Goal: Task Accomplishment & Management: Use online tool/utility

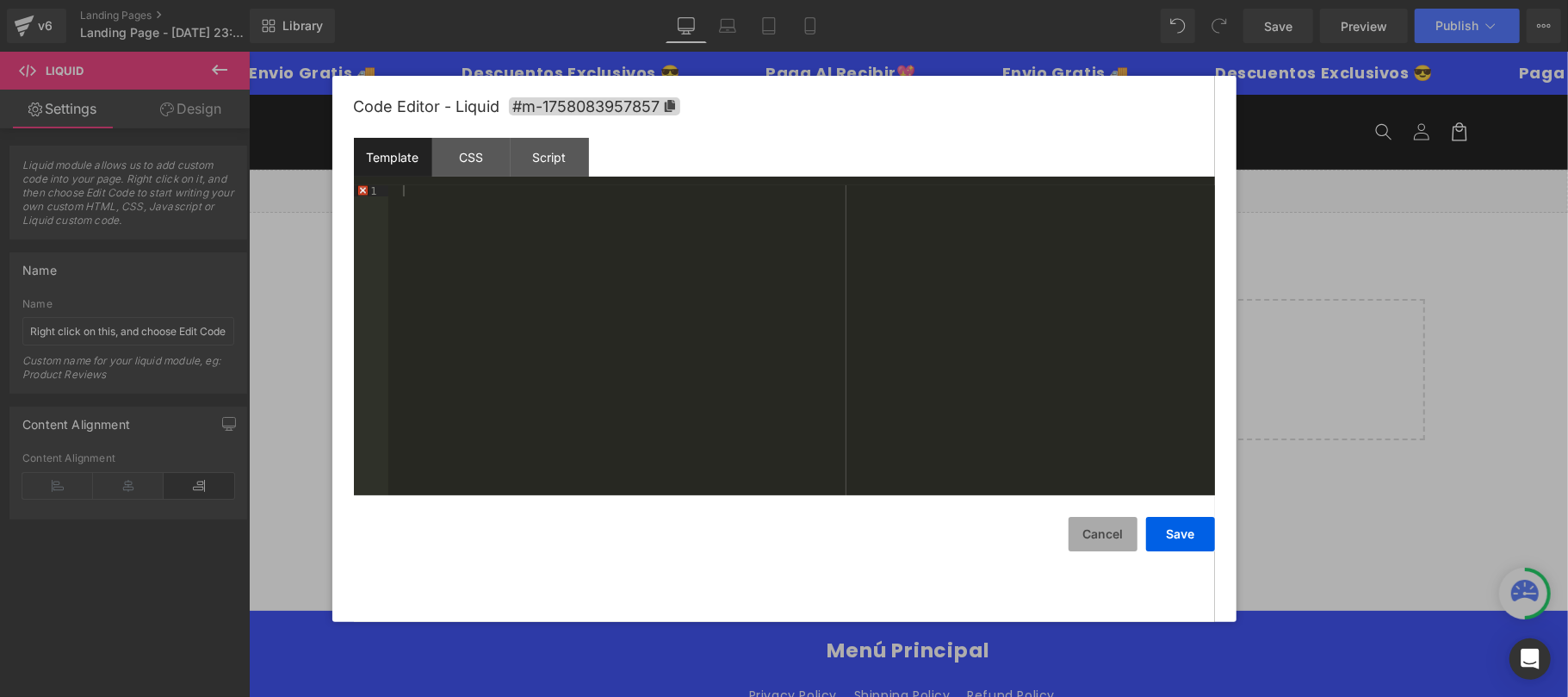
click at [1087, 542] on button "Cancel" at bounding box center [1103, 533] width 69 height 35
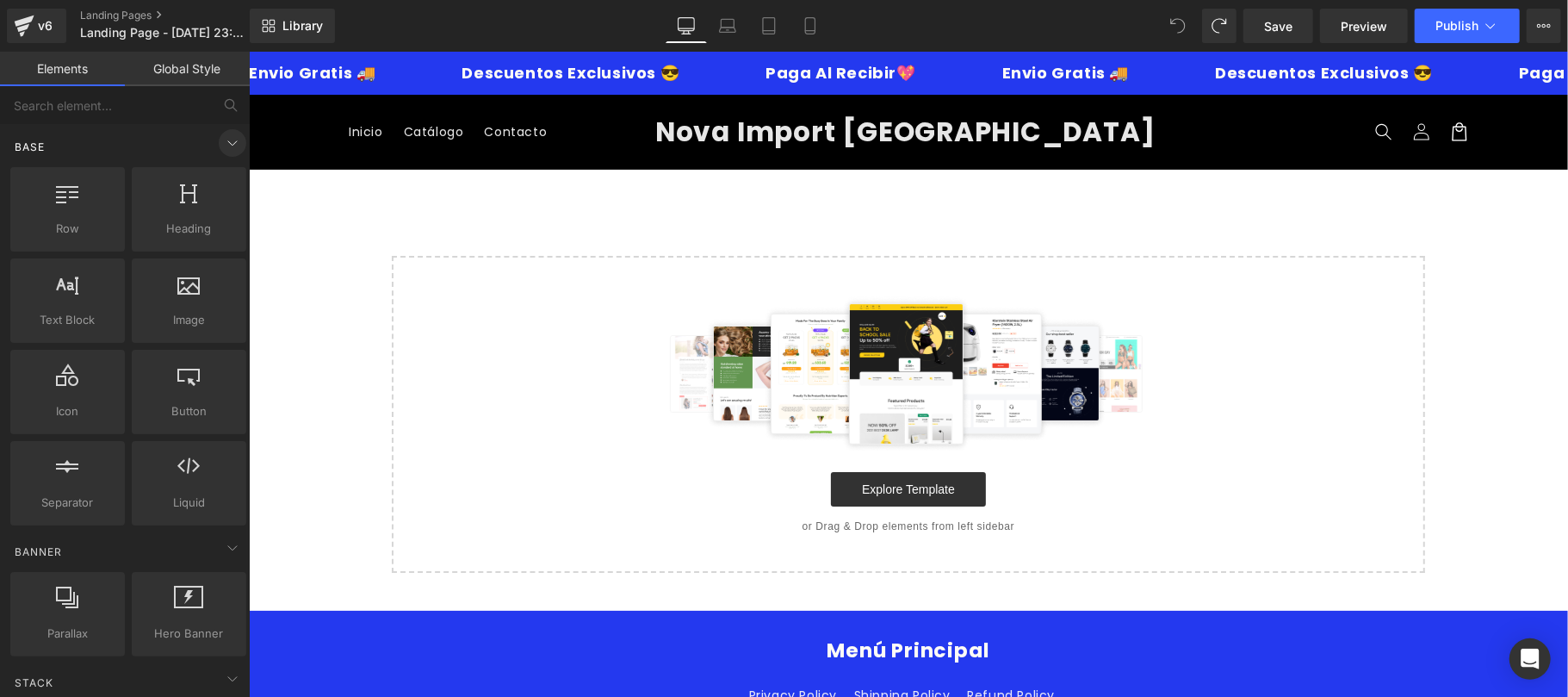
click at [228, 143] on icon at bounding box center [232, 143] width 8 height 5
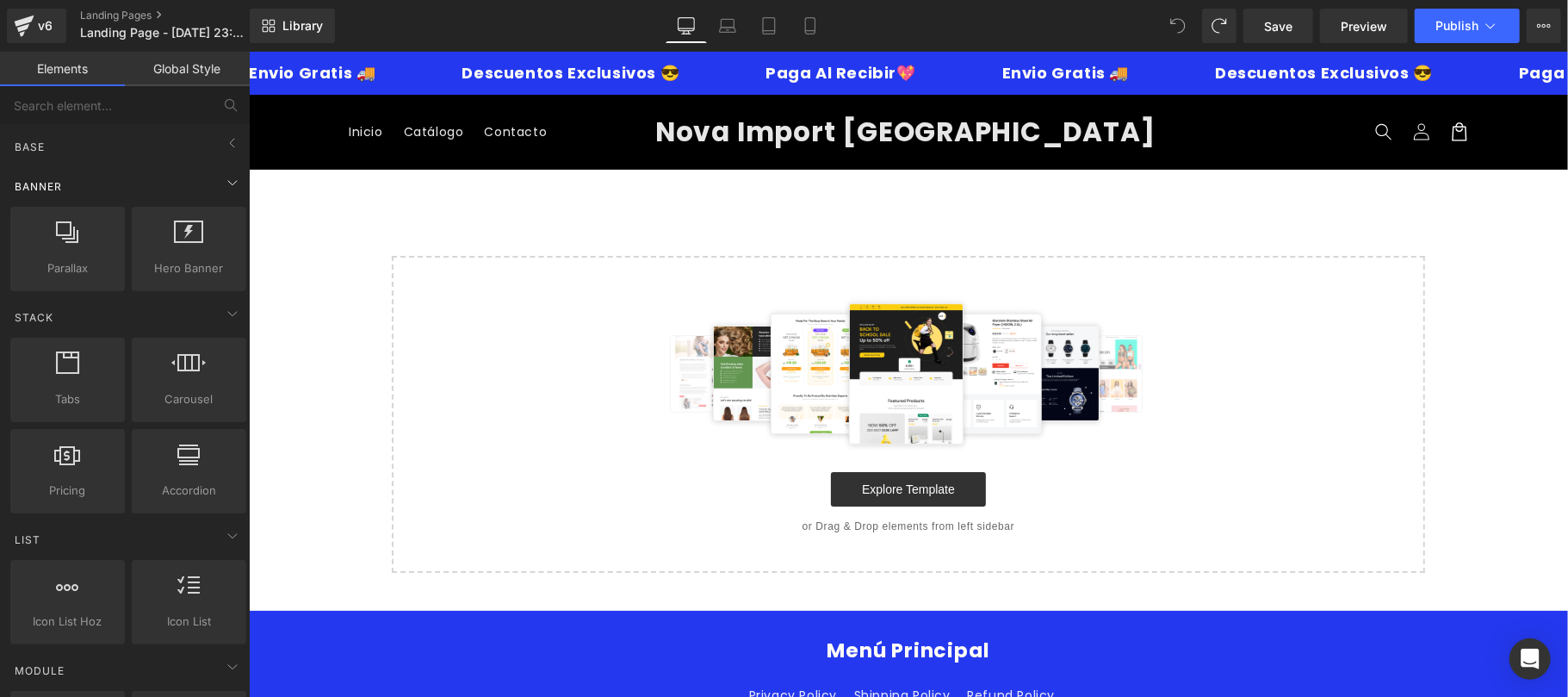
click at [209, 180] on div "Banner" at bounding box center [128, 185] width 243 height 35
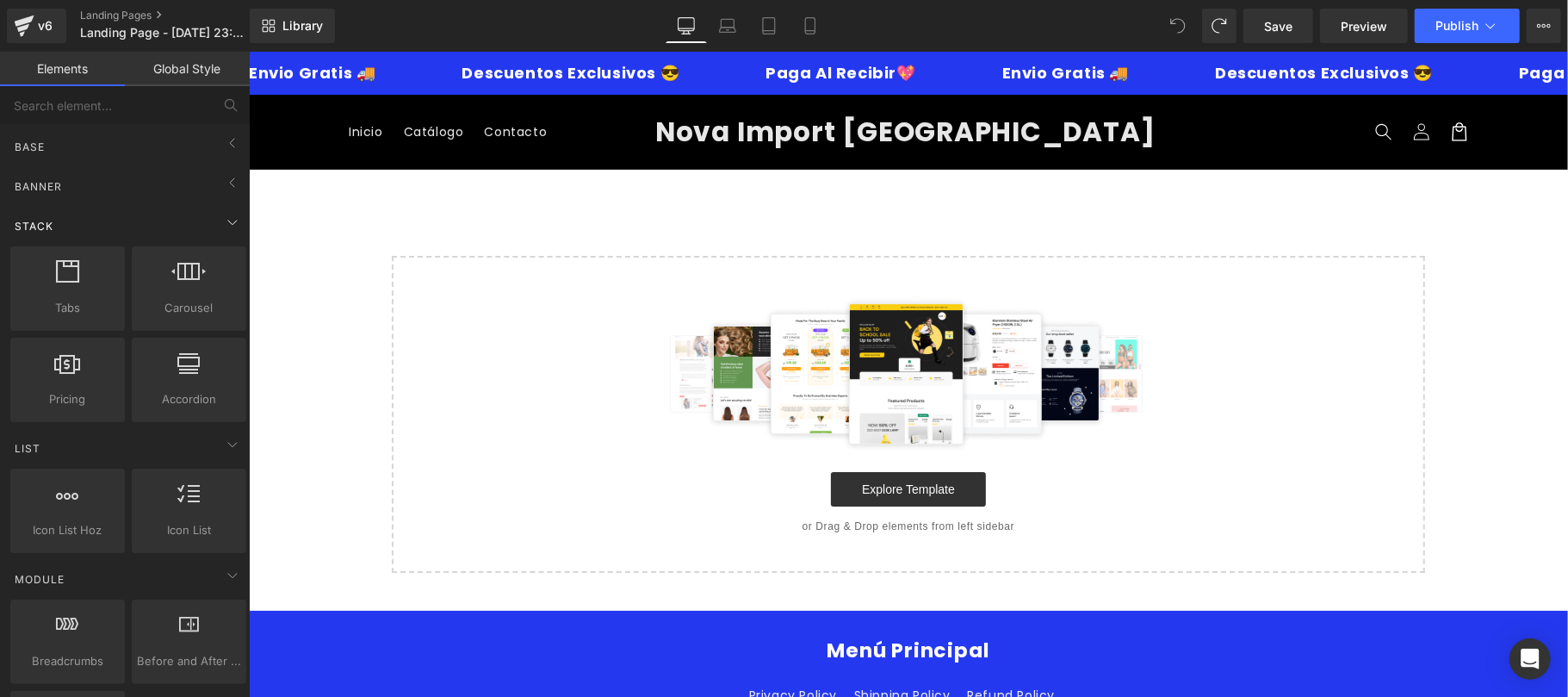
click at [211, 228] on div "Stack" at bounding box center [128, 225] width 243 height 35
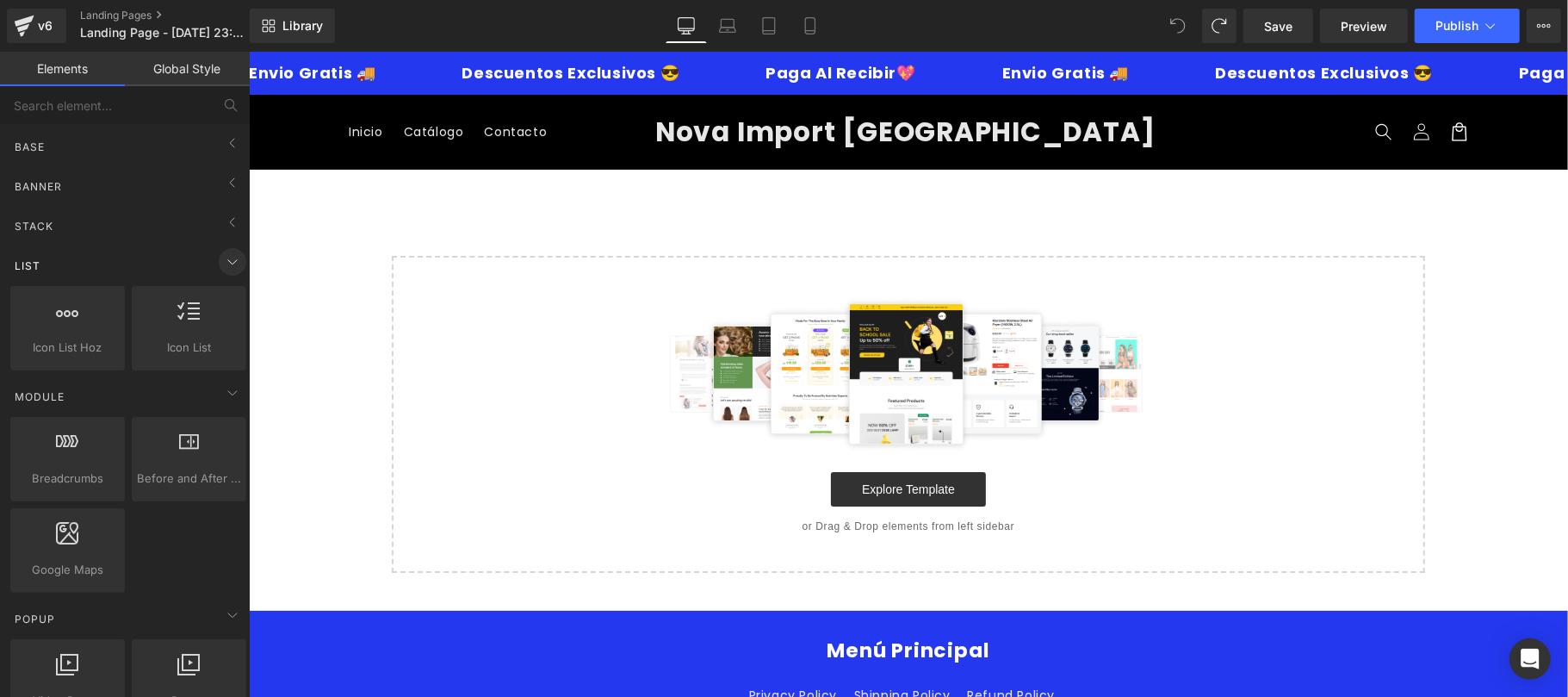
click at [222, 264] on icon at bounding box center [232, 262] width 21 height 21
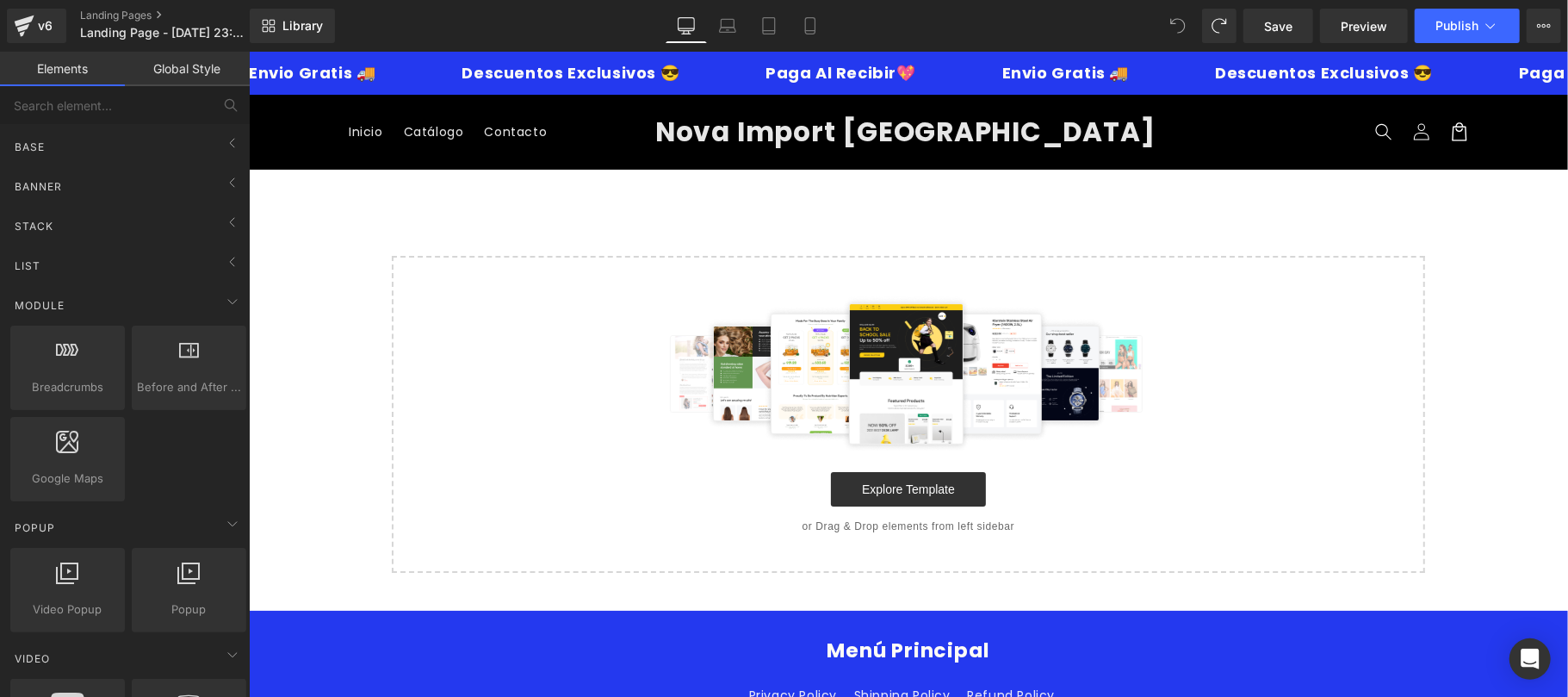
click at [219, 322] on div "Before and After Images image,before,after,compare" at bounding box center [189, 368] width 122 height 92
click at [222, 305] on icon at bounding box center [232, 301] width 21 height 21
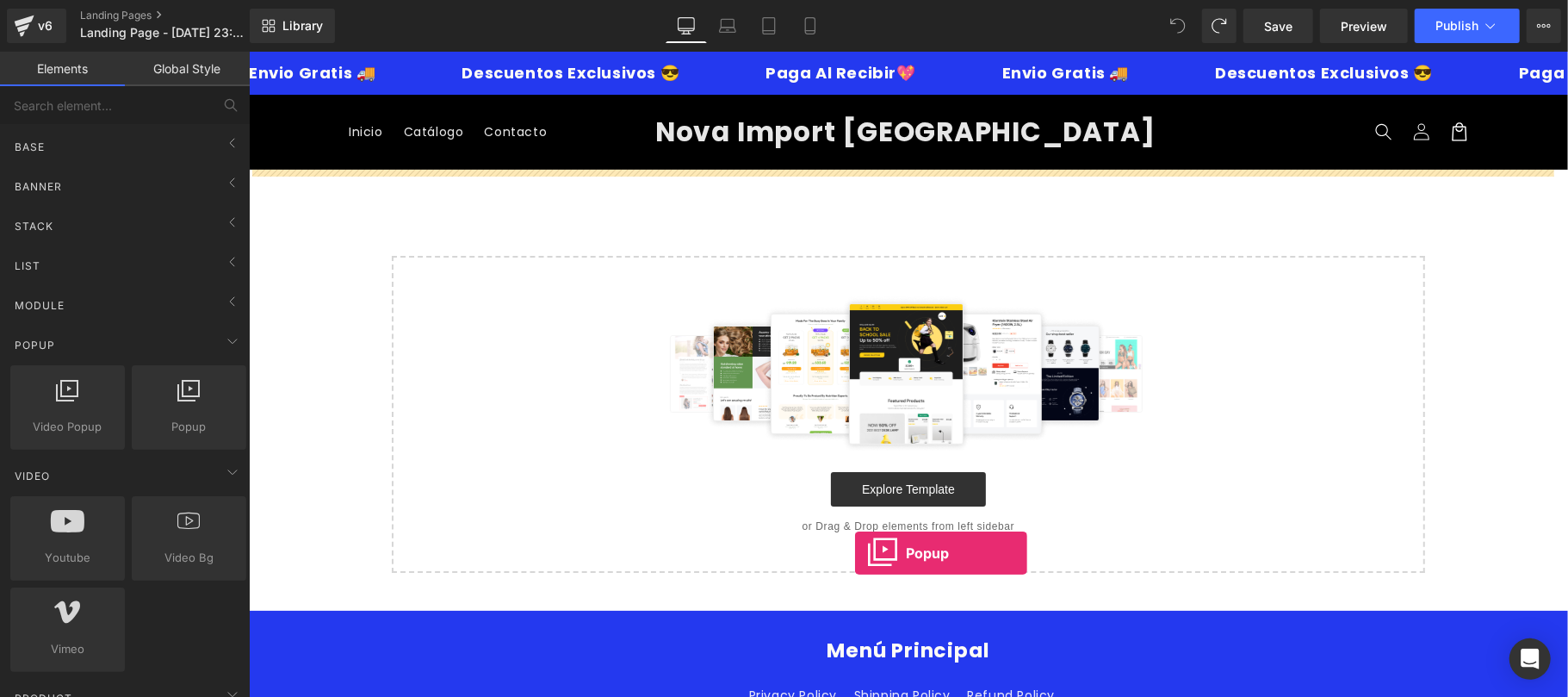
drag, startPoint x: 439, startPoint y: 474, endPoint x: 854, endPoint y: 552, distance: 422.3
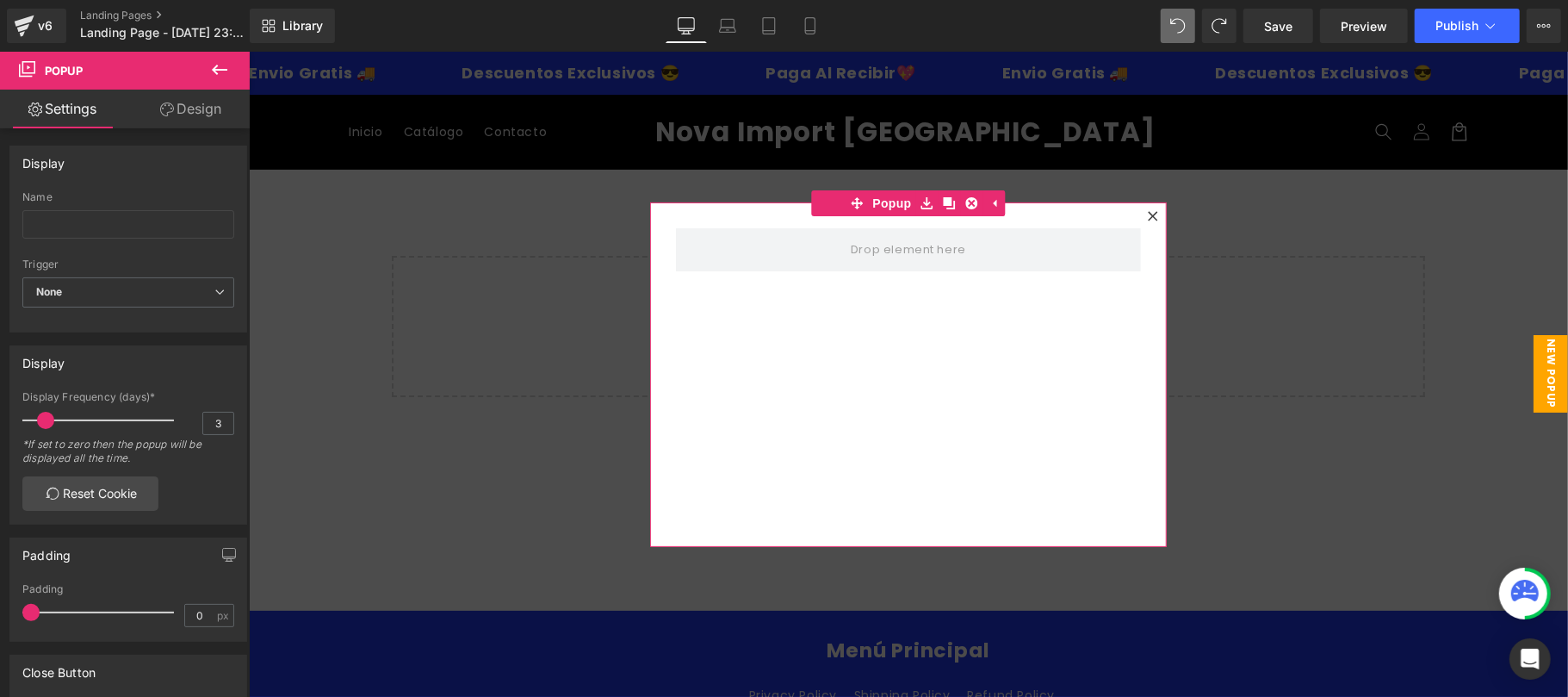
click at [1147, 218] on icon at bounding box center [1152, 215] width 10 height 10
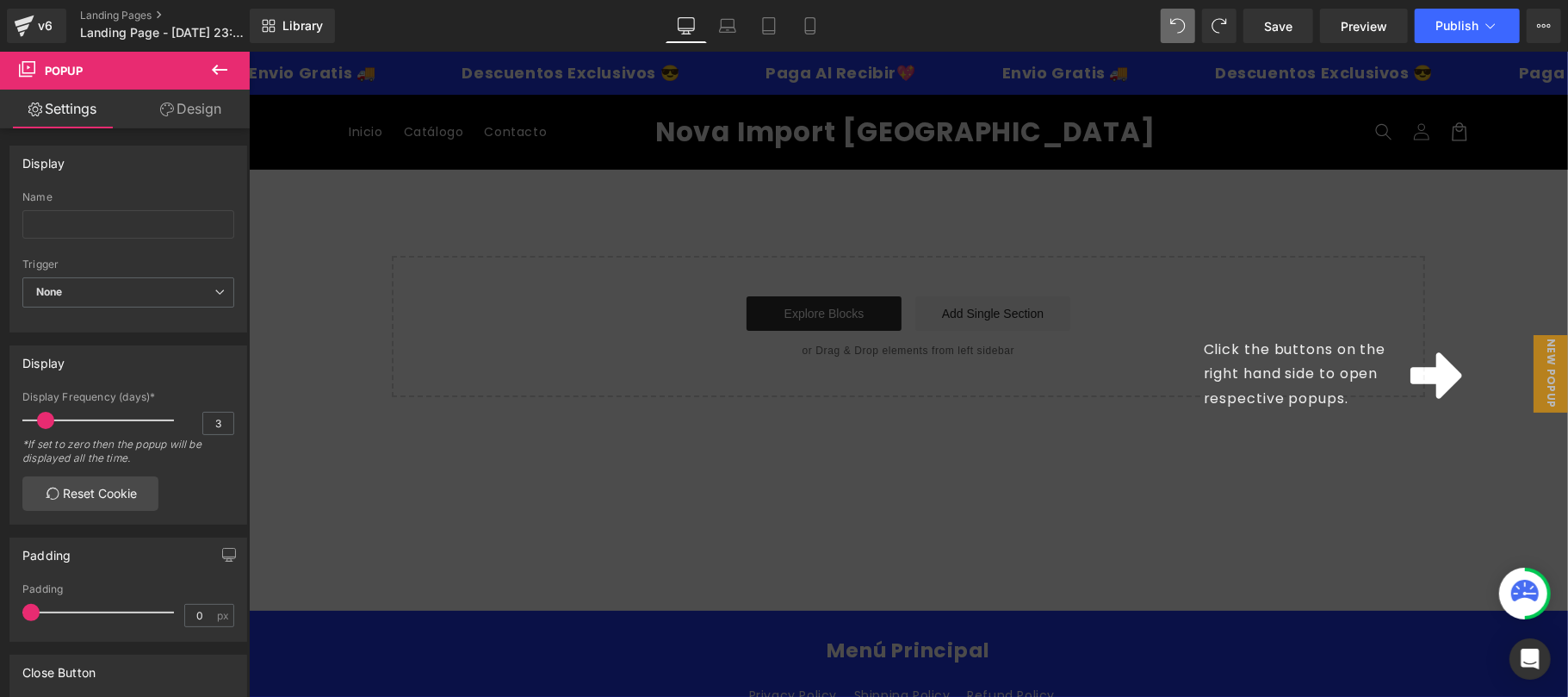
click at [1454, 373] on div "Click the buttons on the right hand side to open respective popups." at bounding box center [907, 372] width 1319 height 645
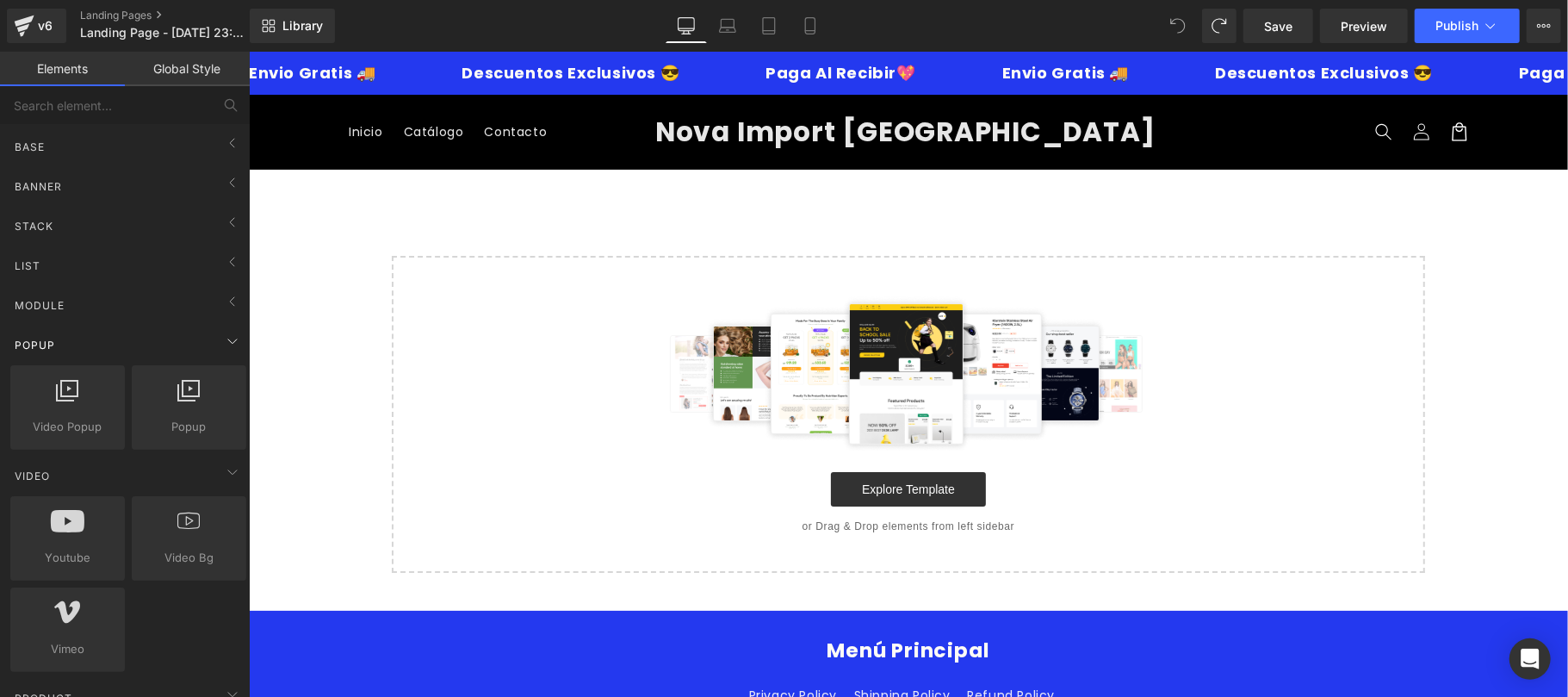
click at [181, 349] on div "Popup" at bounding box center [128, 344] width 243 height 35
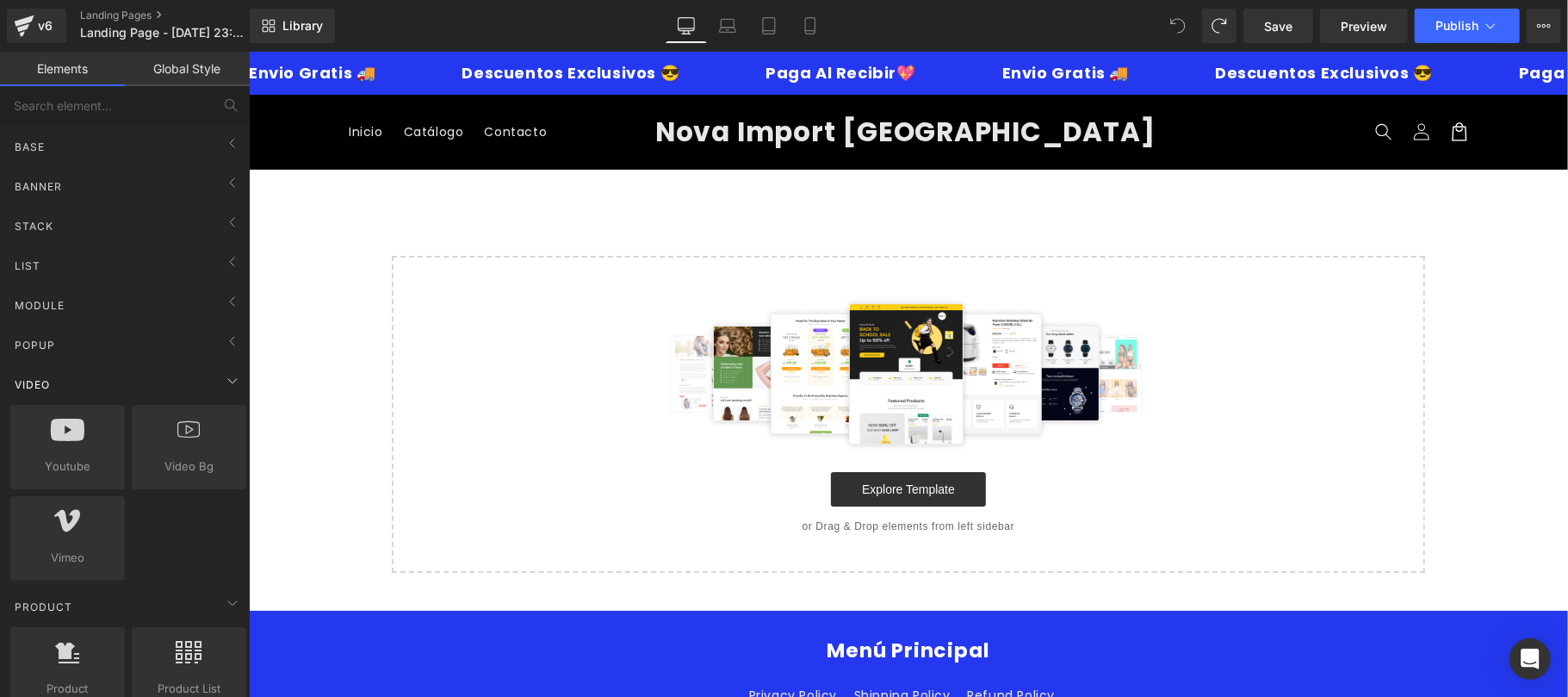
click at [174, 376] on div "Video" at bounding box center [128, 384] width 243 height 35
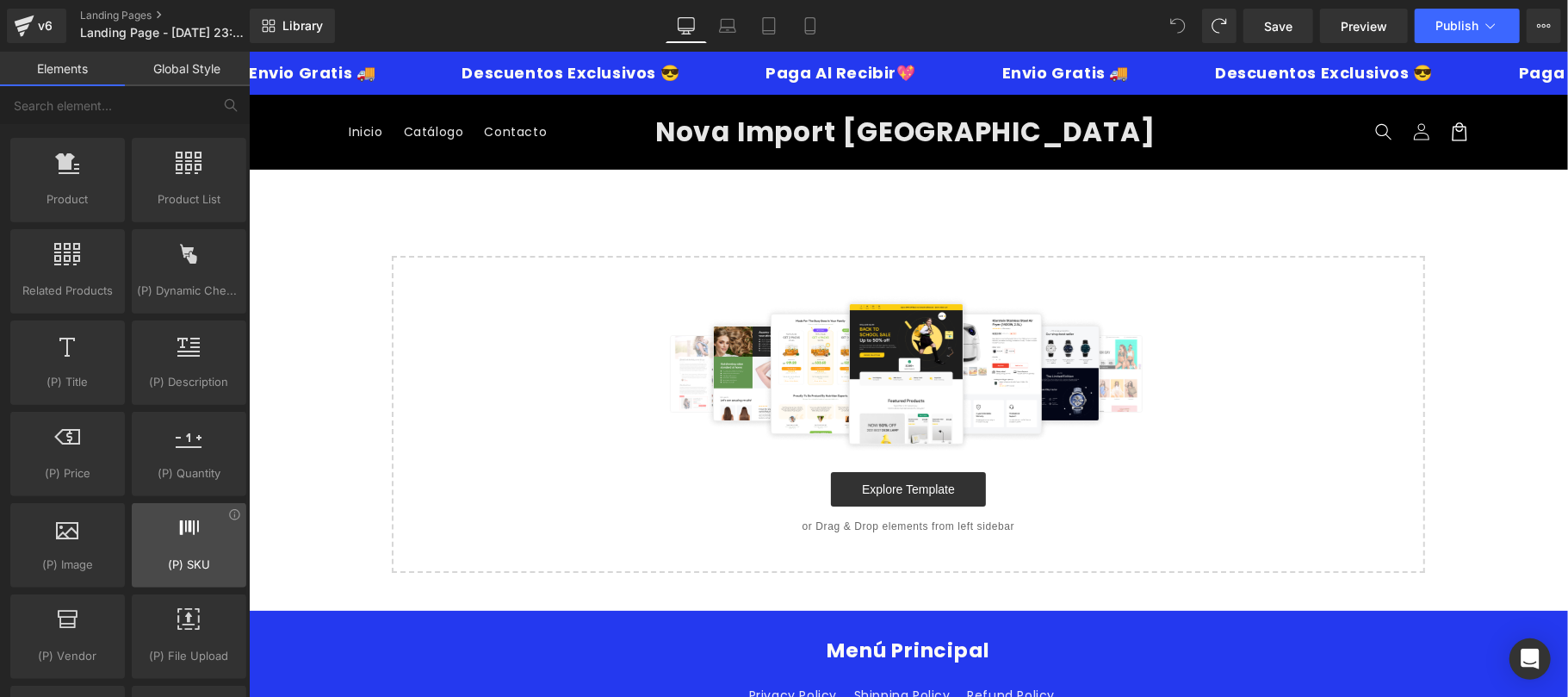
scroll to position [612, 0]
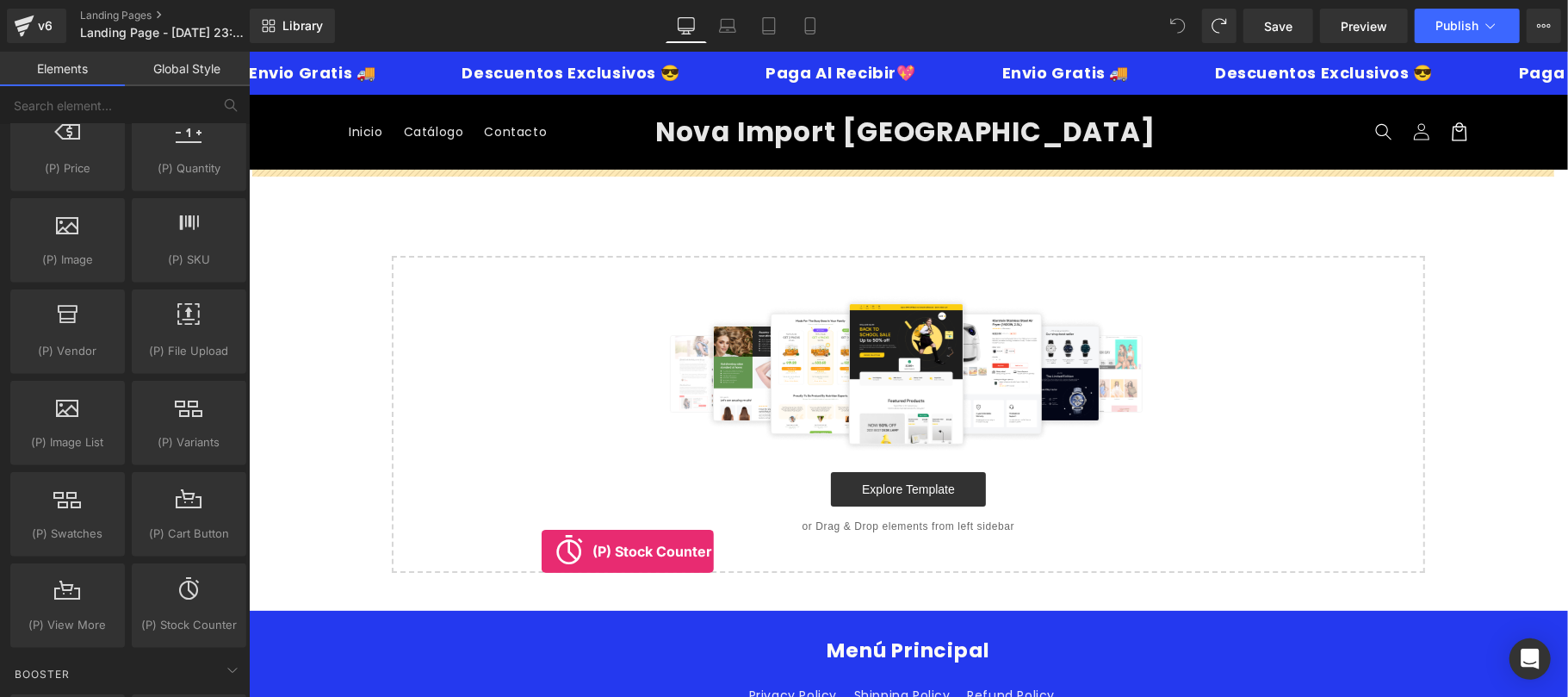
drag, startPoint x: 442, startPoint y: 661, endPoint x: 725, endPoint y: 545, distance: 305.9
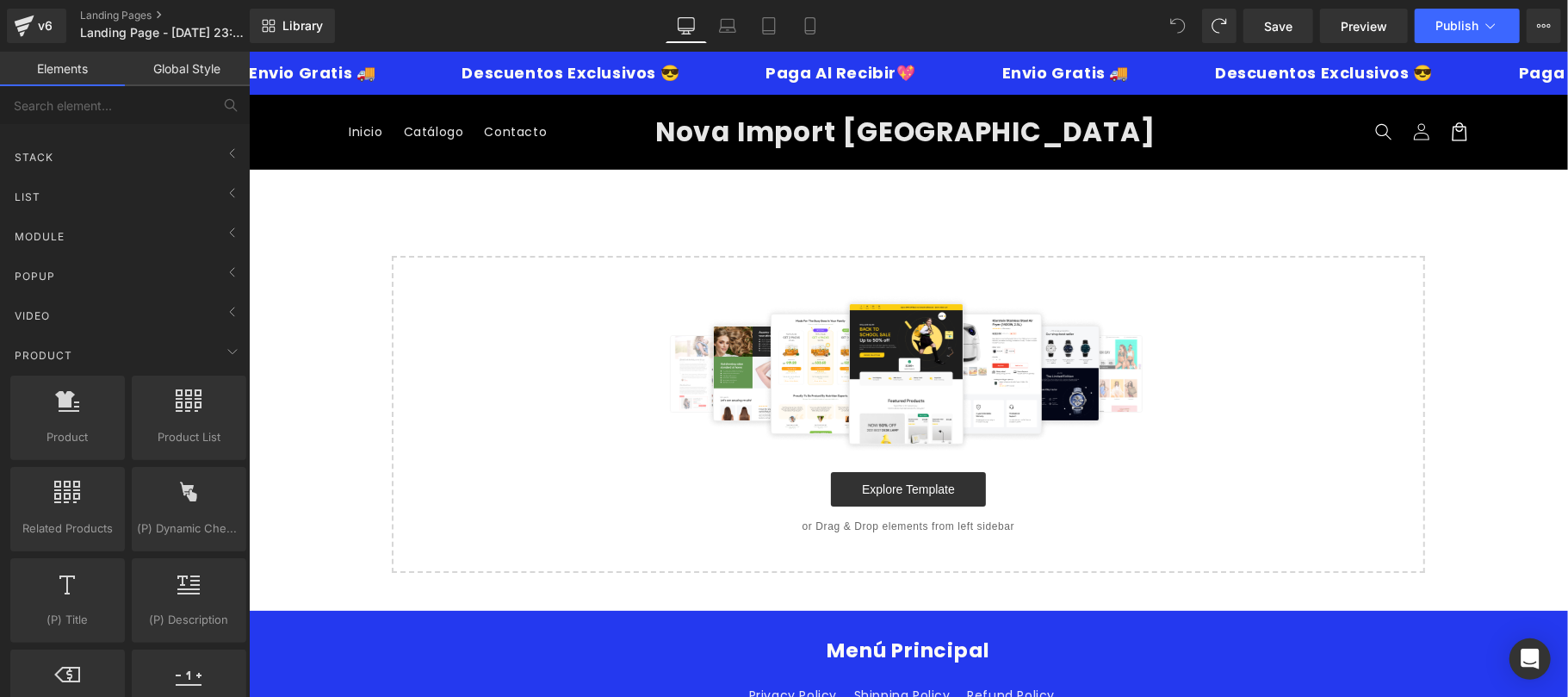
scroll to position [0, 0]
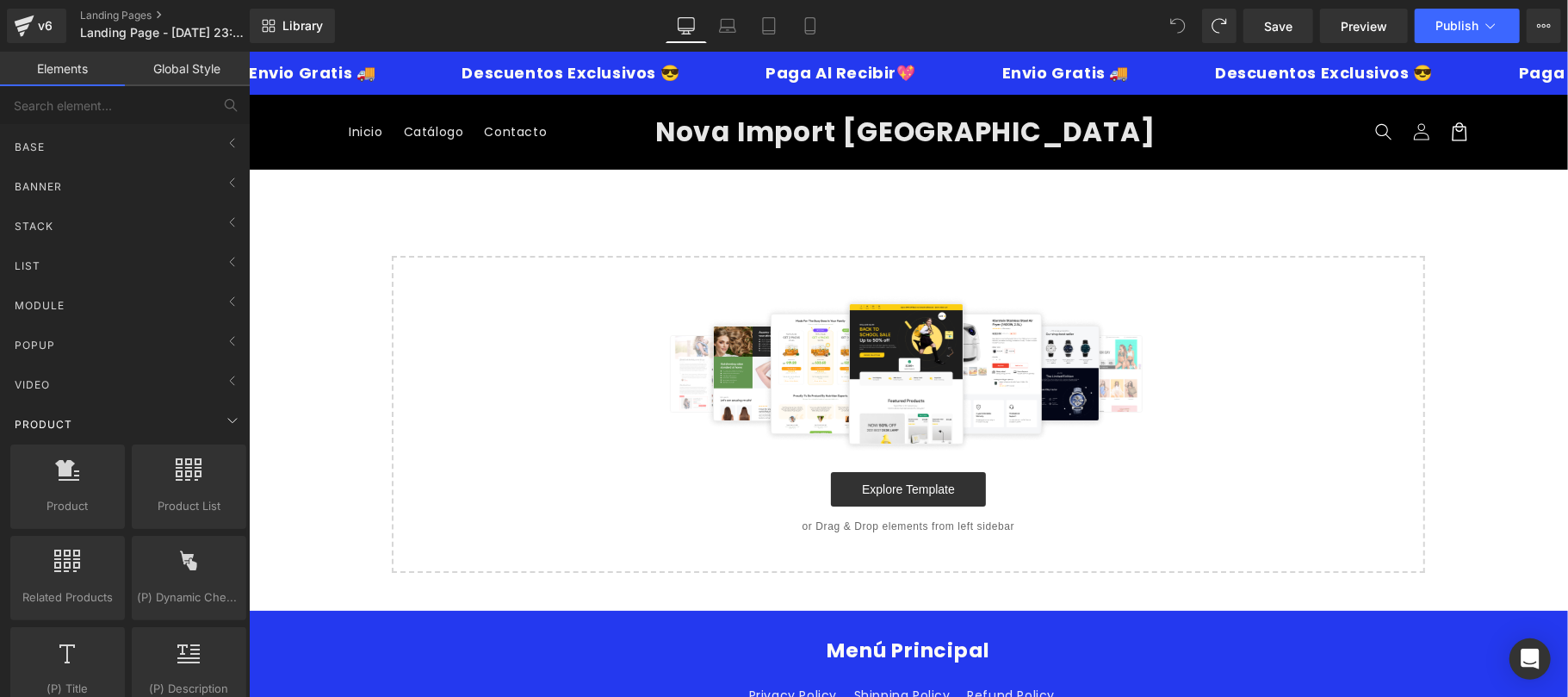
click at [167, 428] on div "Product" at bounding box center [128, 423] width 243 height 35
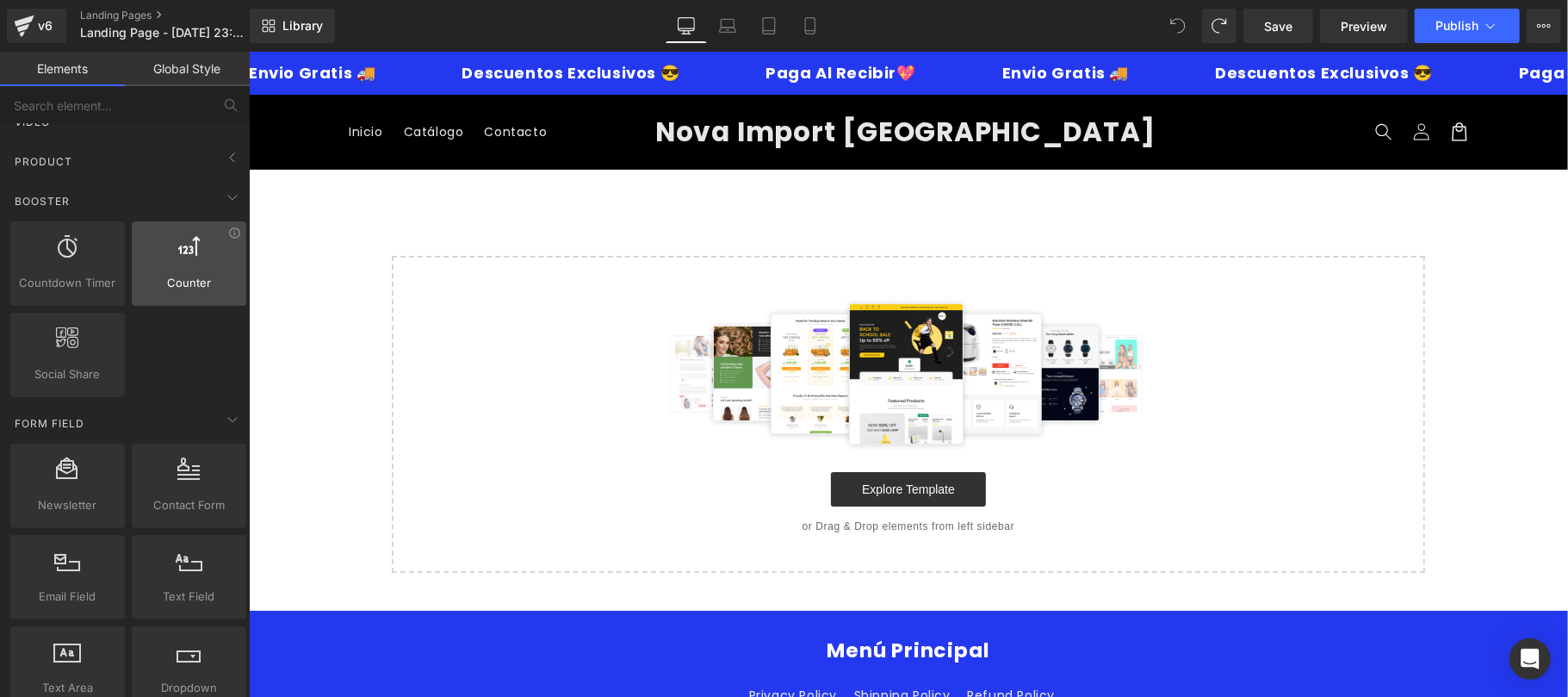
scroll to position [307, 0]
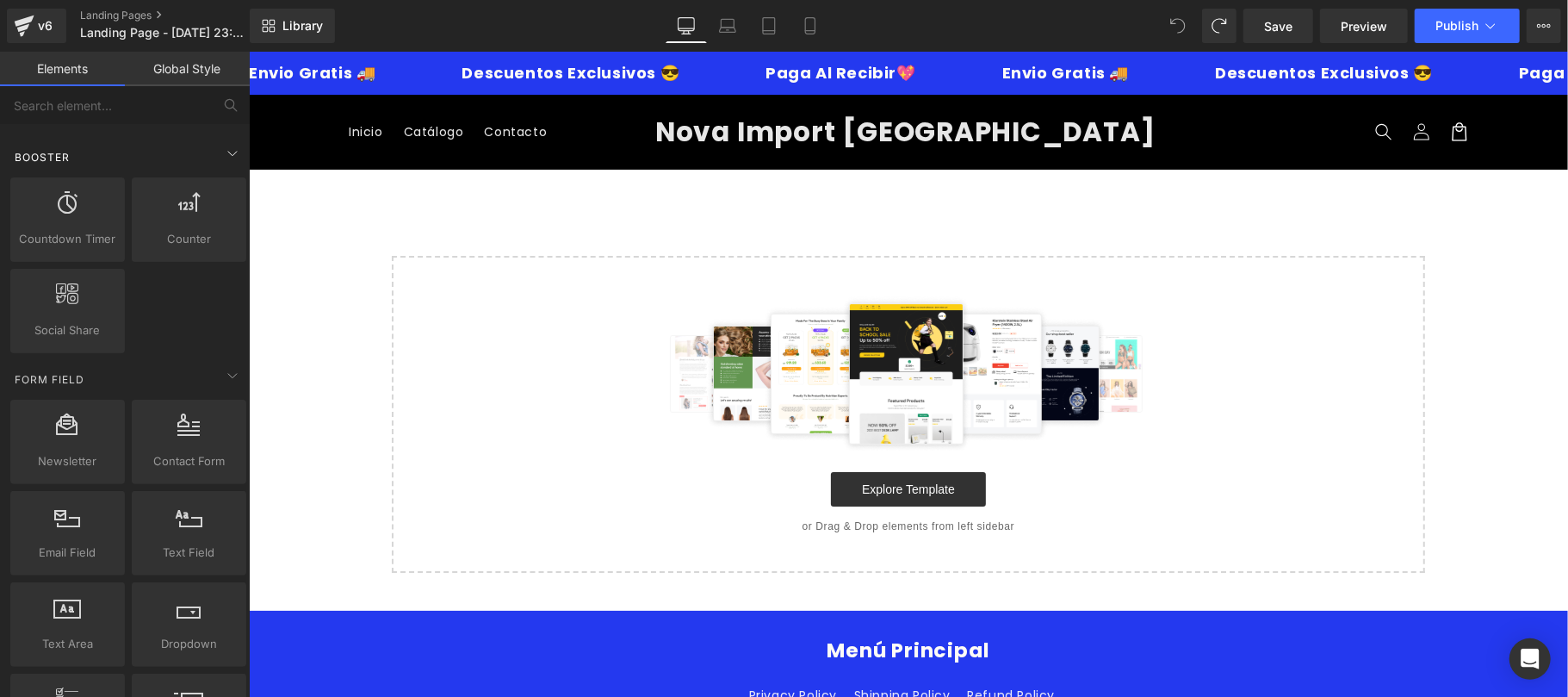
click at [190, 149] on div "Booster" at bounding box center [128, 156] width 243 height 35
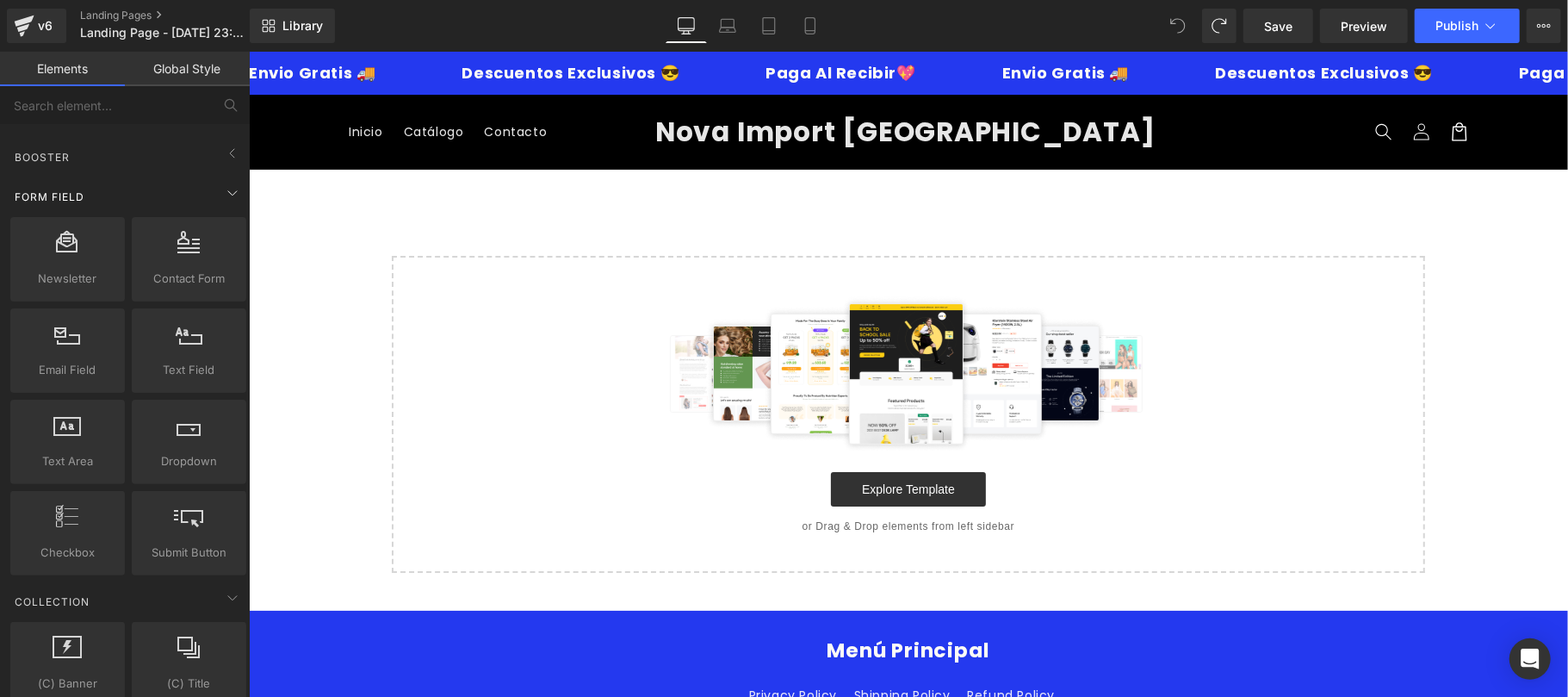
click at [183, 186] on div "Form Field" at bounding box center [128, 196] width 243 height 35
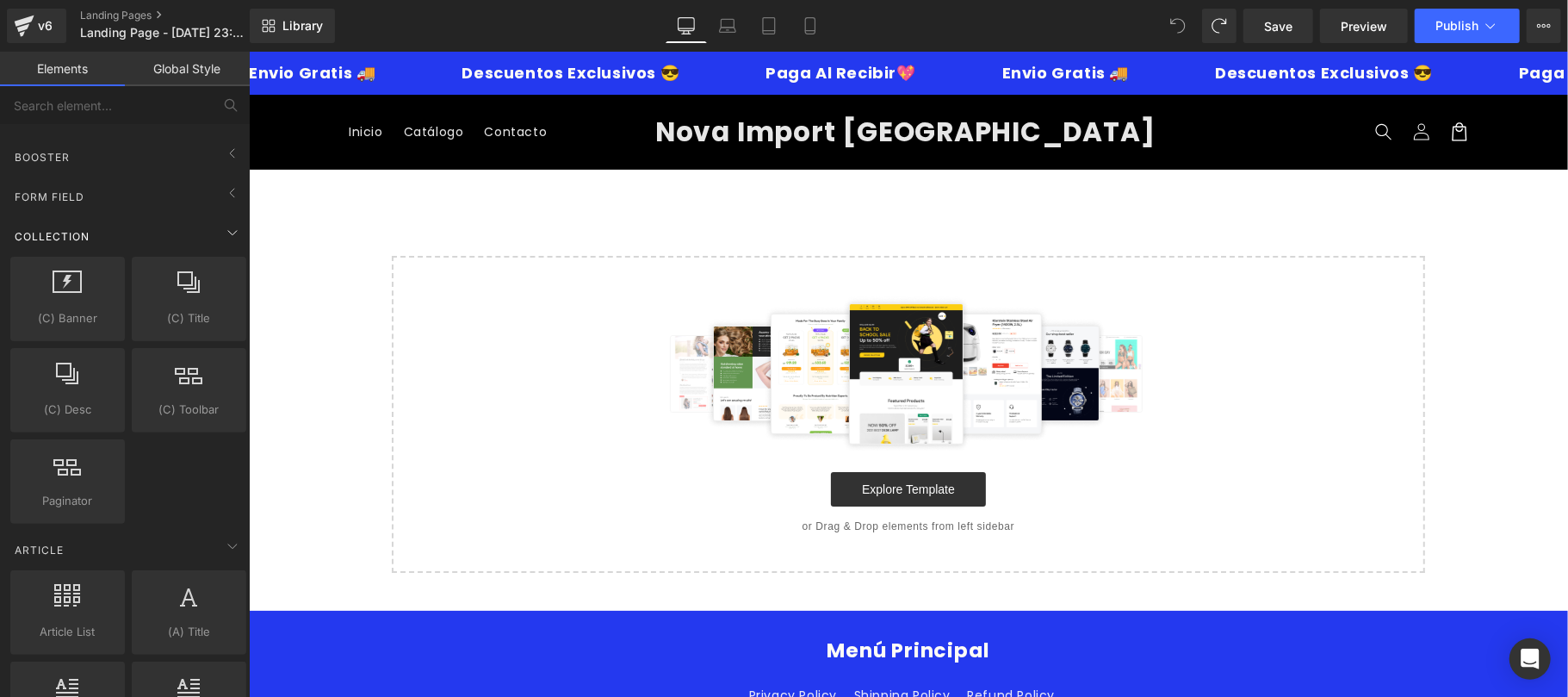
click at [168, 219] on div "Collection" at bounding box center [128, 236] width 243 height 35
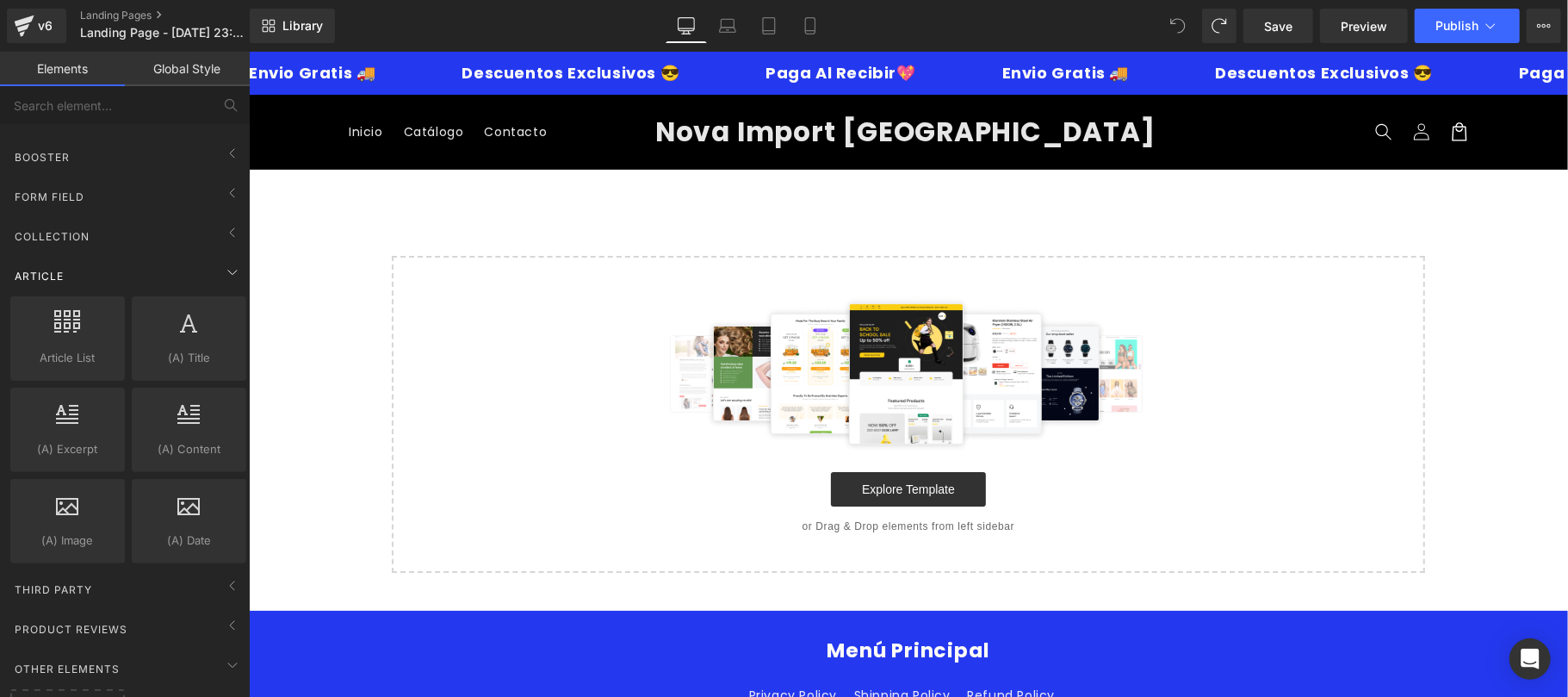
click at [156, 266] on div "Article" at bounding box center [128, 275] width 243 height 35
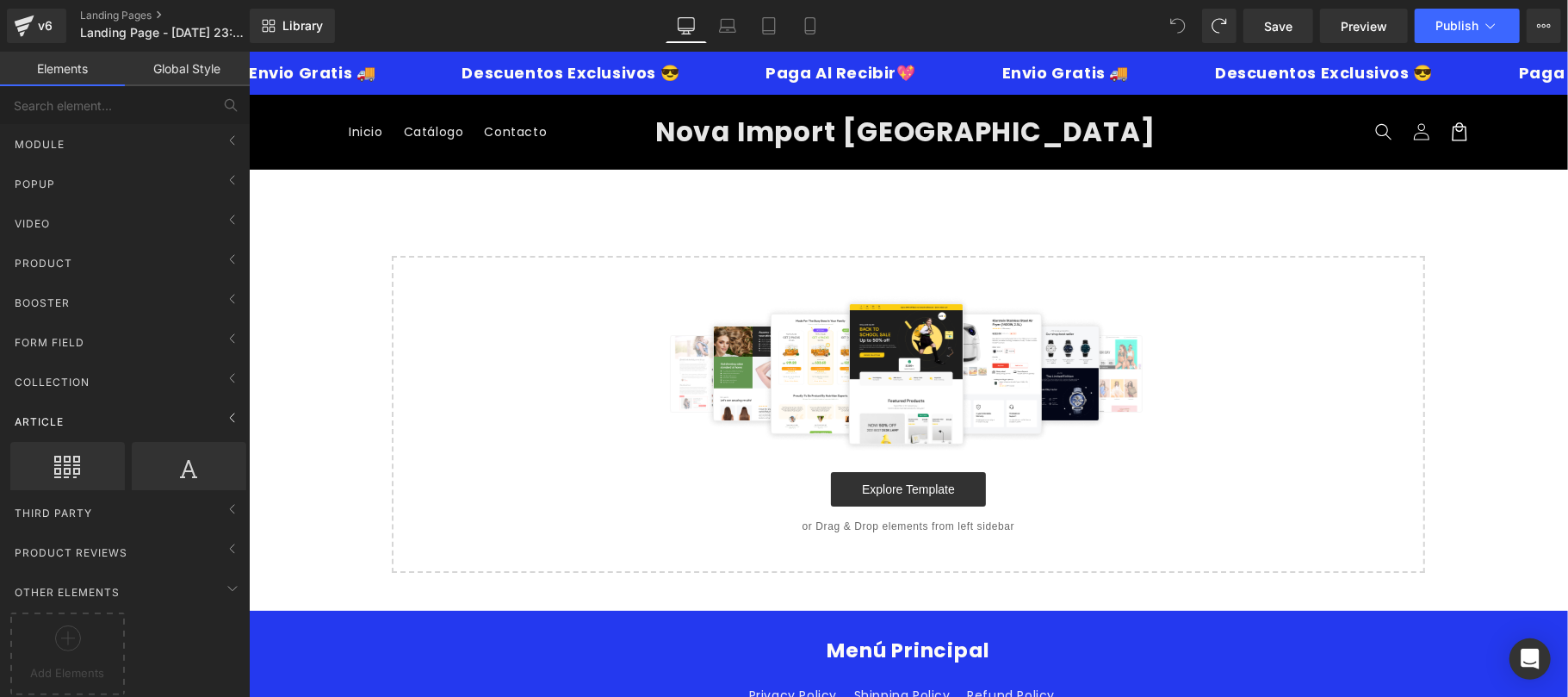
scroll to position [112, 0]
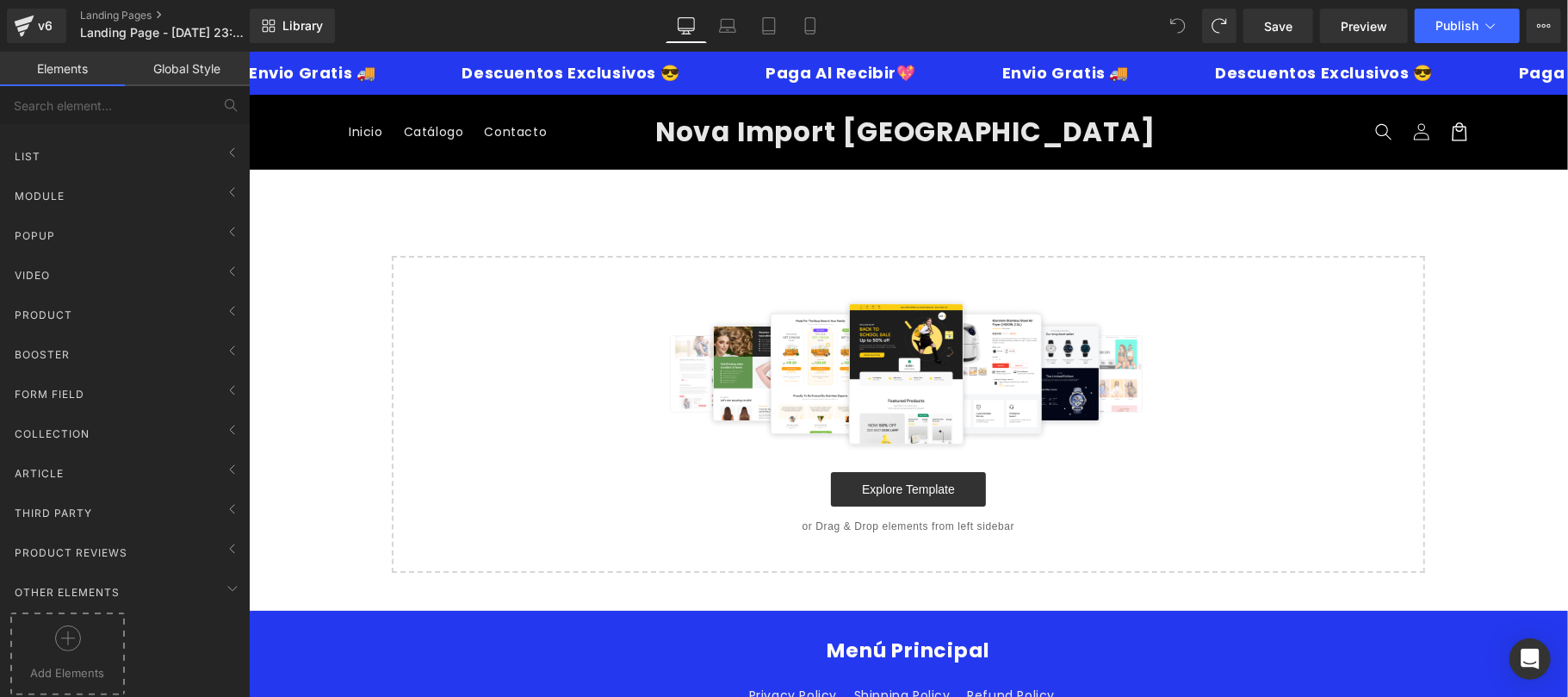
click at [105, 645] on div at bounding box center [67, 644] width 106 height 38
click at [298, 31] on span "Library" at bounding box center [302, 25] width 40 height 16
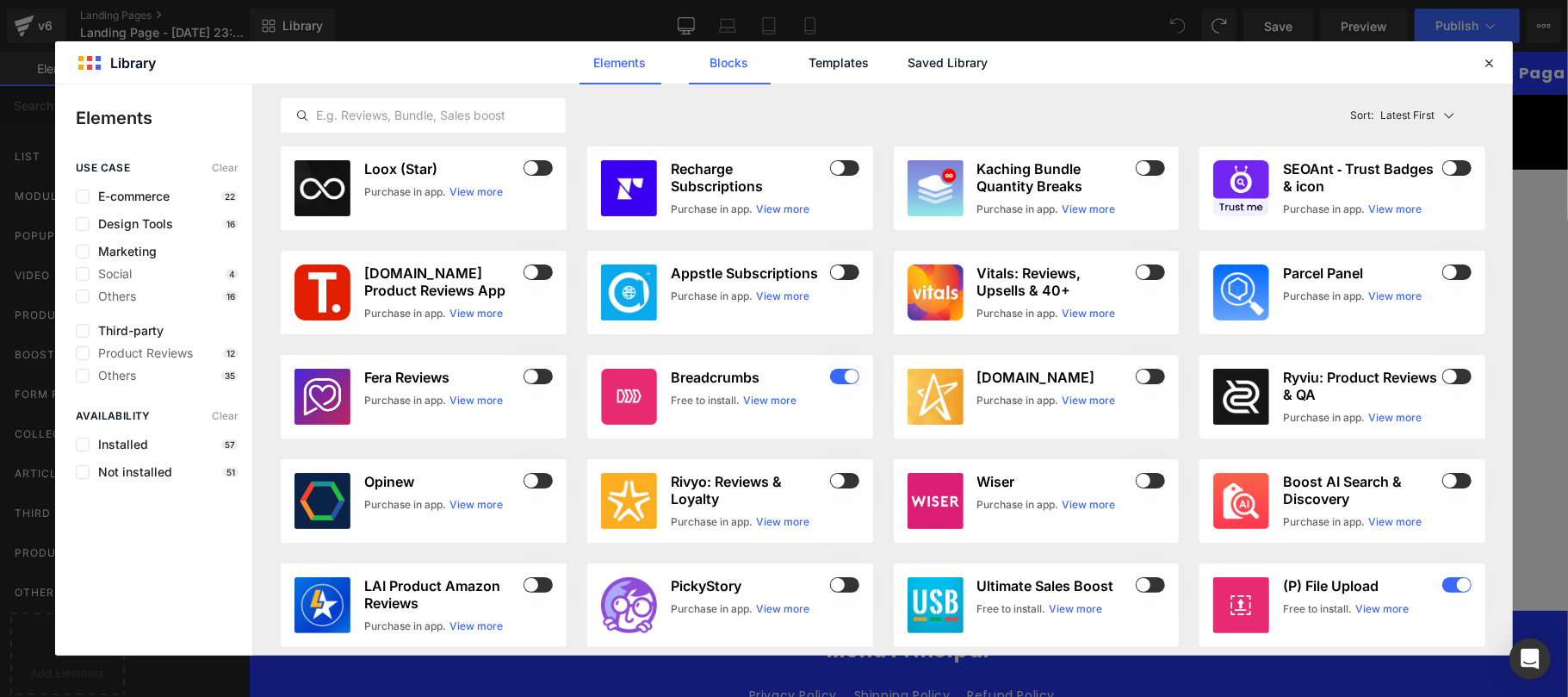
click at [745, 77] on link "Blocks" at bounding box center [729, 63] width 81 height 43
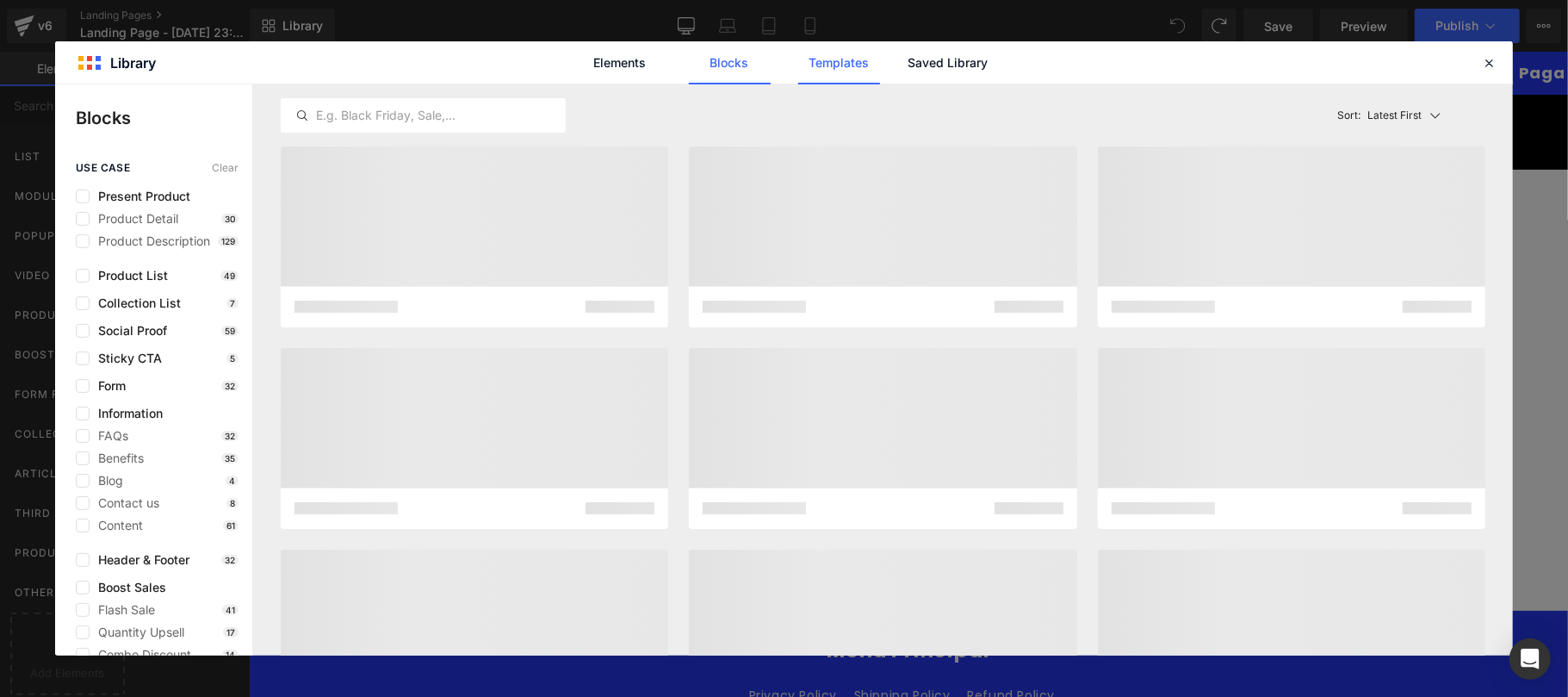
click at [849, 76] on link "Templates" at bounding box center [838, 63] width 81 height 43
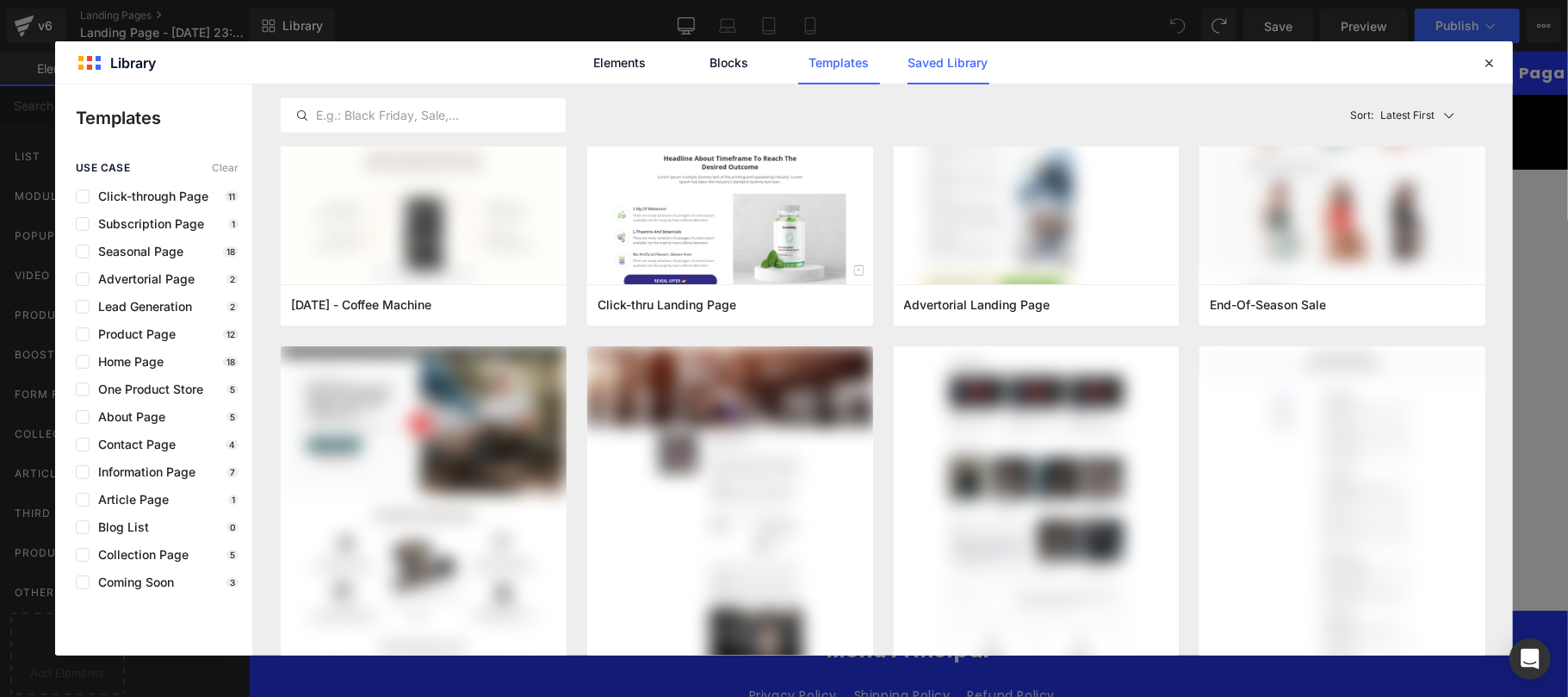
scroll to position [0, 0]
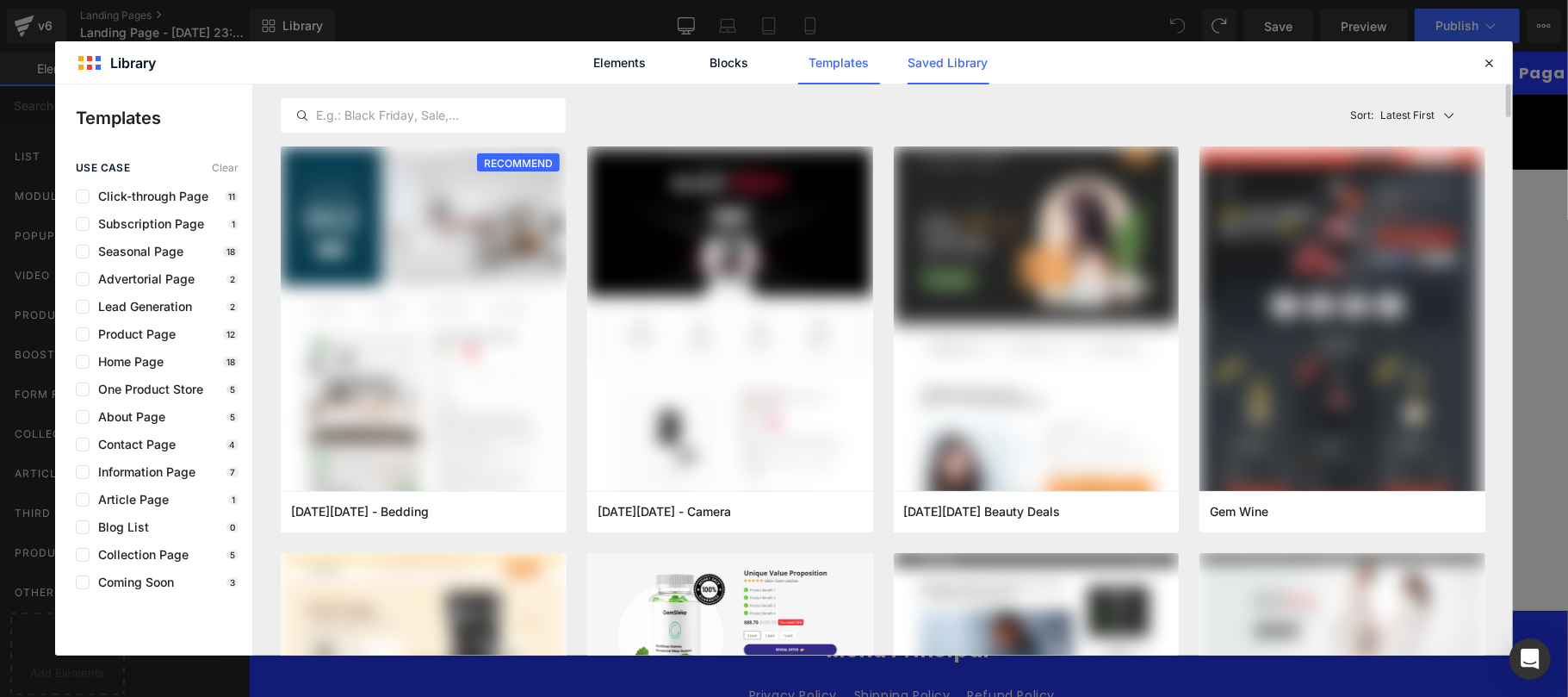
click at [952, 60] on link "Saved Library" at bounding box center [948, 63] width 81 height 43
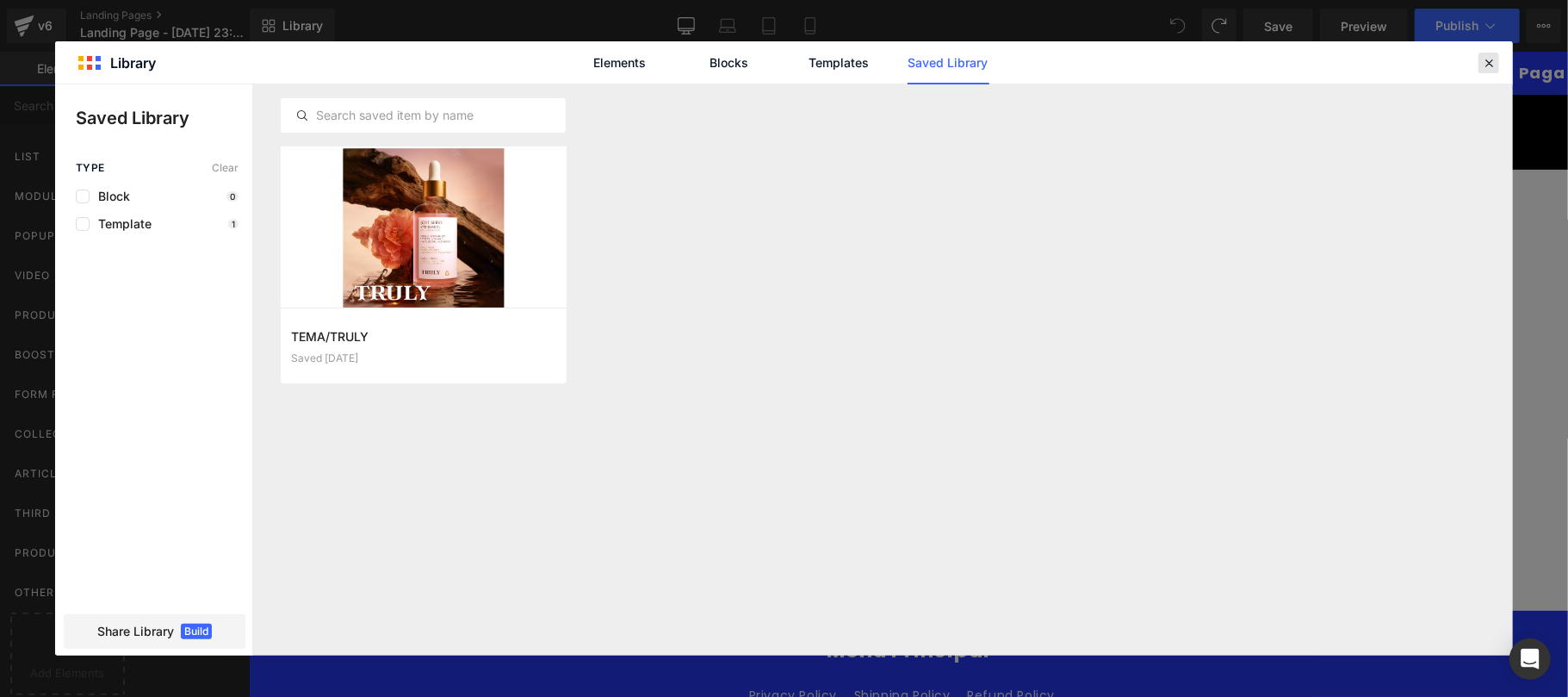
click at [1489, 60] on icon at bounding box center [1488, 63] width 16 height 16
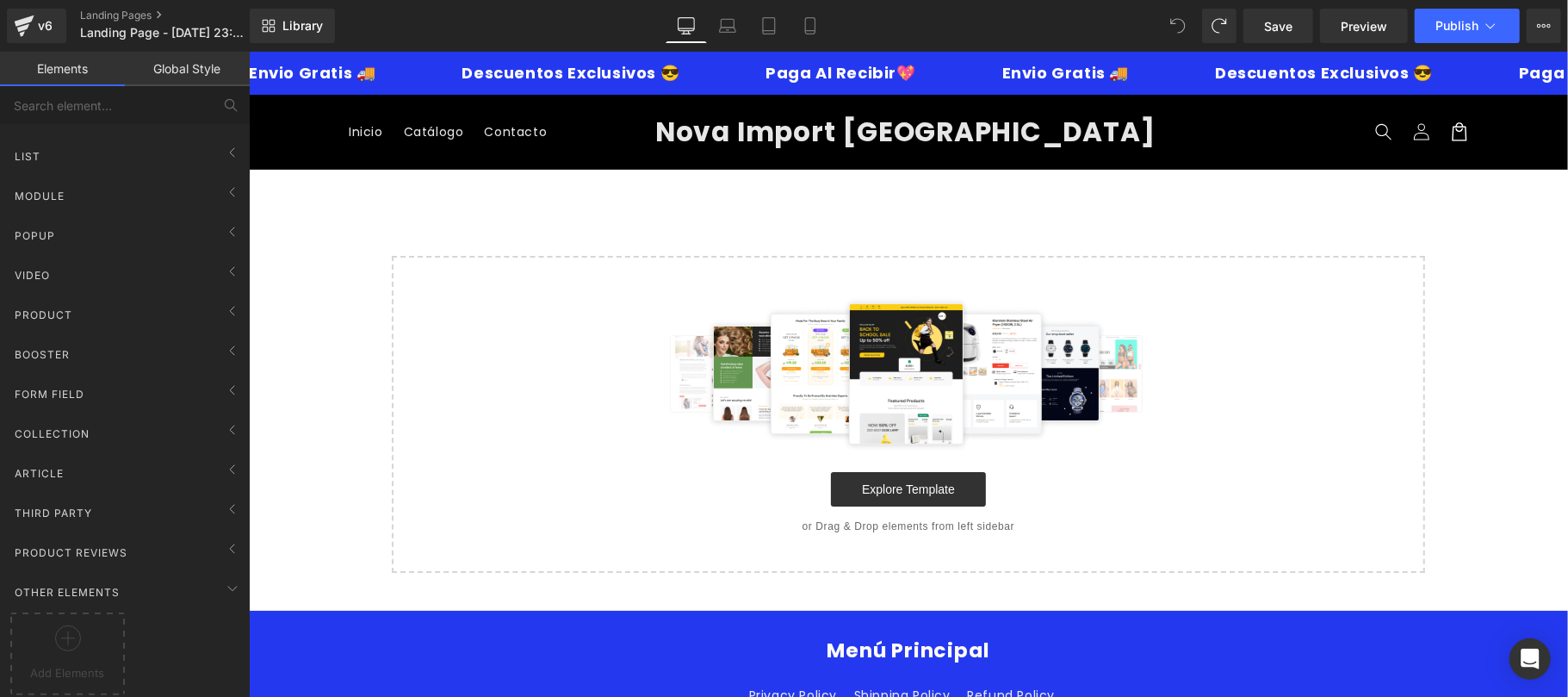
click at [786, 259] on div "Start building your page Explore Template or Drag & Drop elements from left sid…" at bounding box center [907, 413] width 1030 height 313
click at [810, 36] on link "Mobile" at bounding box center [810, 25] width 41 height 35
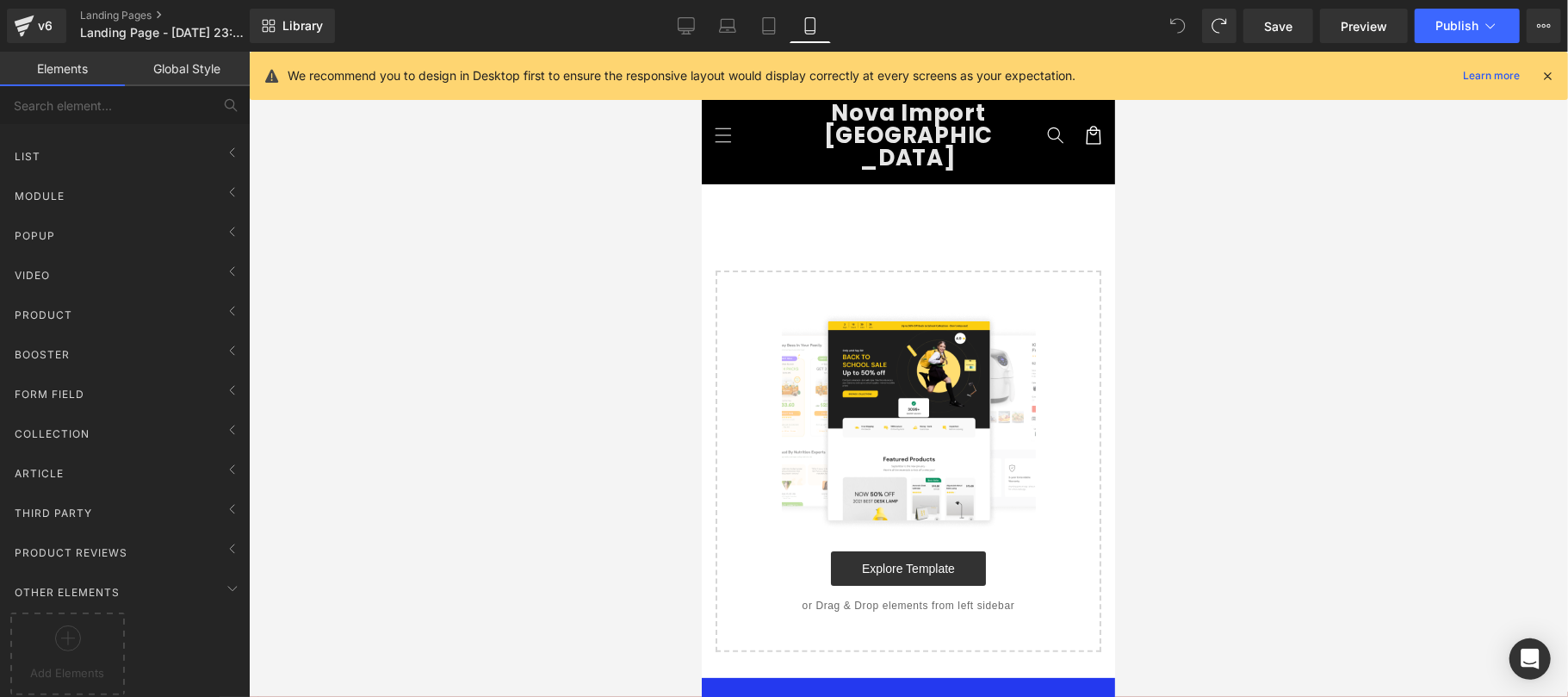
drag, startPoint x: 1554, startPoint y: 70, endPoint x: 1183, endPoint y: 148, distance: 379.1
click at [1554, 70] on icon at bounding box center [1547, 76] width 16 height 16
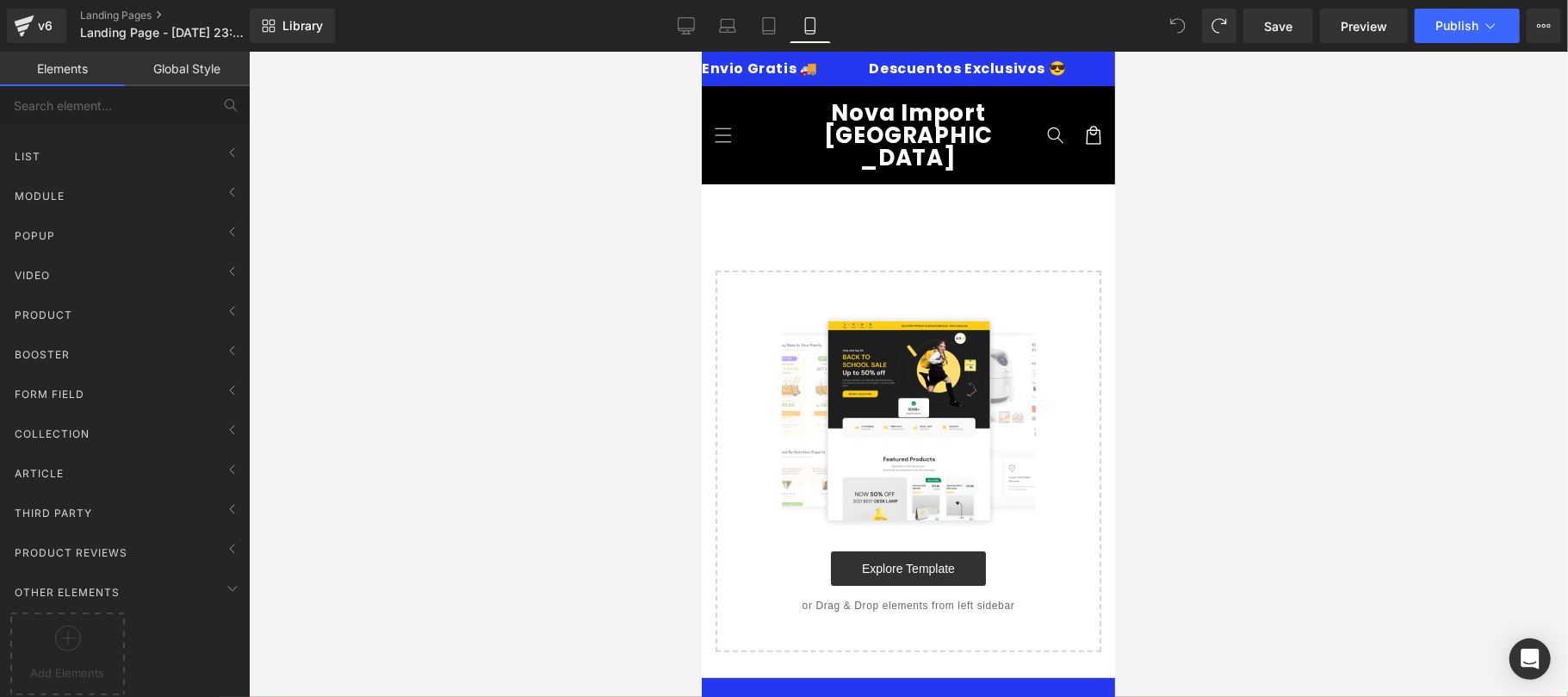
click at [893, 120] on span "Nova Import [GEOGRAPHIC_DATA]" at bounding box center [907, 134] width 169 height 76
click at [868, 271] on div "Start building your page Explore Template or Drag & Drop elements from left sid…" at bounding box center [907, 460] width 383 height 378
click at [103, 149] on div "List" at bounding box center [128, 155] width 243 height 35
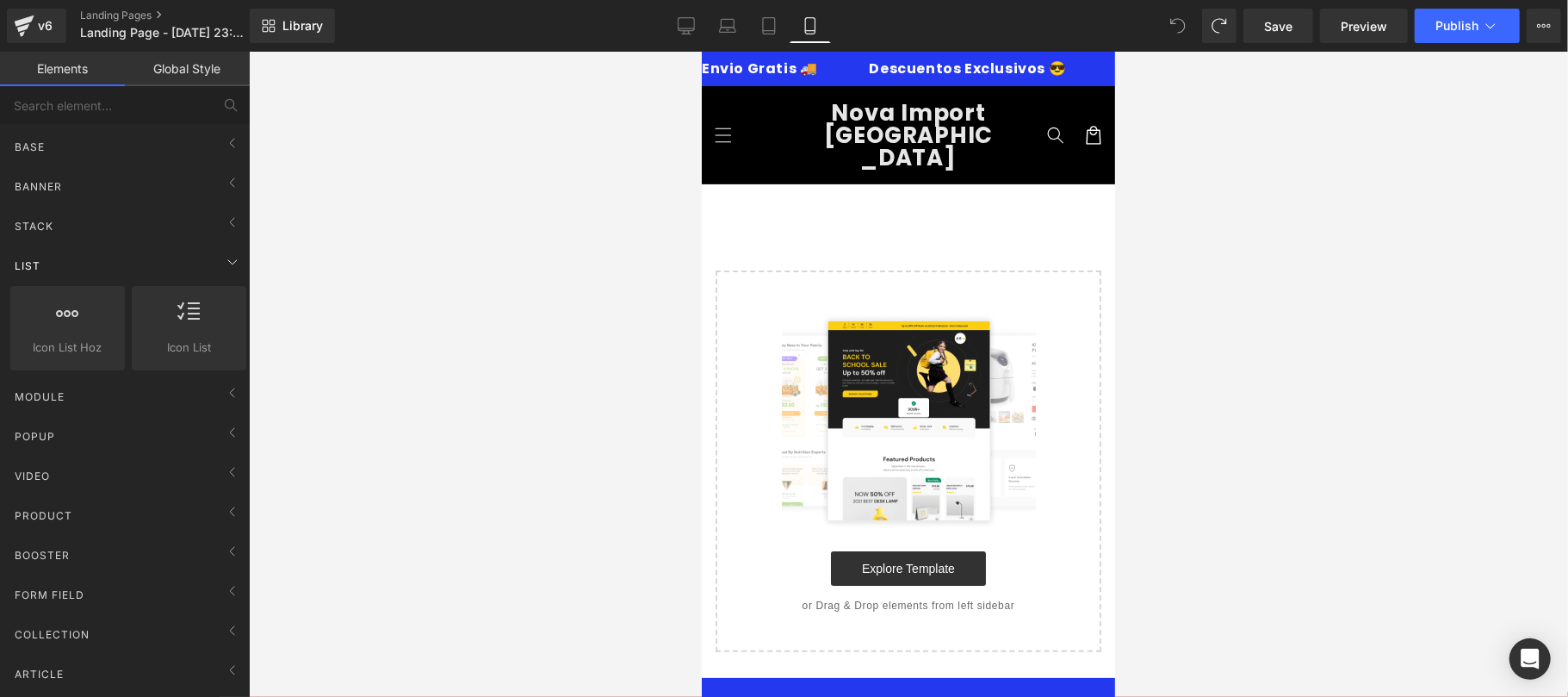
click at [163, 264] on div "List" at bounding box center [128, 265] width 243 height 35
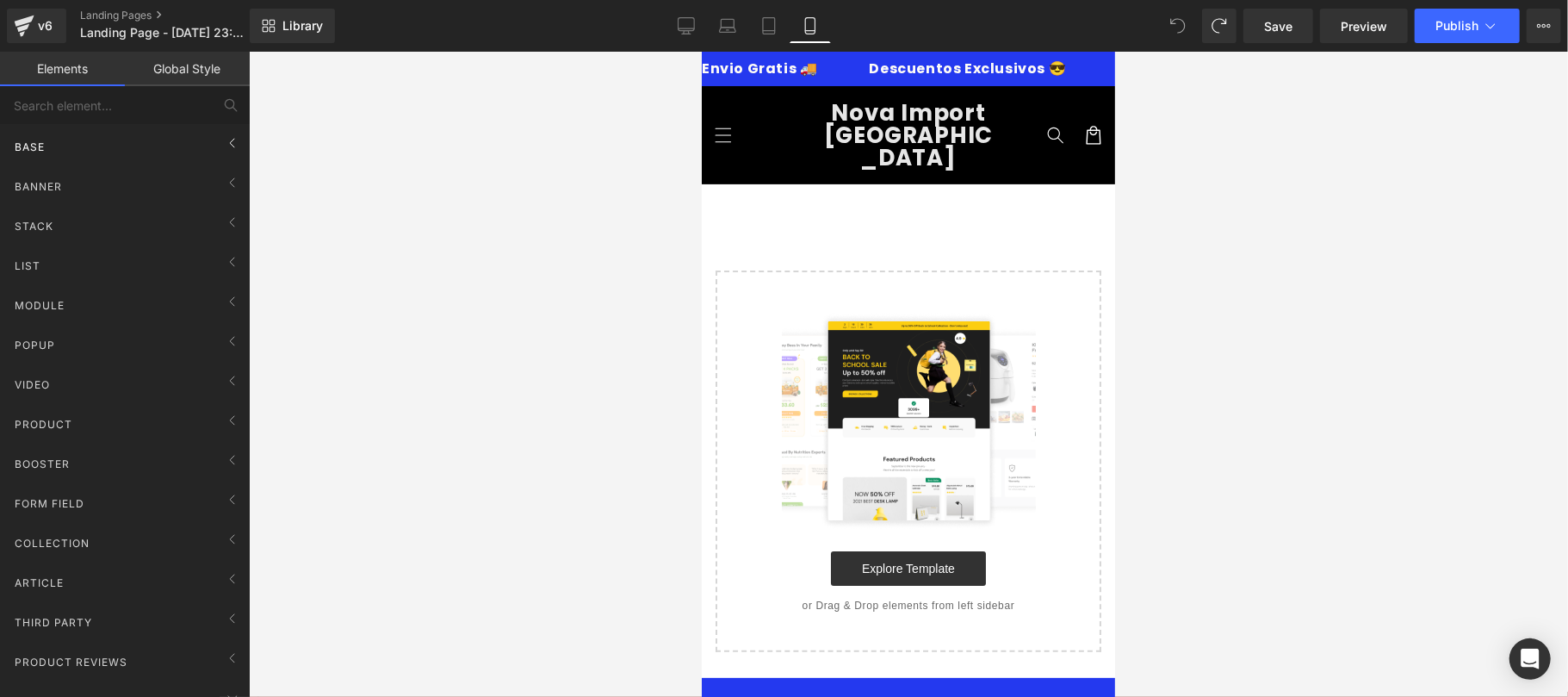
click at [122, 131] on div "Base" at bounding box center [128, 146] width 243 height 35
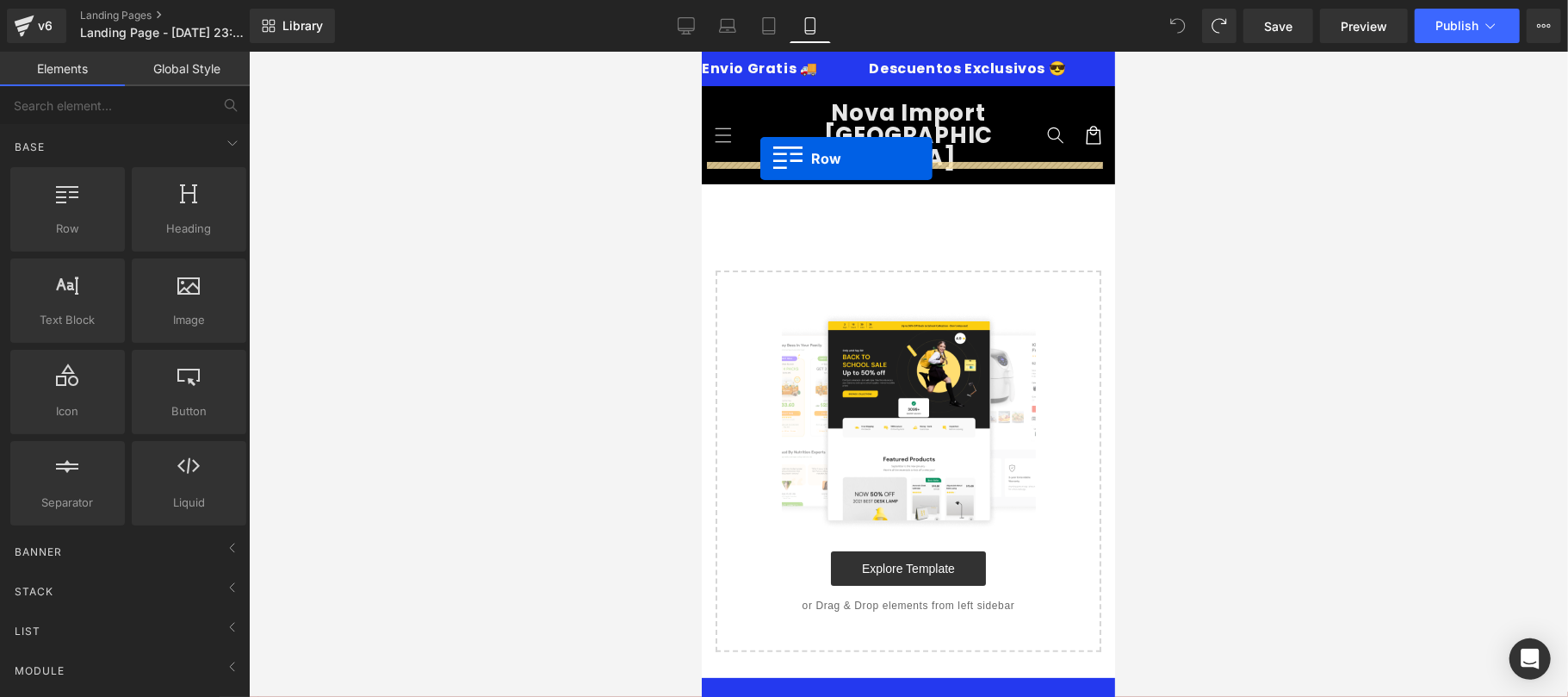
drag, startPoint x: 770, startPoint y: 276, endPoint x: 760, endPoint y: 157, distance: 119.4
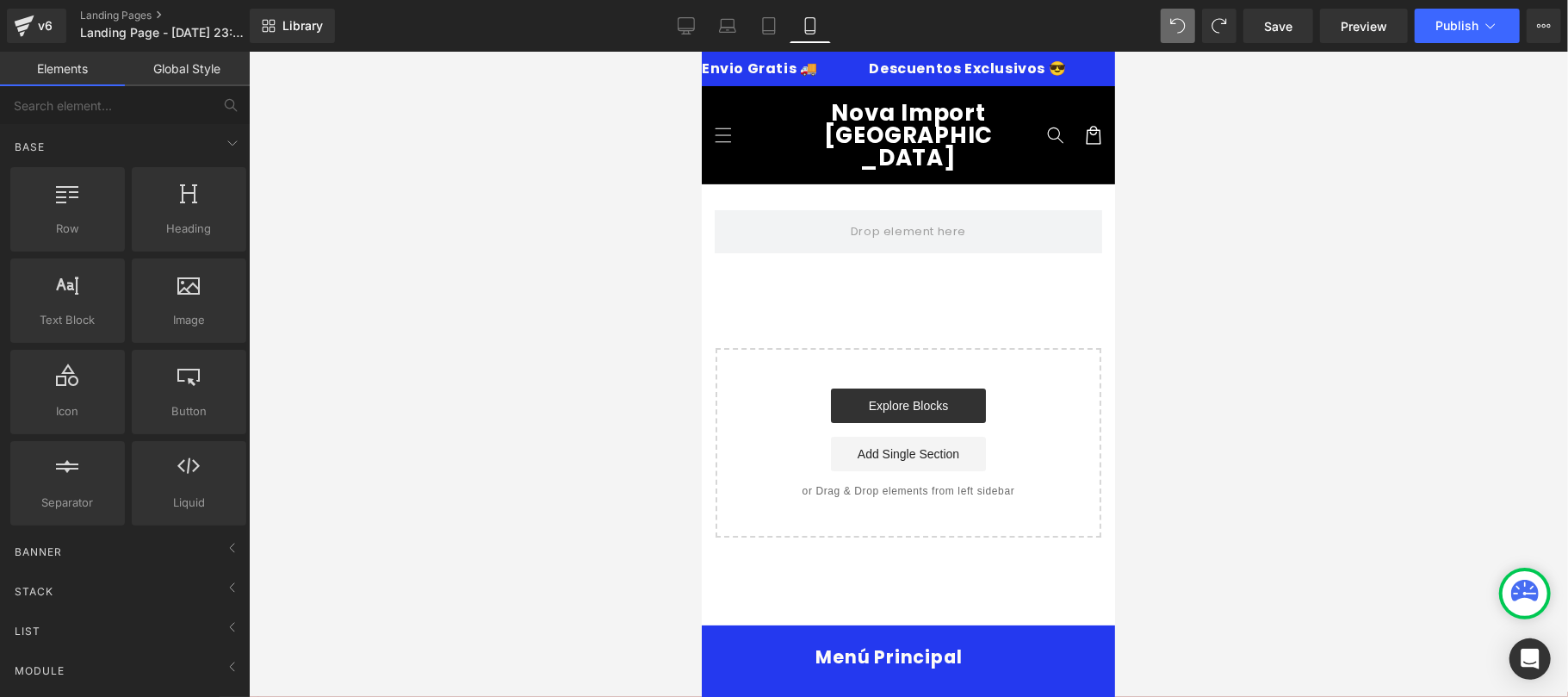
click at [952, 142] on link "Nova Import [GEOGRAPHIC_DATA]" at bounding box center [907, 134] width 194 height 80
click at [1487, 22] on icon at bounding box center [1490, 25] width 17 height 17
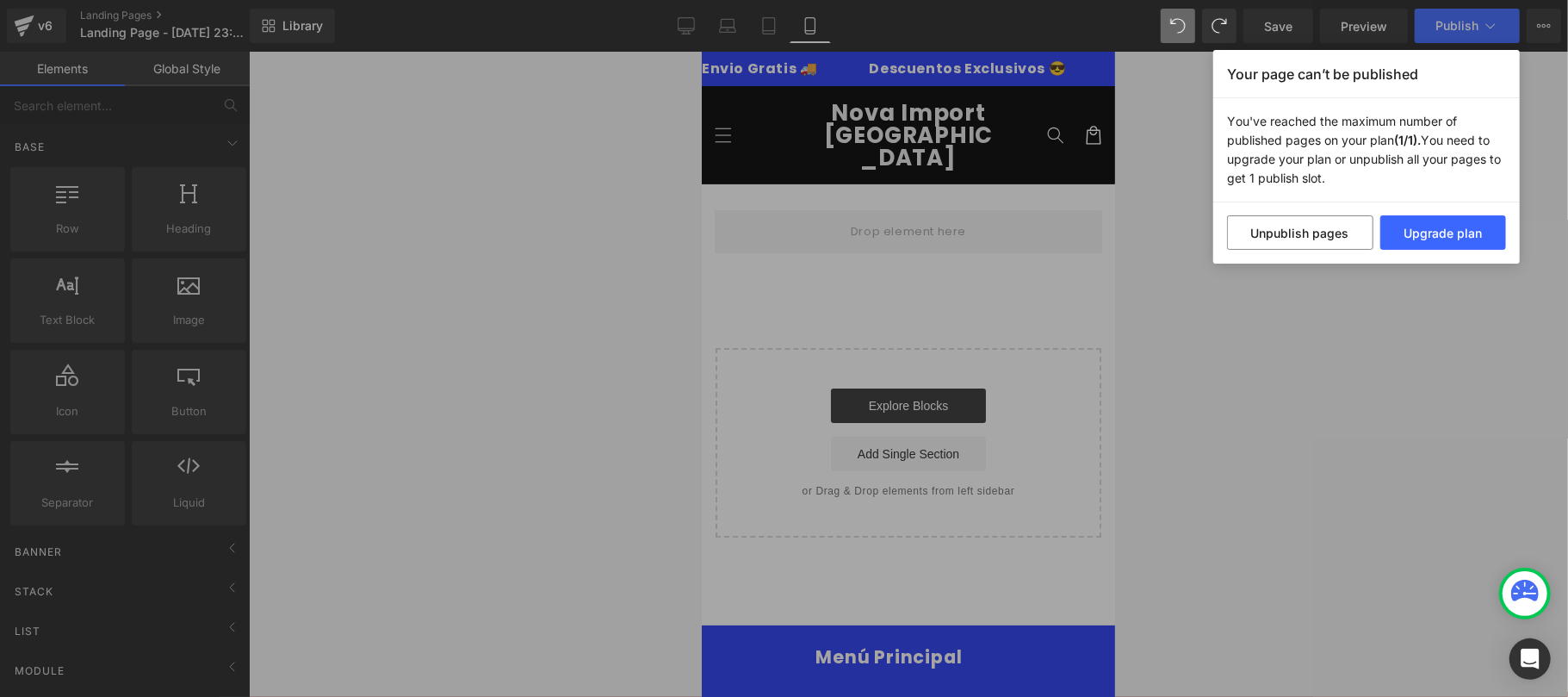
click at [1362, 334] on div "Your page can’t be published You've reached the maximum number of published pag…" at bounding box center [784, 348] width 1568 height 697
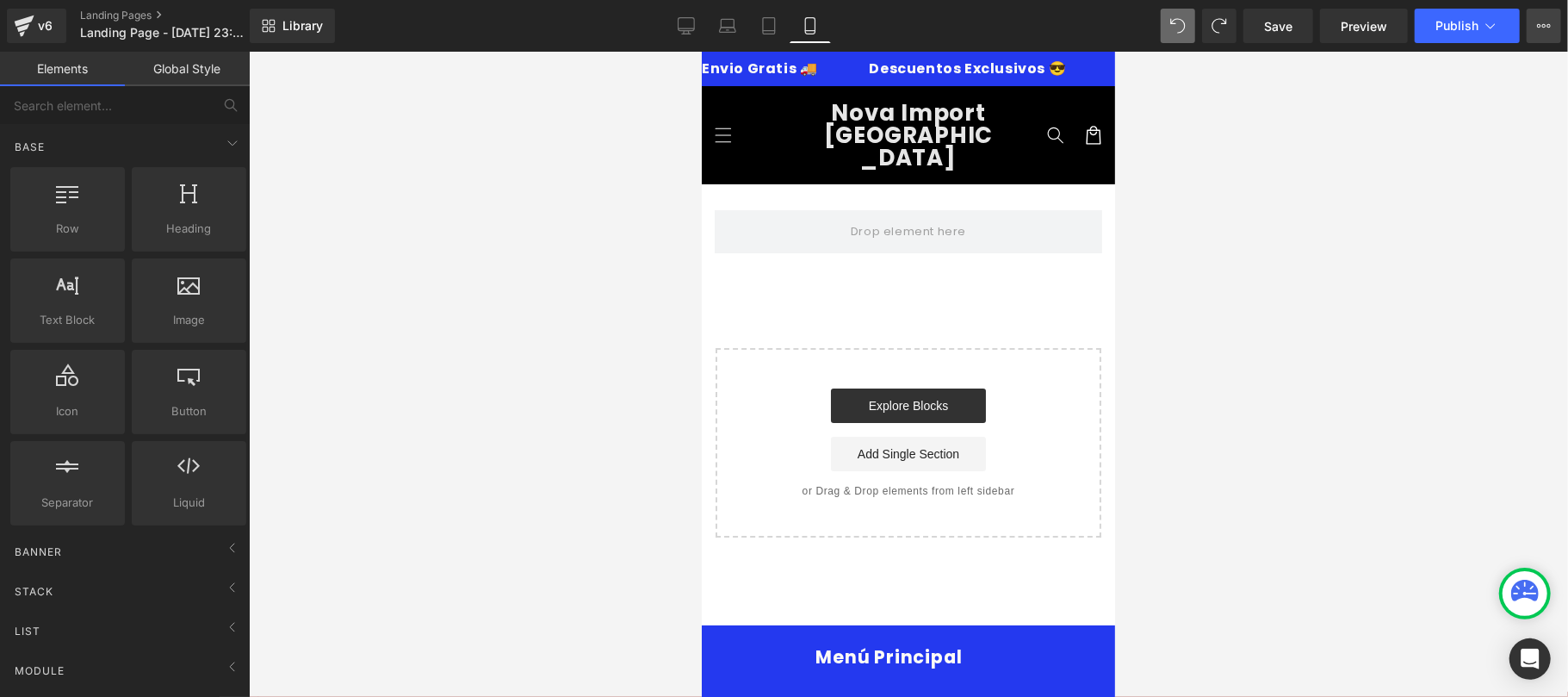
click at [1538, 31] on icon at bounding box center [1544, 25] width 14 height 14
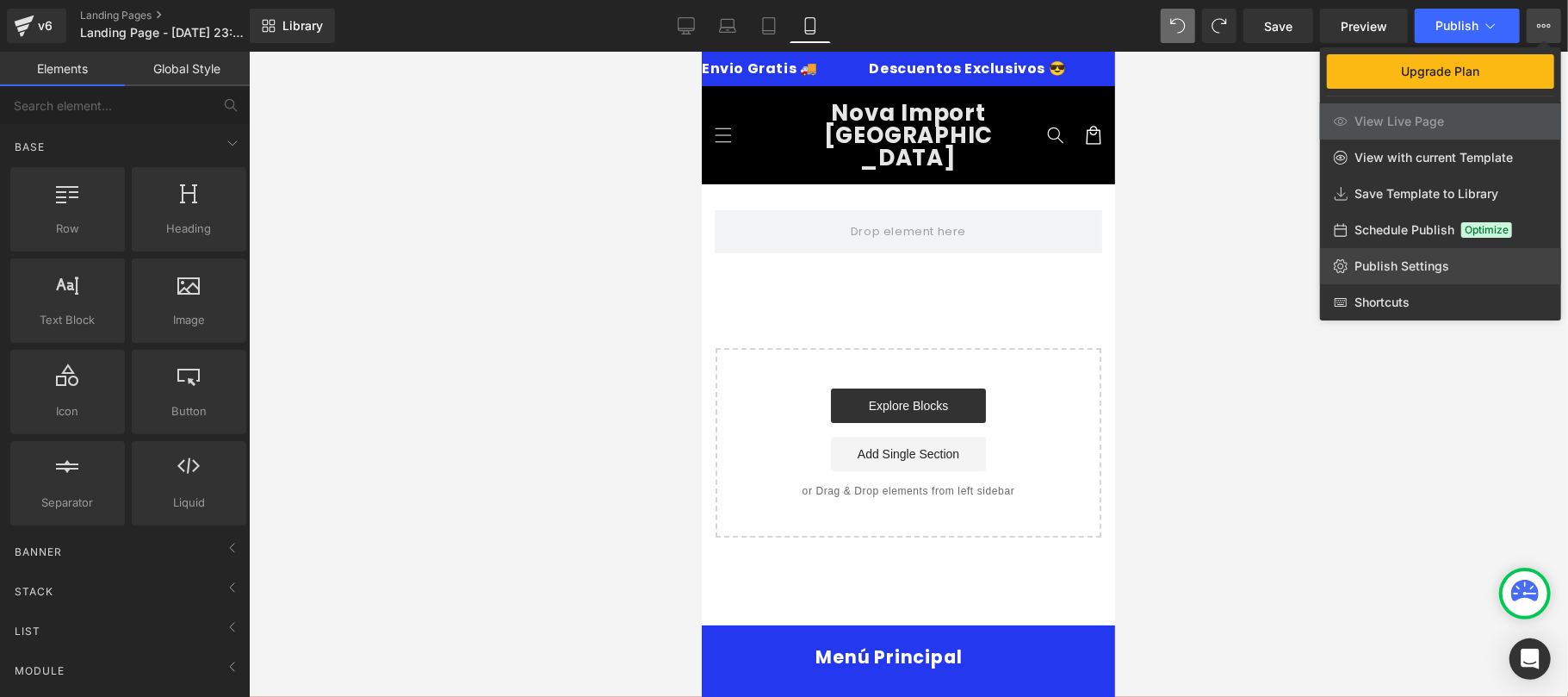
click at [1375, 270] on span "Publish Settings" at bounding box center [1401, 266] width 94 height 16
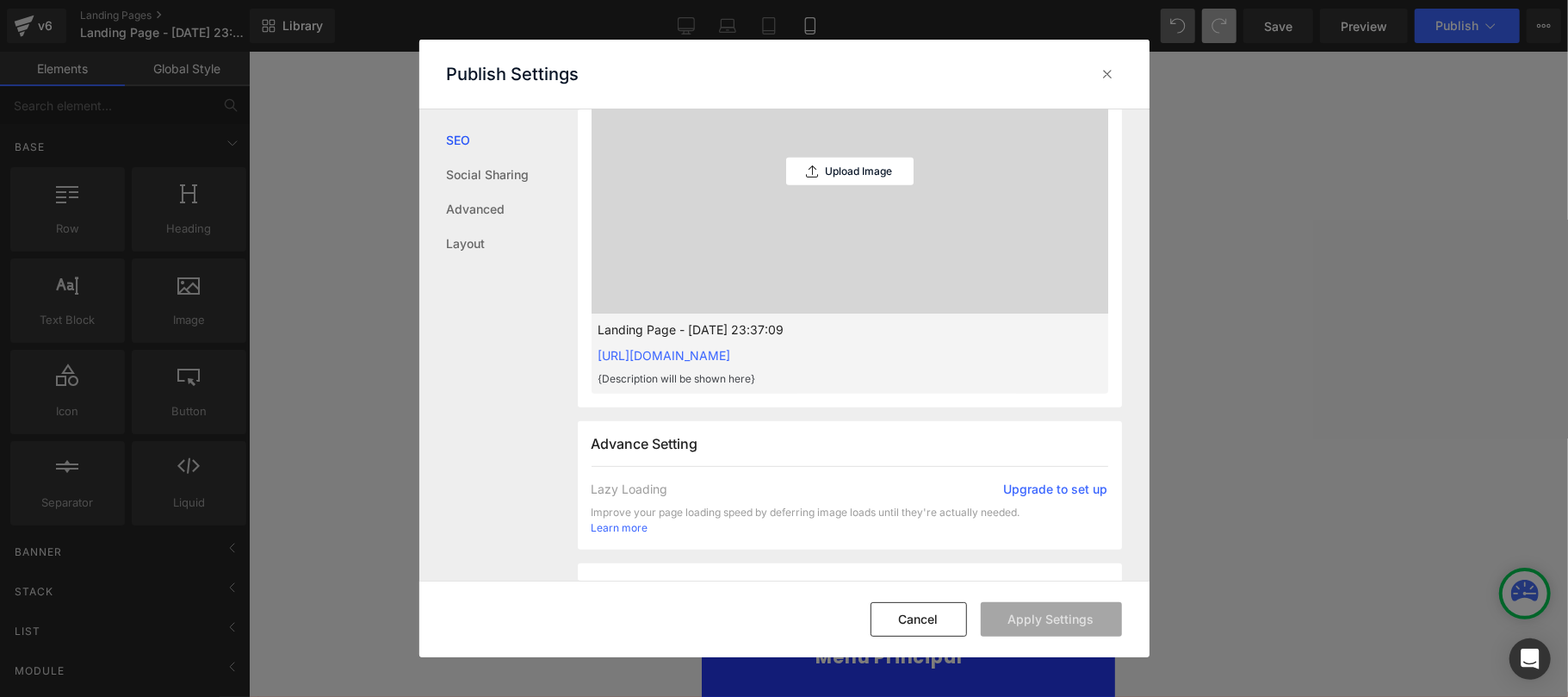
scroll to position [1032, 0]
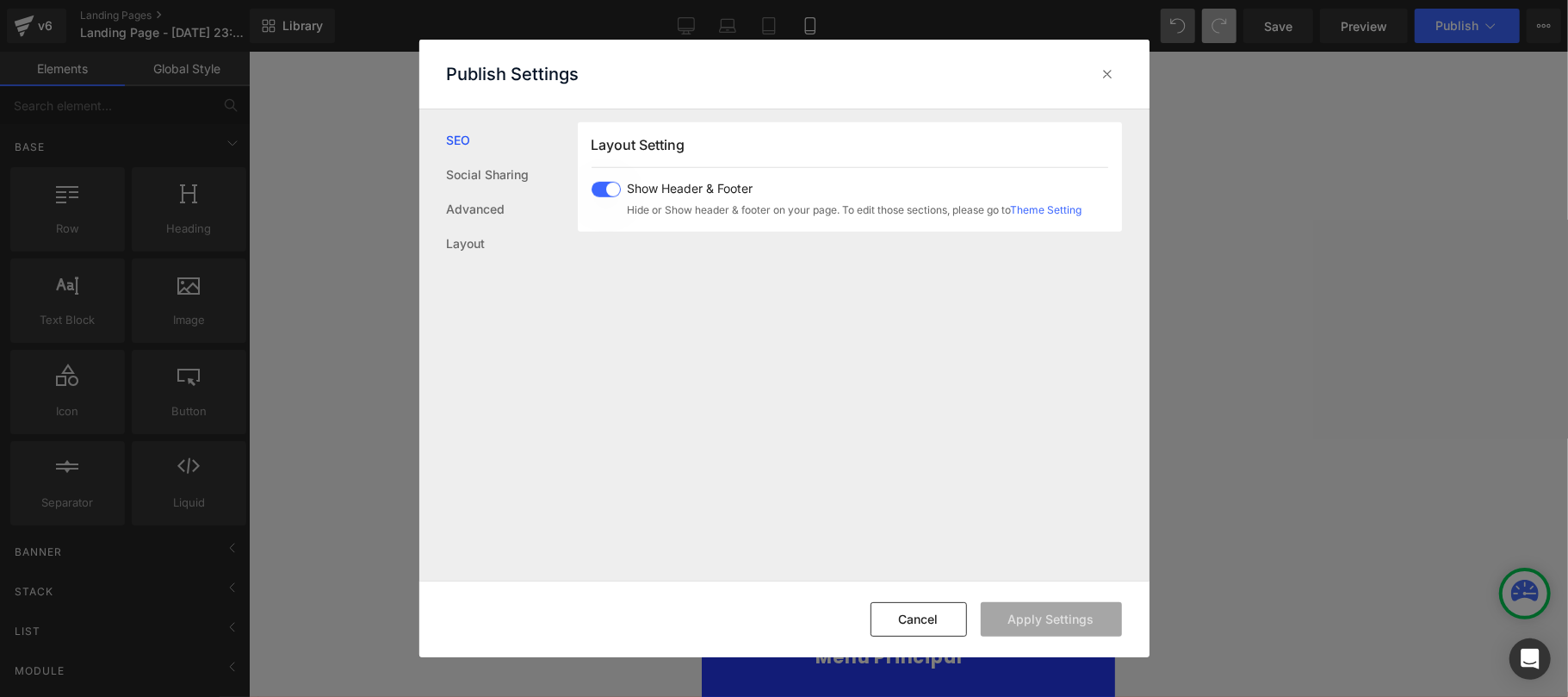
click at [610, 190] on span at bounding box center [605, 189] width 29 height 16
click at [1018, 621] on button "Apply Settings" at bounding box center [1051, 618] width 141 height 35
click at [951, 617] on button "Cancel" at bounding box center [919, 618] width 96 height 35
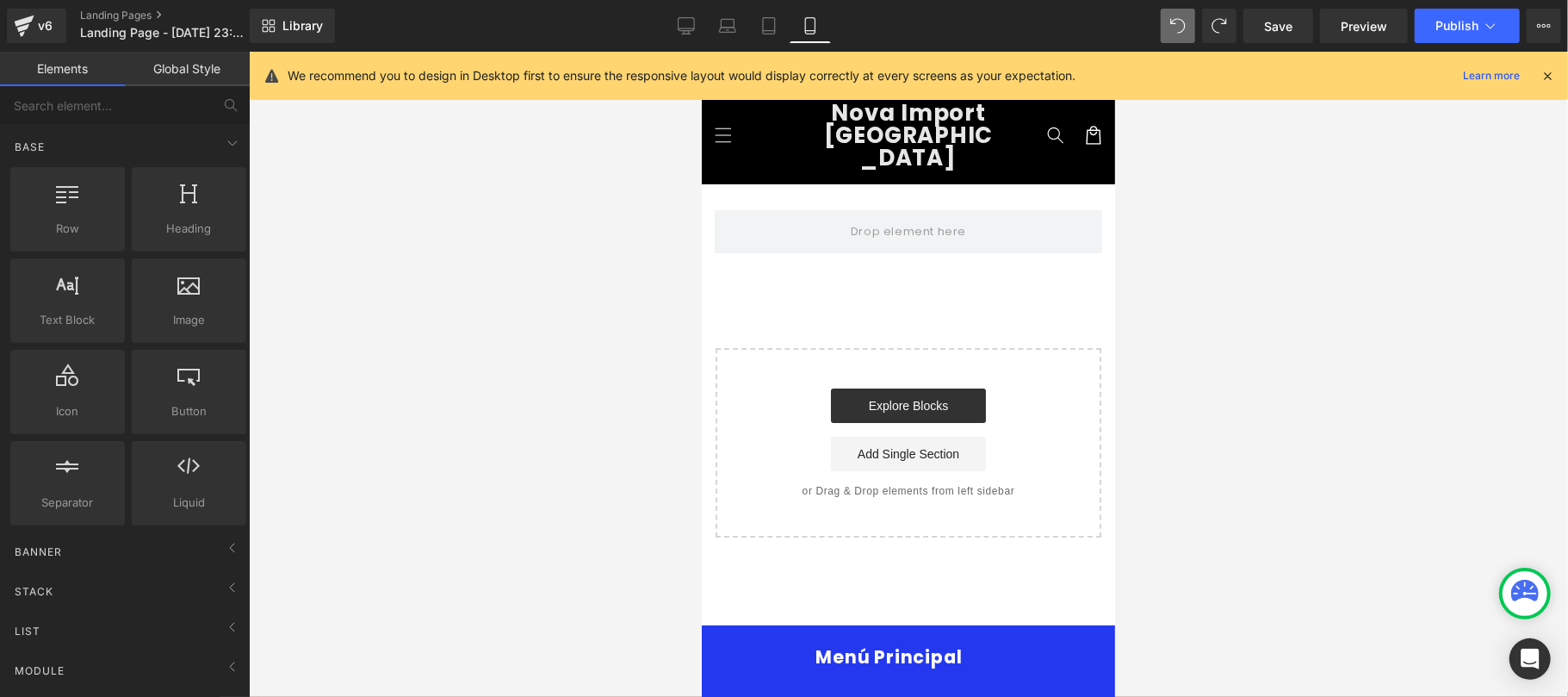
click at [1555, 73] on icon at bounding box center [1547, 76] width 16 height 16
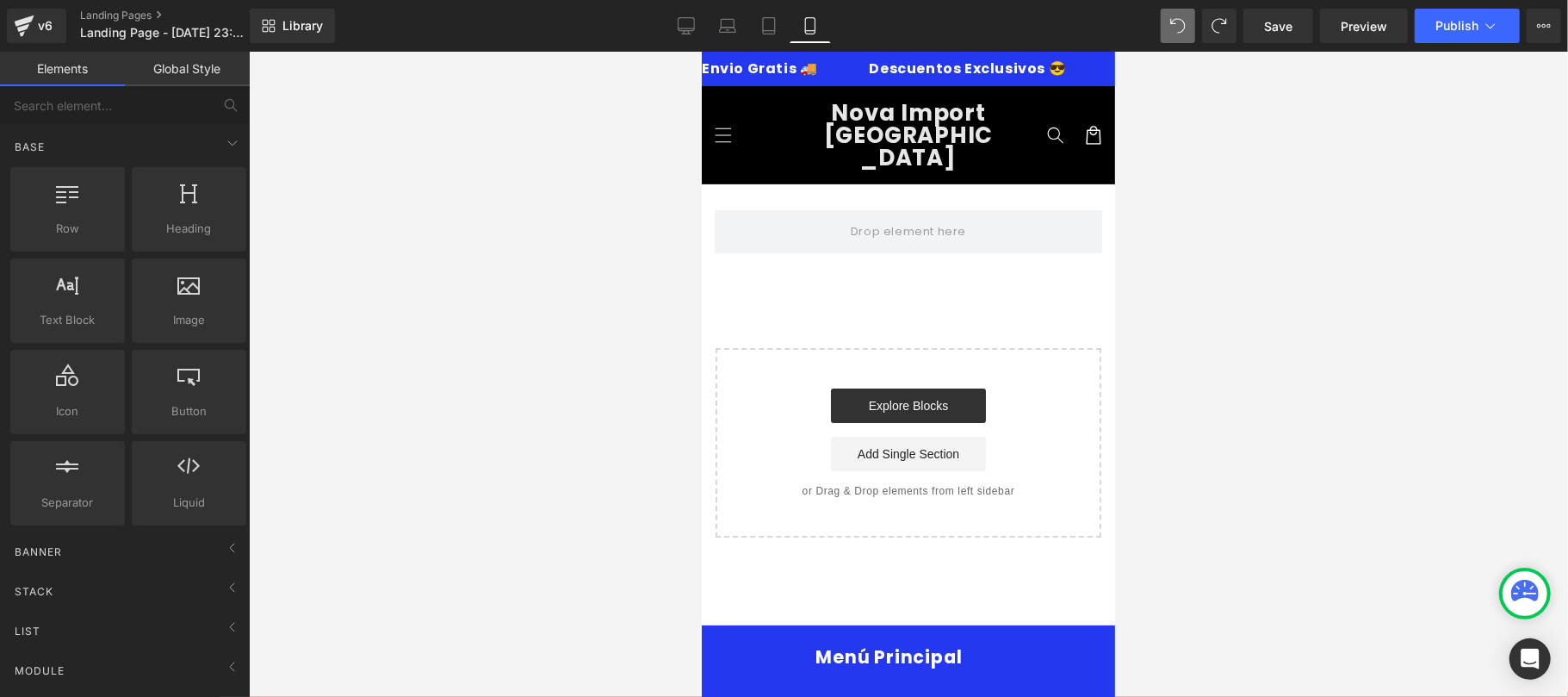
click at [748, 76] on div "Envio Gratis 🚚 Descuentos Exclusivos 😎 Paga Al Recibir💖 Envio Gratis 🚚 Descuent…" at bounding box center [907, 67] width 414 height 35
click at [776, 59] on div "Envio Gratis 🚚 Descuentos Exclusivos 😎 Paga Al Recibir💖 Envio Gratis 🚚 Descuent…" at bounding box center [907, 67] width 414 height 35
click at [727, 127] on icon "Menú" at bounding box center [721, 133] width 18 height 18
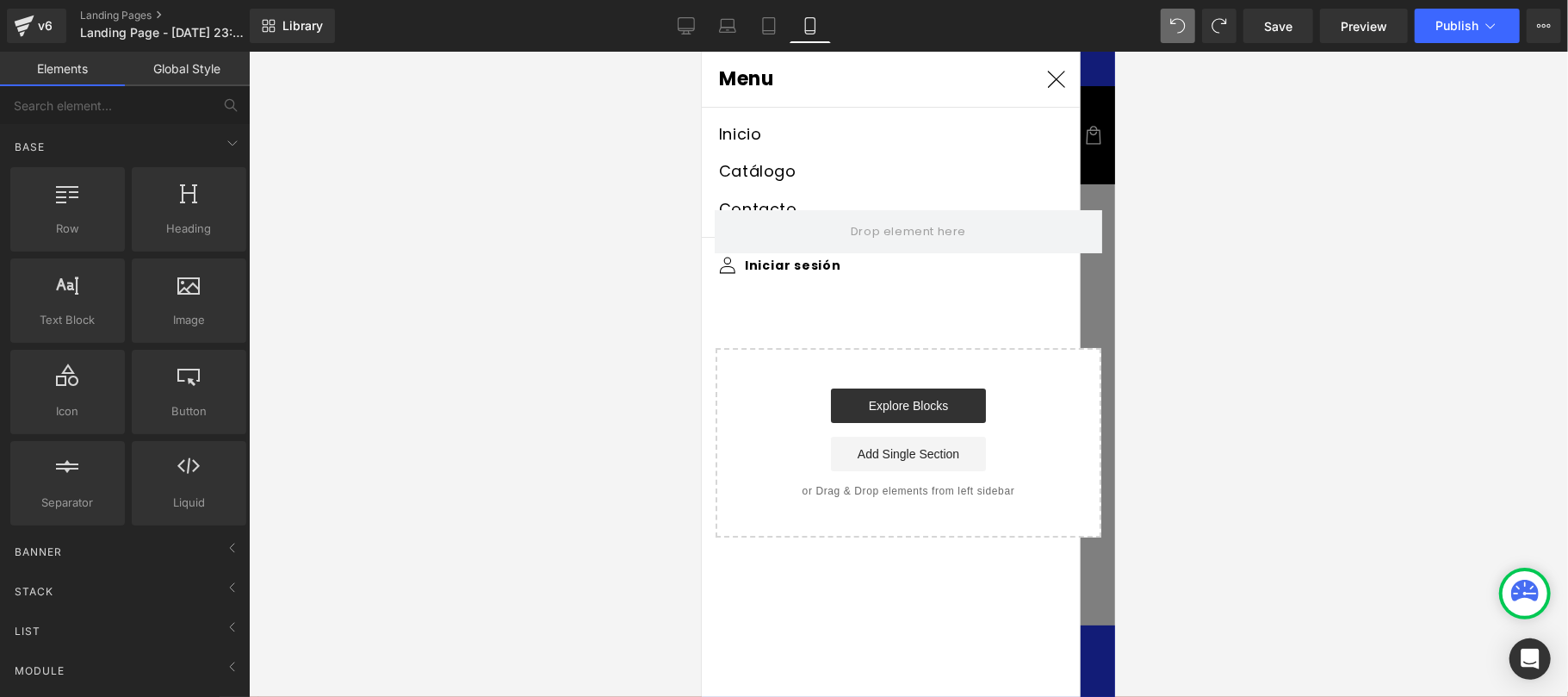
click at [1046, 79] on icon at bounding box center [1054, 78] width 18 height 18
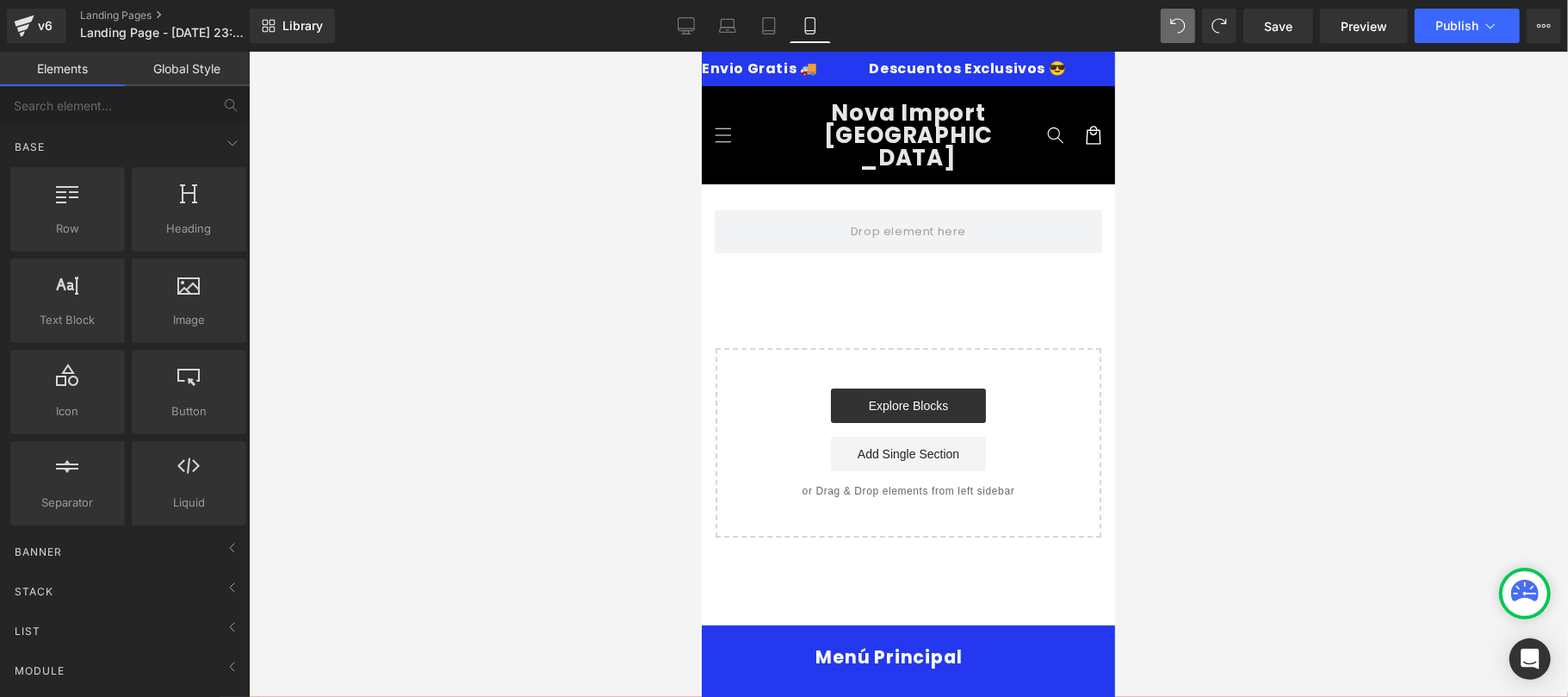
click at [910, 349] on div "Start building your page Explore Blocks Add Single Section or Drag & Drop eleme…" at bounding box center [907, 442] width 383 height 186
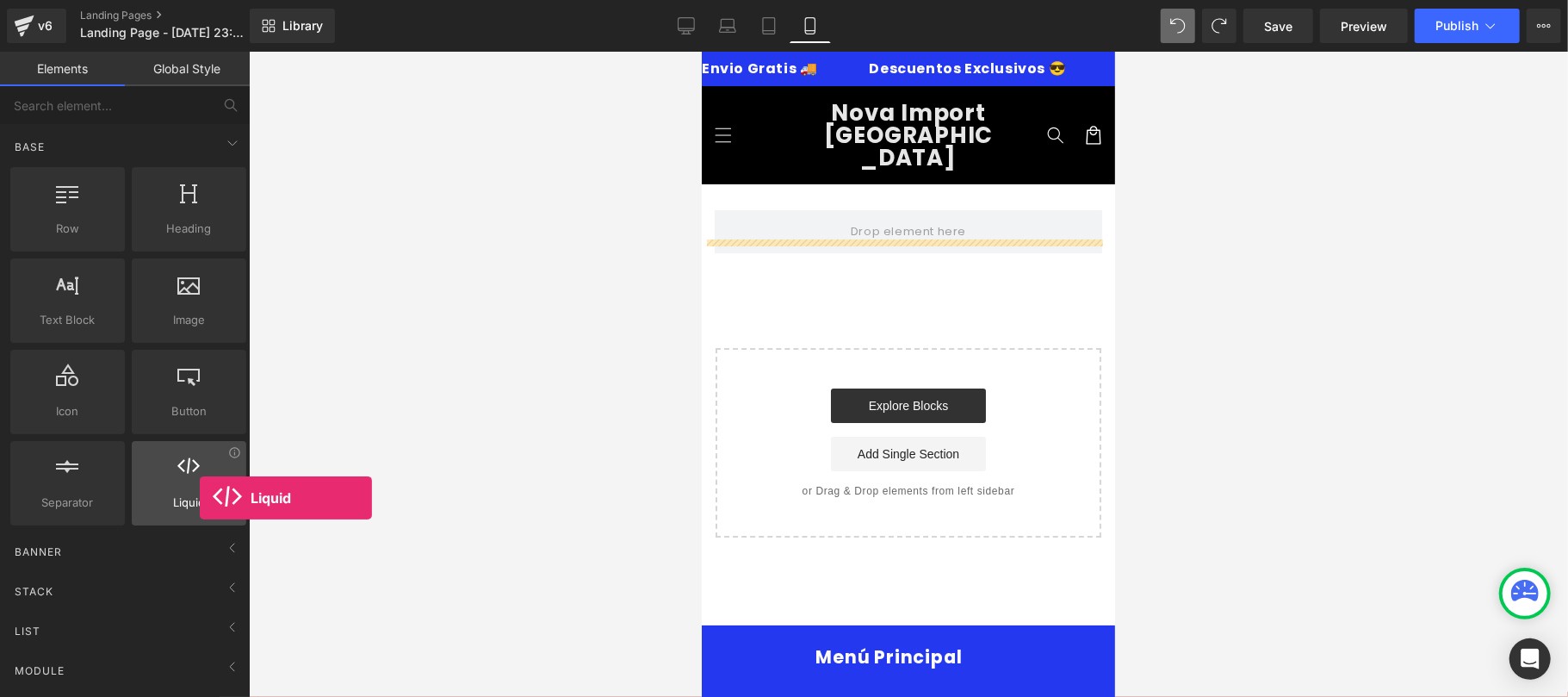
click at [200, 498] on span "Liquid" at bounding box center [188, 501] width 104 height 18
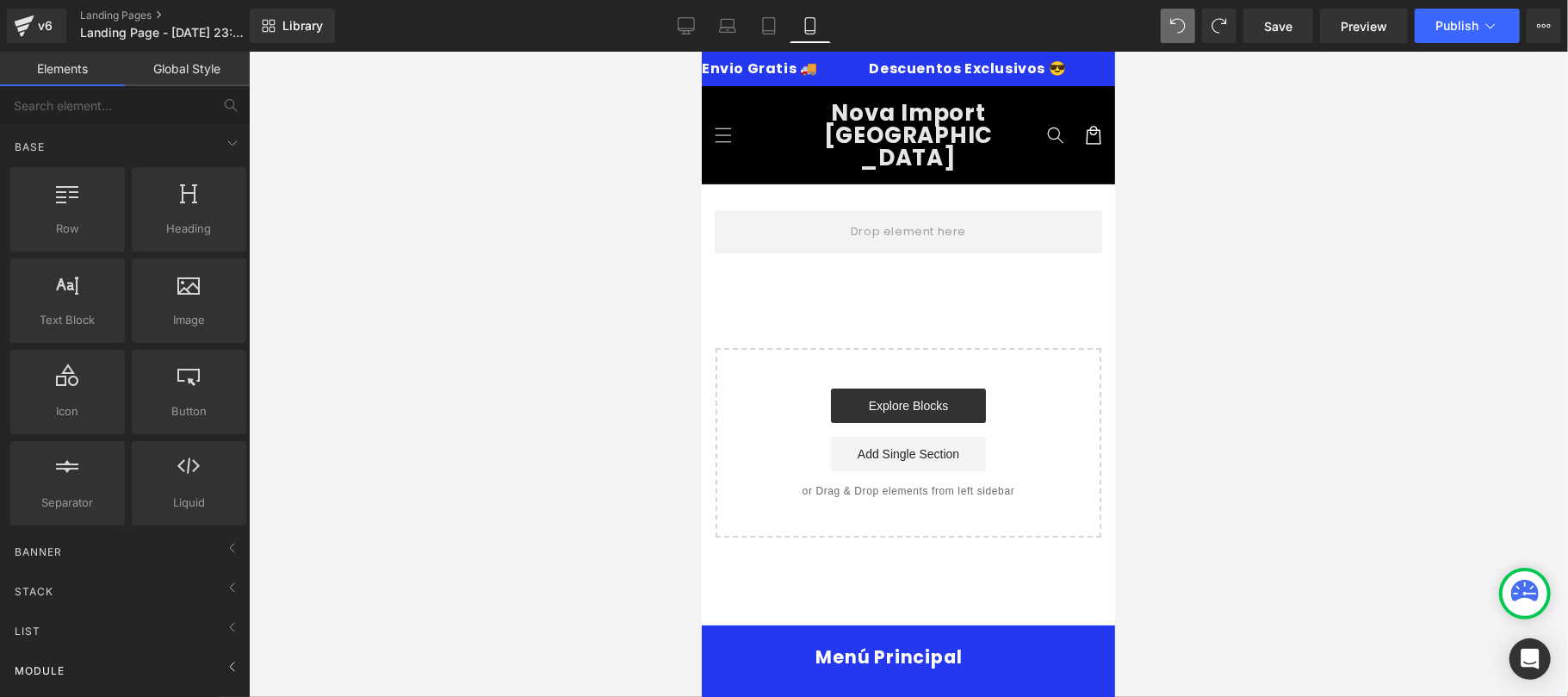
click at [156, 656] on div "Module" at bounding box center [128, 670] width 243 height 35
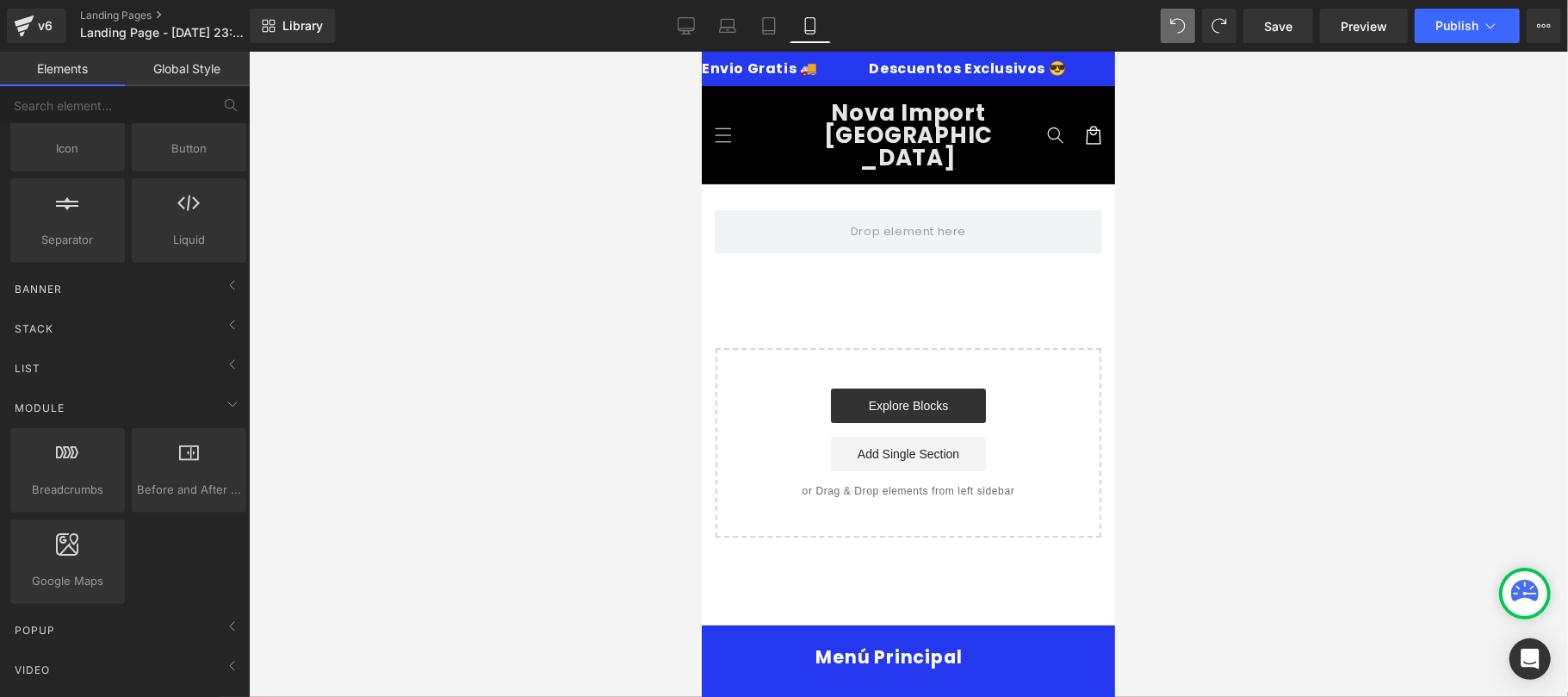
scroll to position [307, 0]
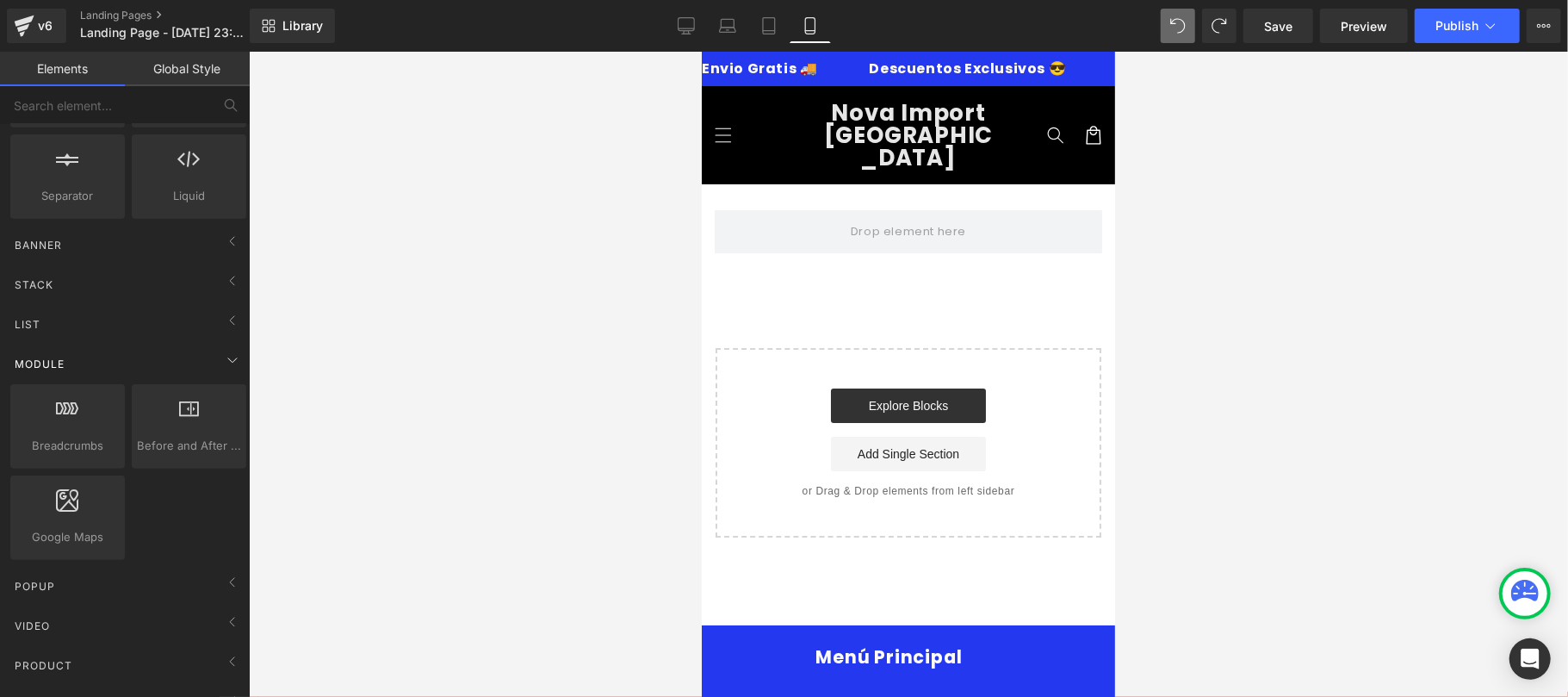
click at [143, 370] on div "Module" at bounding box center [128, 363] width 243 height 35
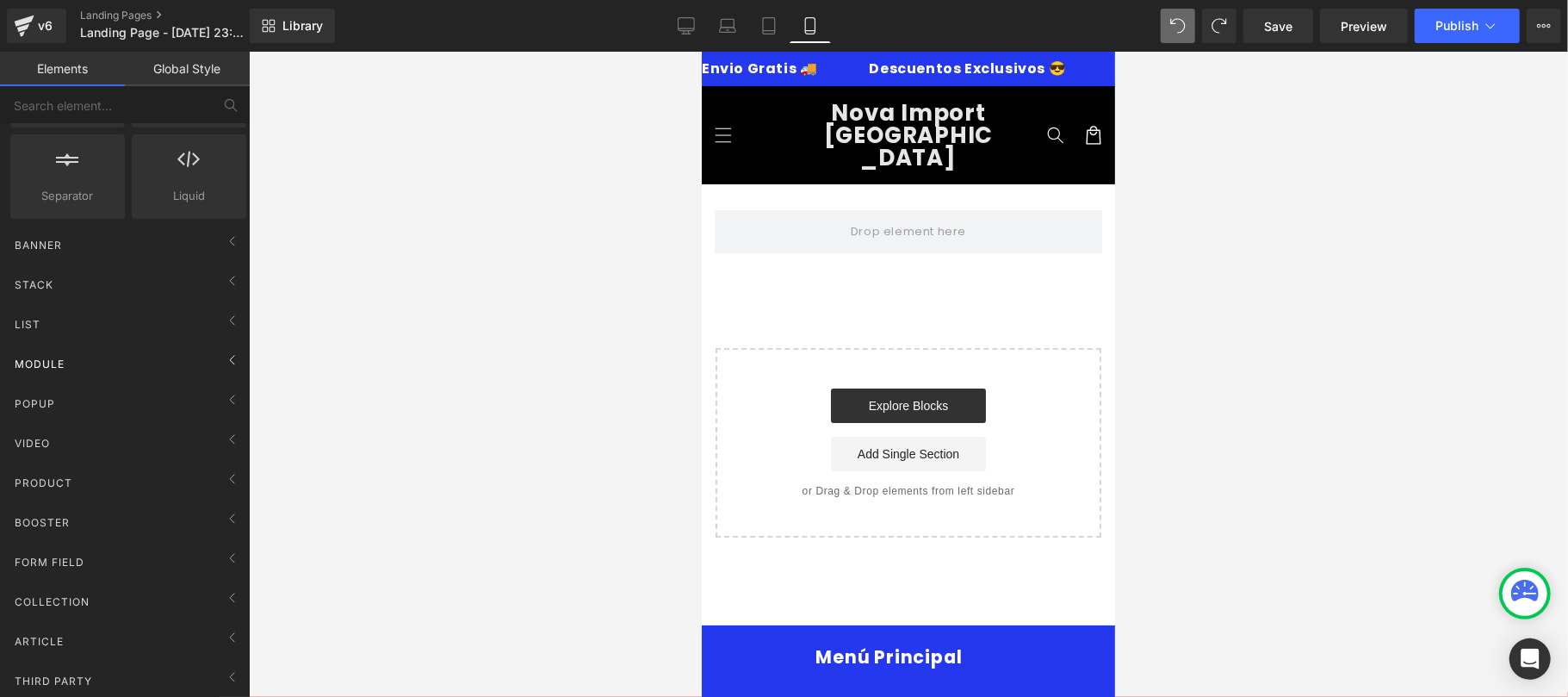
scroll to position [0, 0]
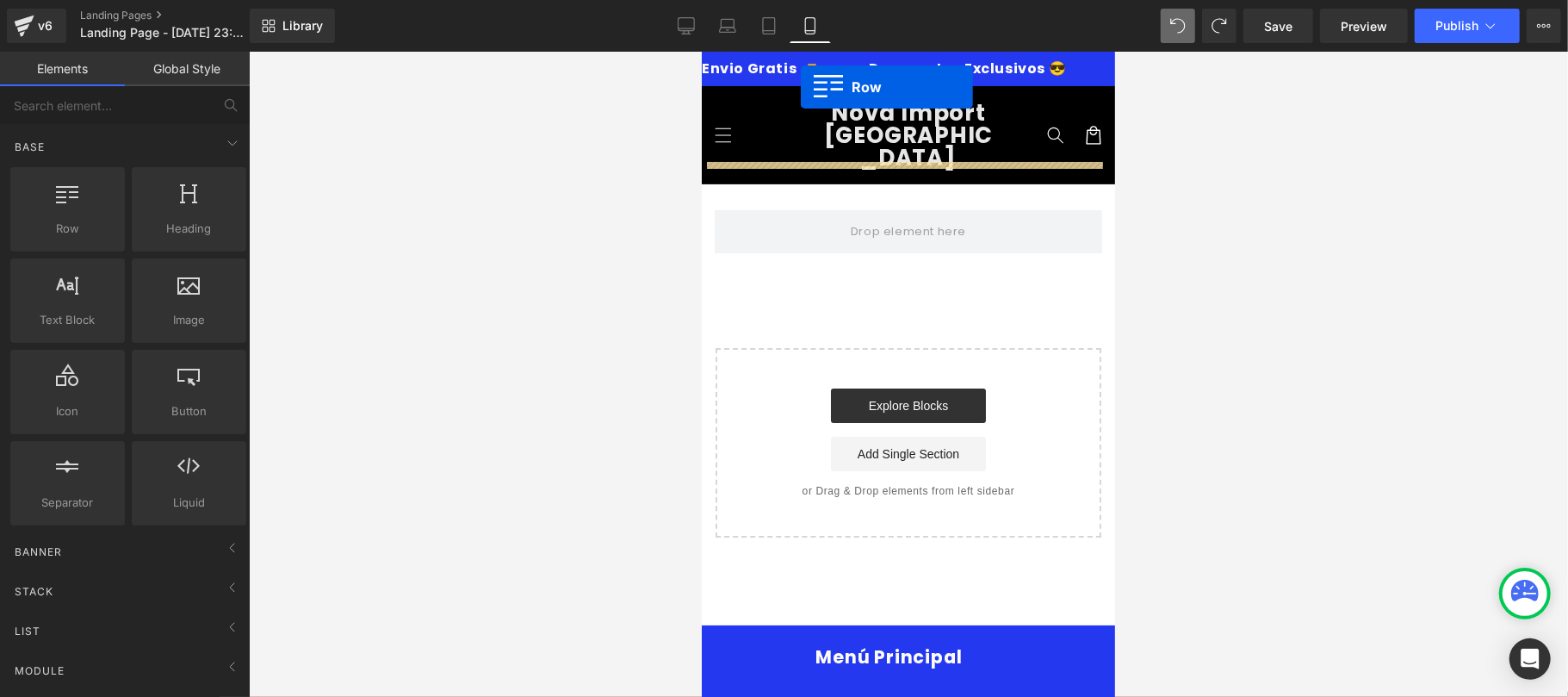
drag, startPoint x: 777, startPoint y: 275, endPoint x: 800, endPoint y: 86, distance: 190.4
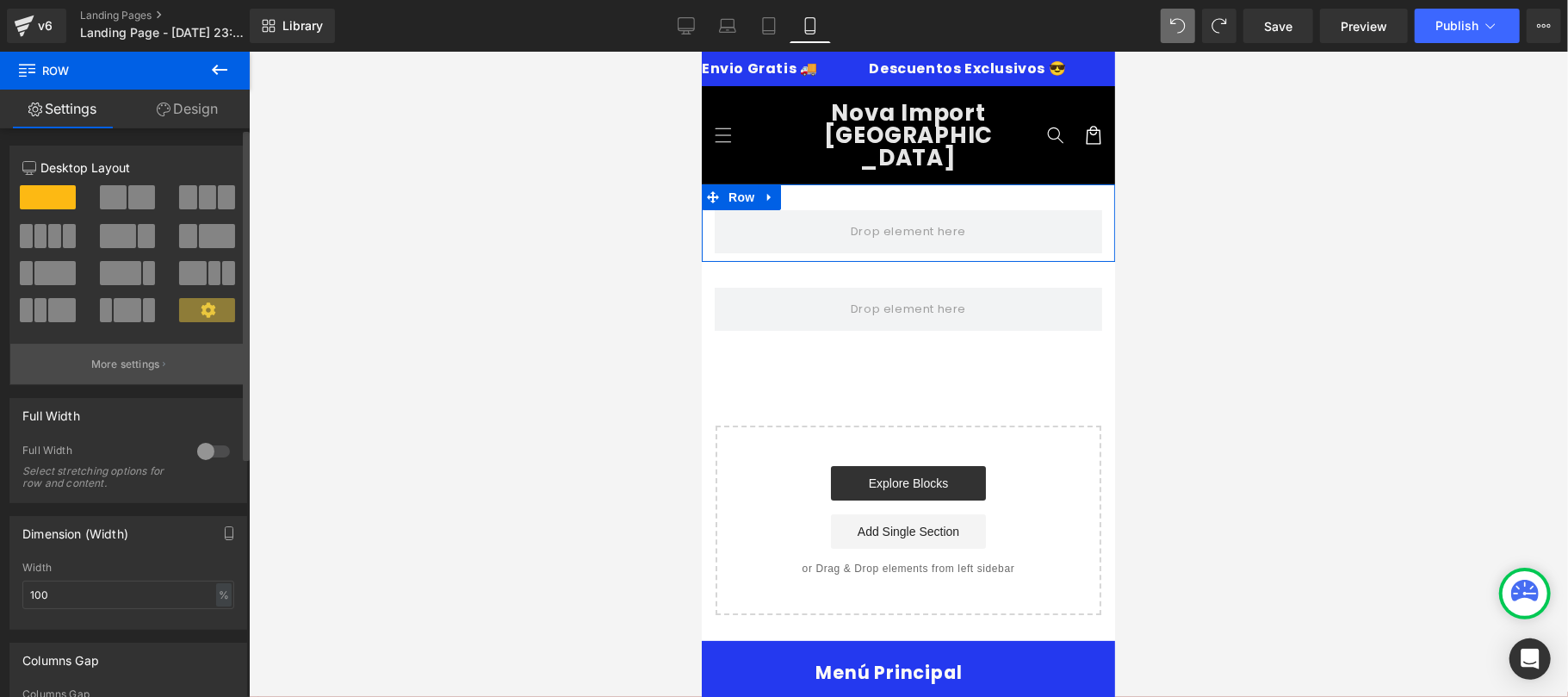
click at [174, 362] on button "More settings" at bounding box center [128, 363] width 236 height 40
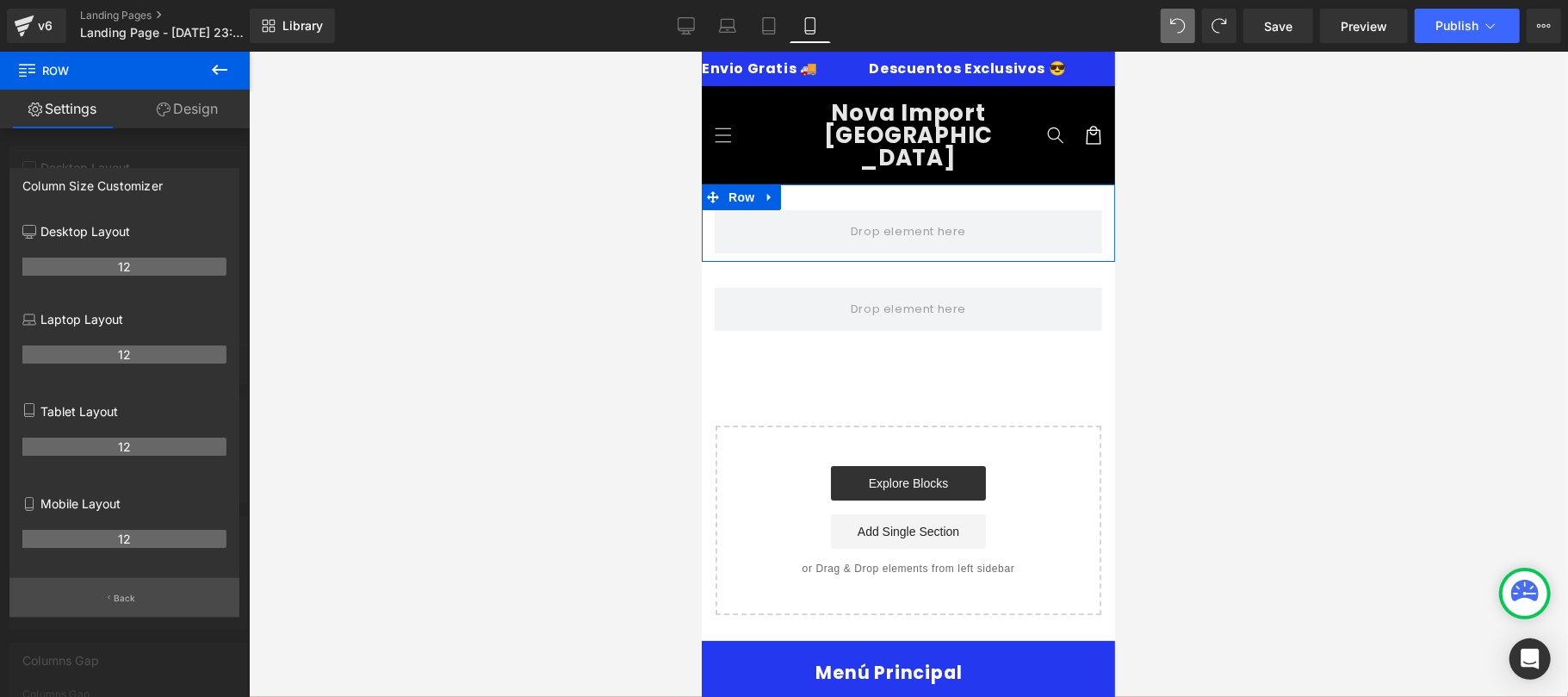
click at [136, 600] on button "Back" at bounding box center [124, 597] width 230 height 38
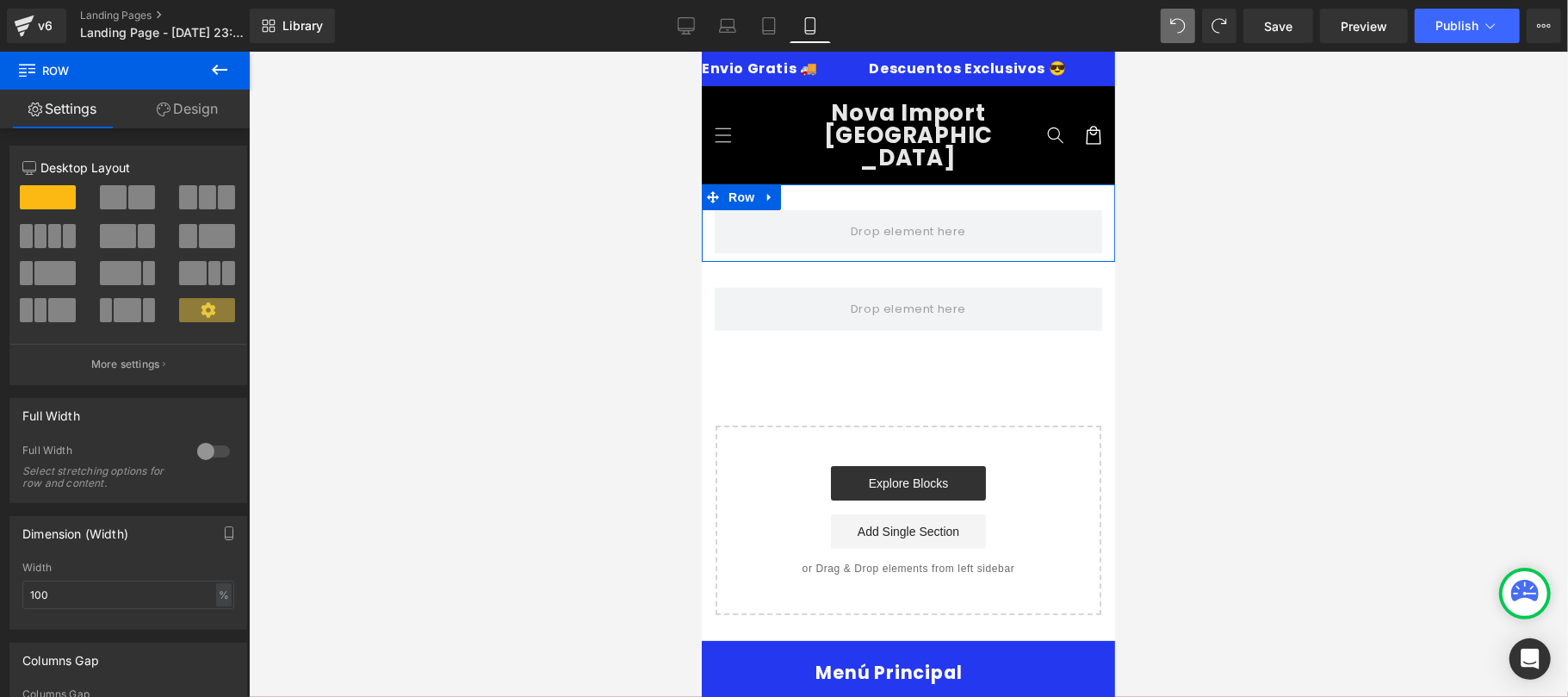
click at [197, 105] on link "Design" at bounding box center [186, 109] width 124 height 38
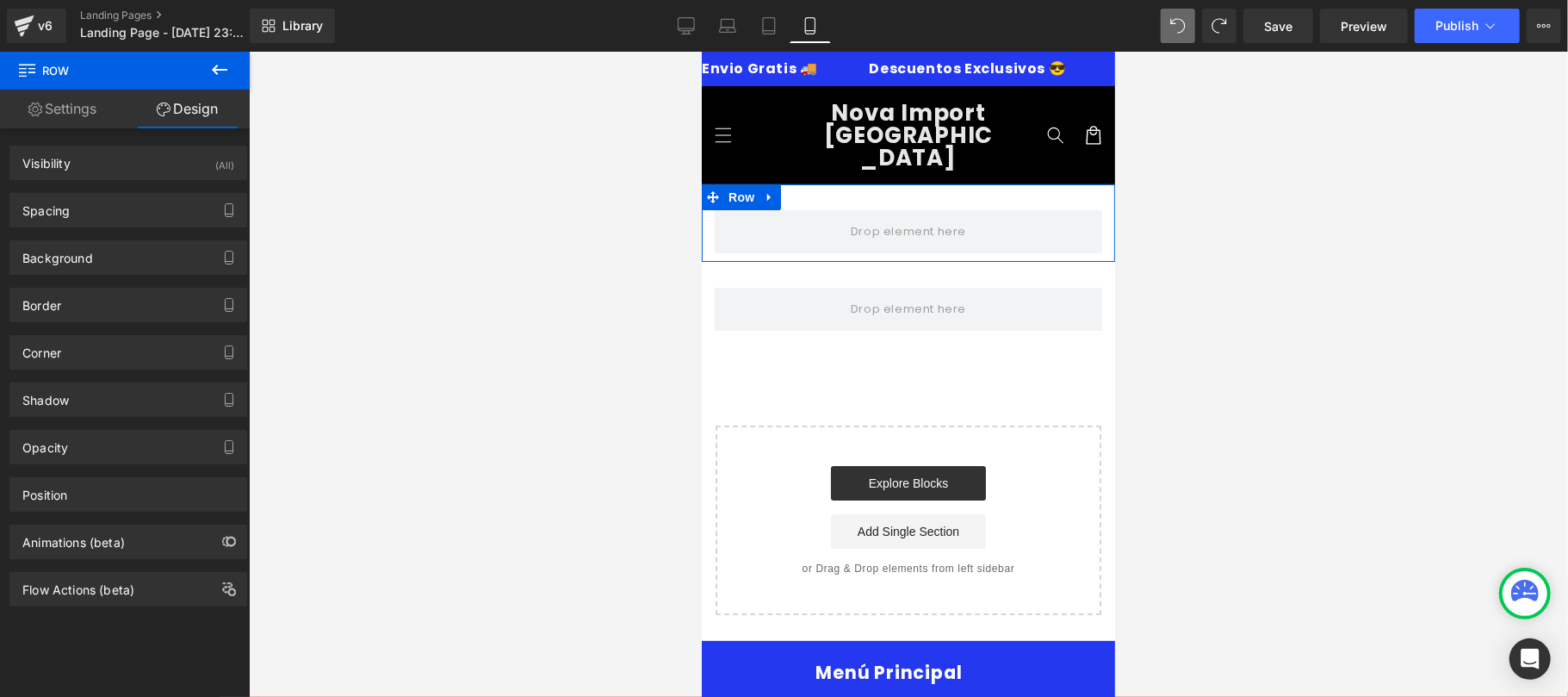
click at [111, 110] on link "Settings" at bounding box center [62, 109] width 124 height 38
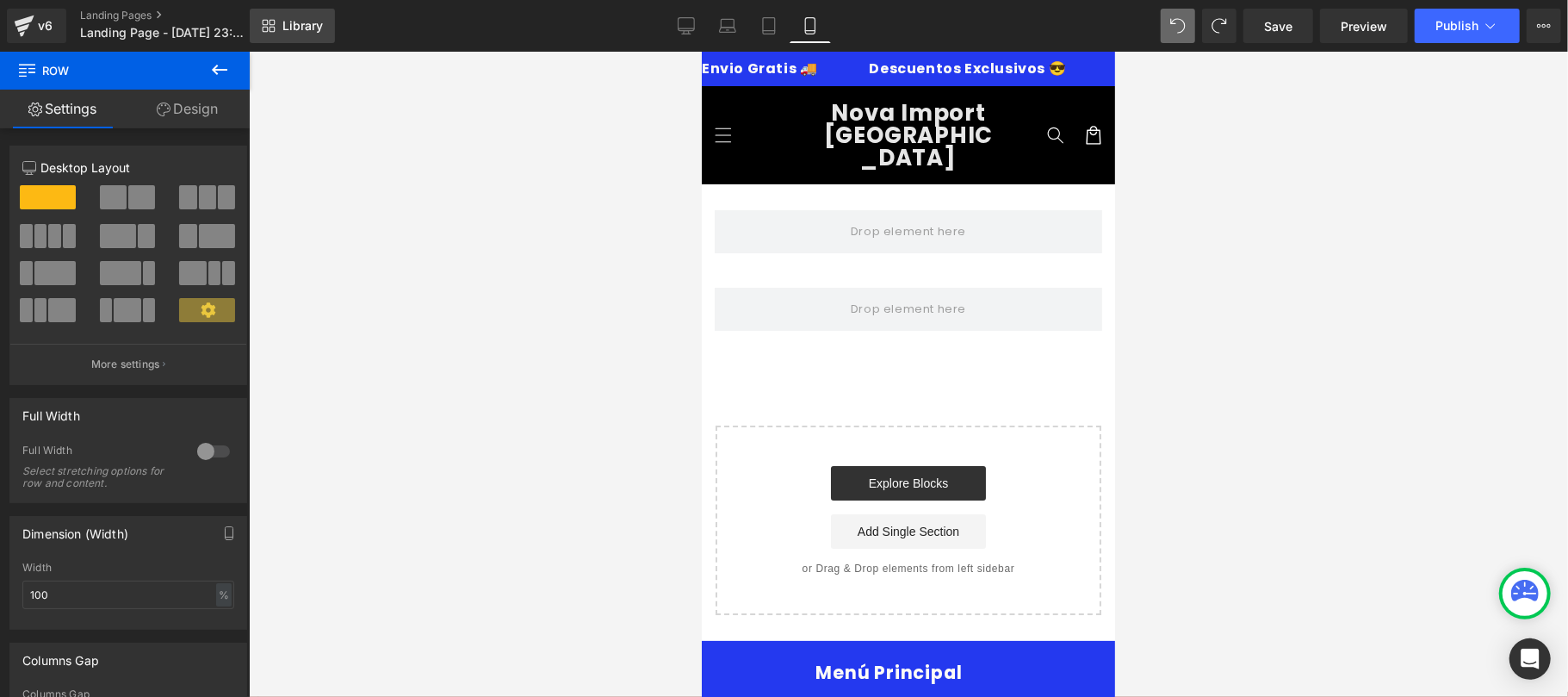
click at [317, 31] on span "Library" at bounding box center [302, 25] width 40 height 16
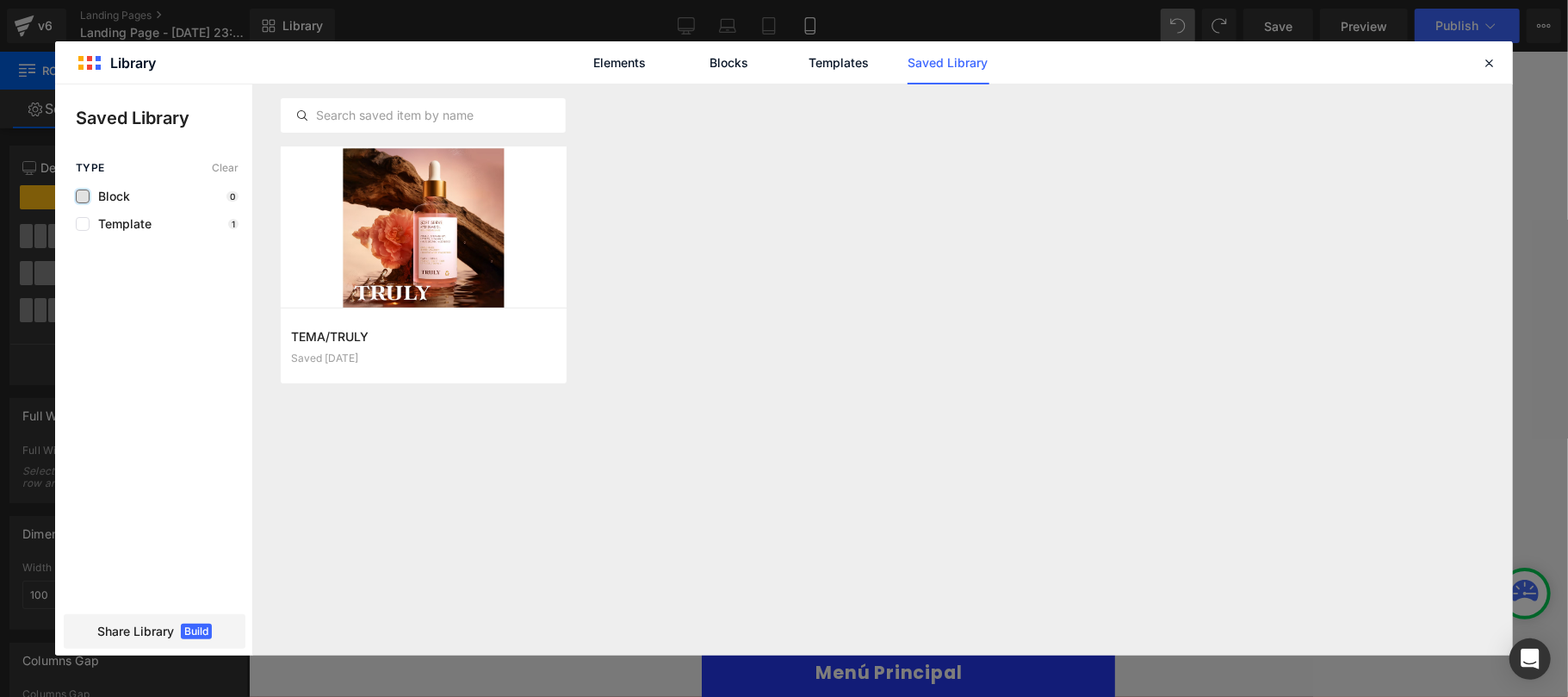
click at [86, 200] on label at bounding box center [82, 196] width 14 height 14
click at [82, 196] on input "checkbox" at bounding box center [82, 196] width 0 height 0
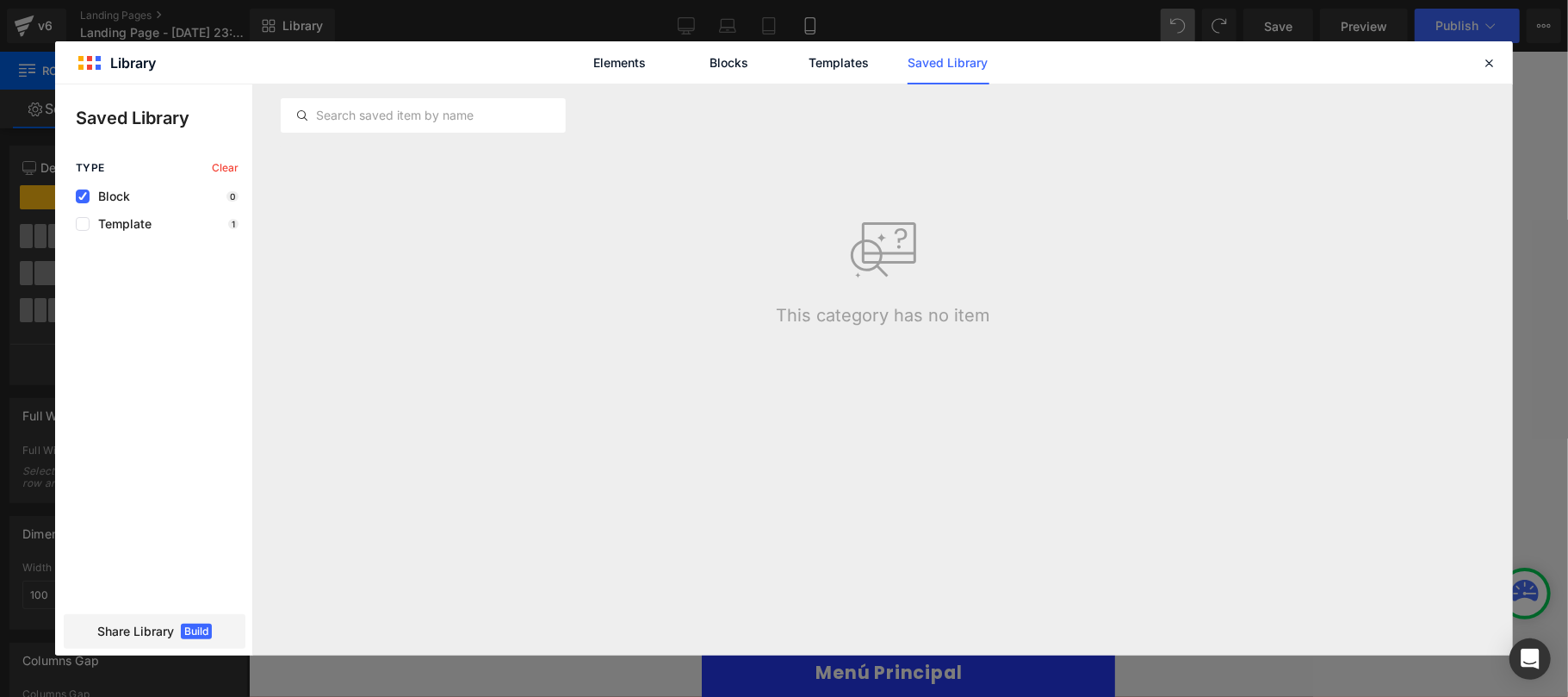
click at [125, 197] on span "Block" at bounding box center [109, 196] width 40 height 14
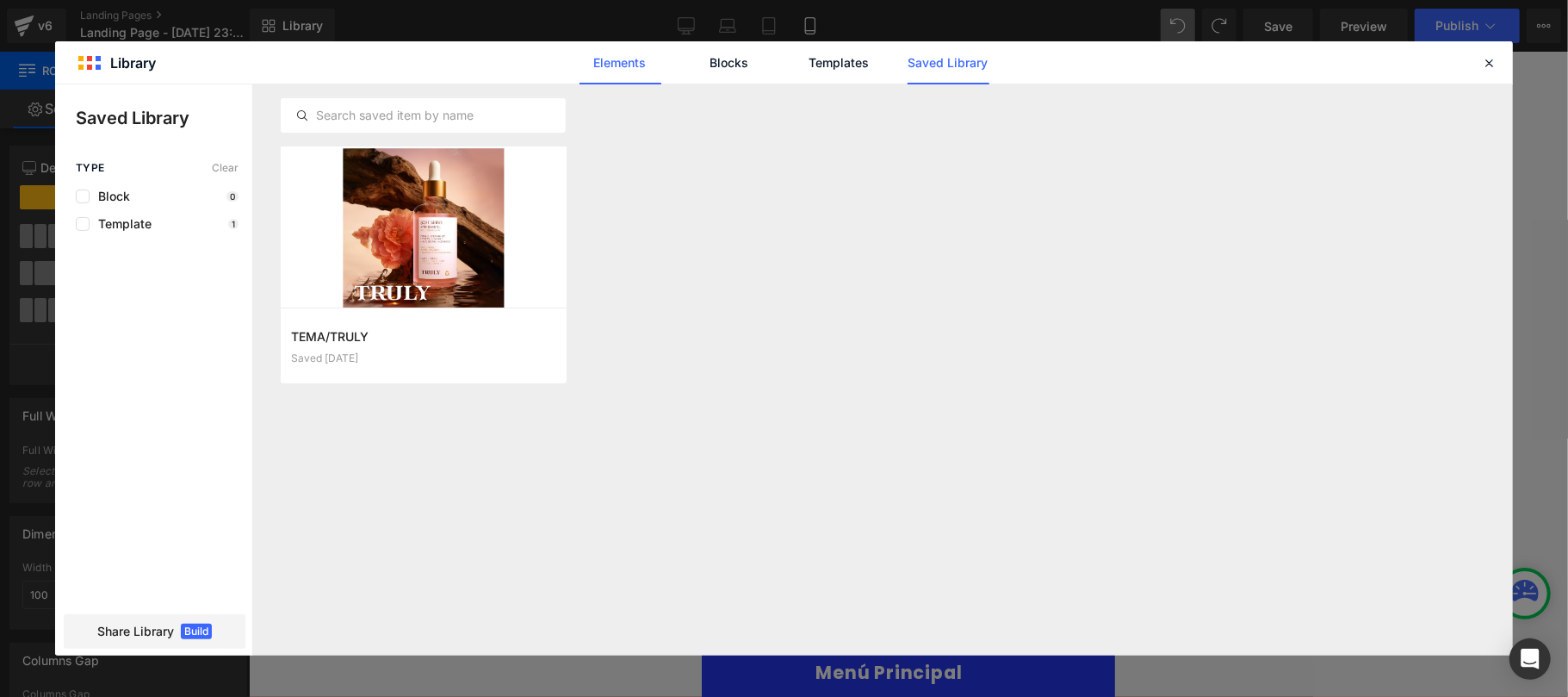
click at [645, 70] on link "Elements" at bounding box center [620, 63] width 81 height 43
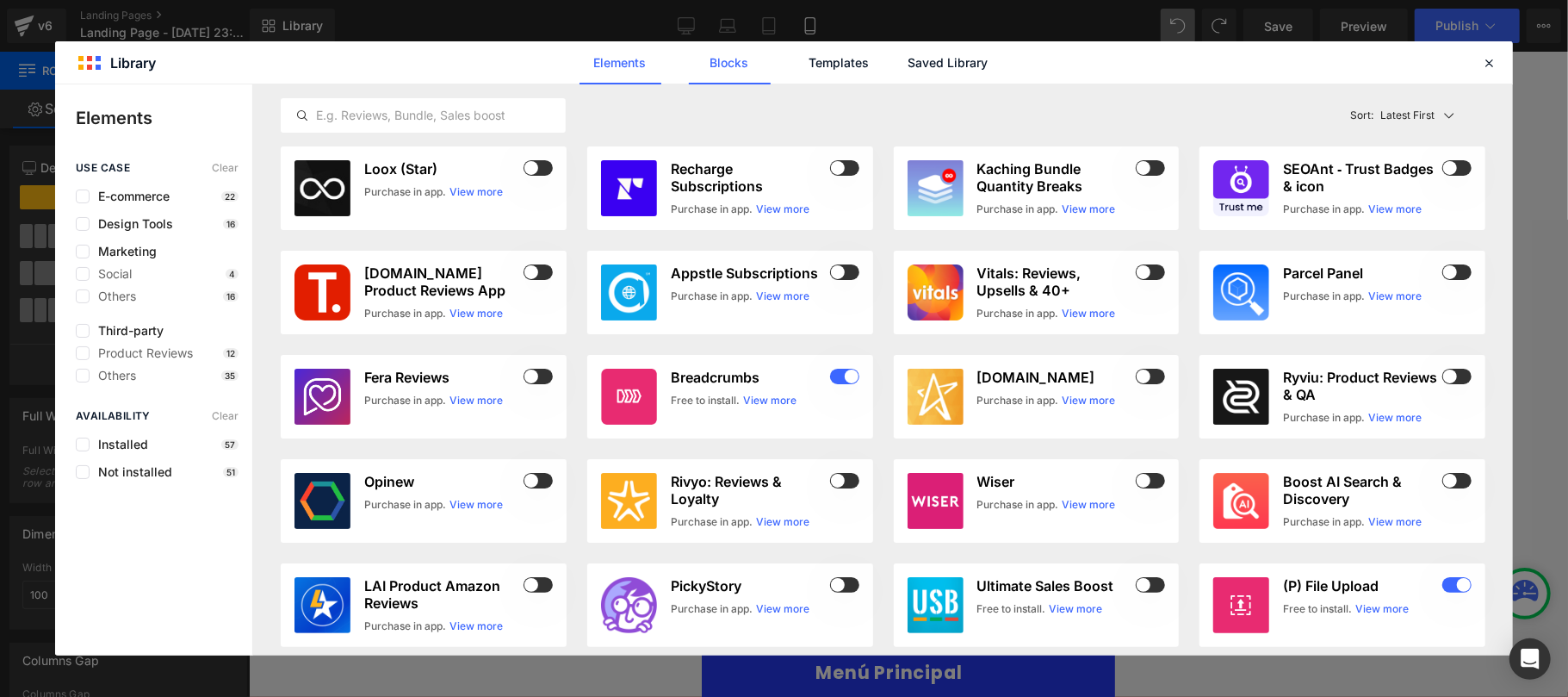
click at [745, 65] on link "Blocks" at bounding box center [729, 63] width 81 height 43
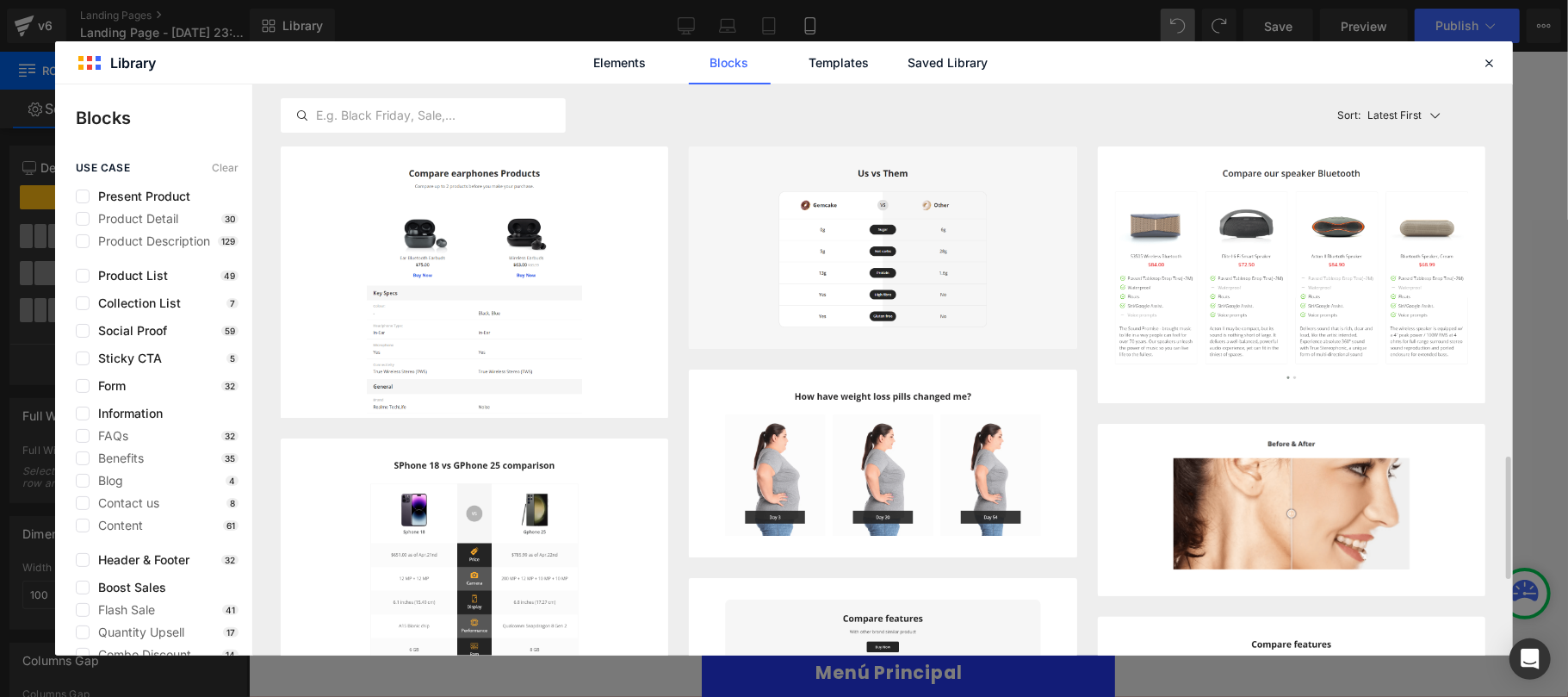
scroll to position [613, 0]
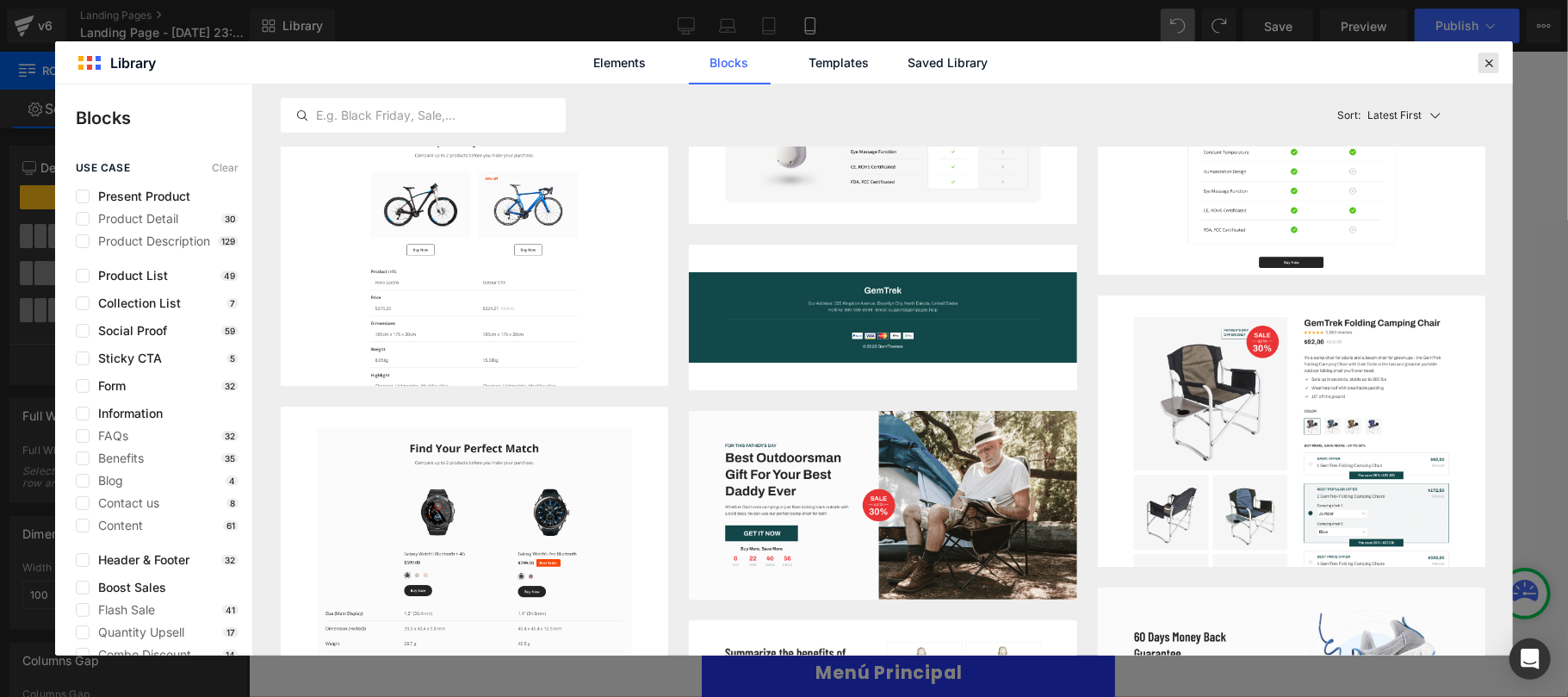
click at [1486, 59] on icon at bounding box center [1488, 63] width 16 height 16
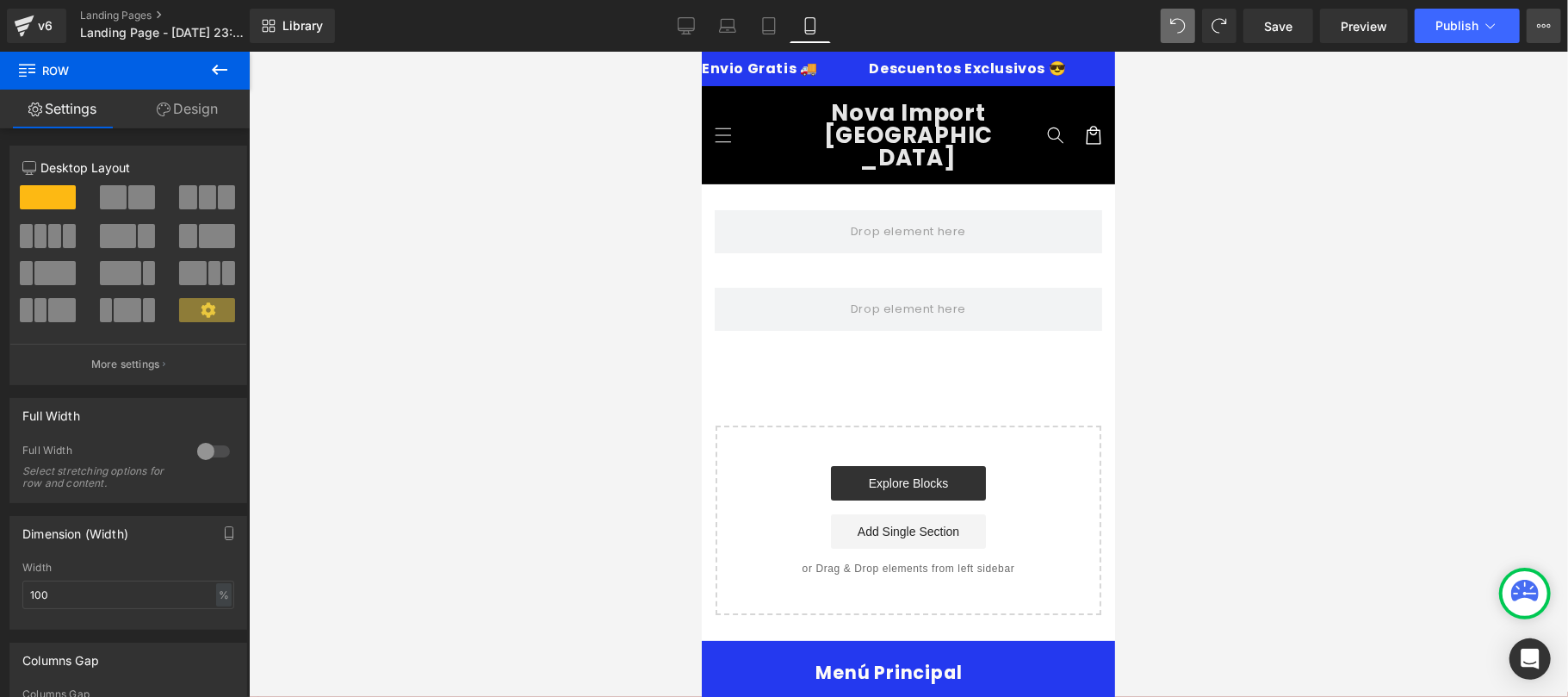
click at [1554, 29] on button "Upgrade Plan View Live Page View with current Template Save Template to Library…" at bounding box center [1544, 25] width 35 height 35
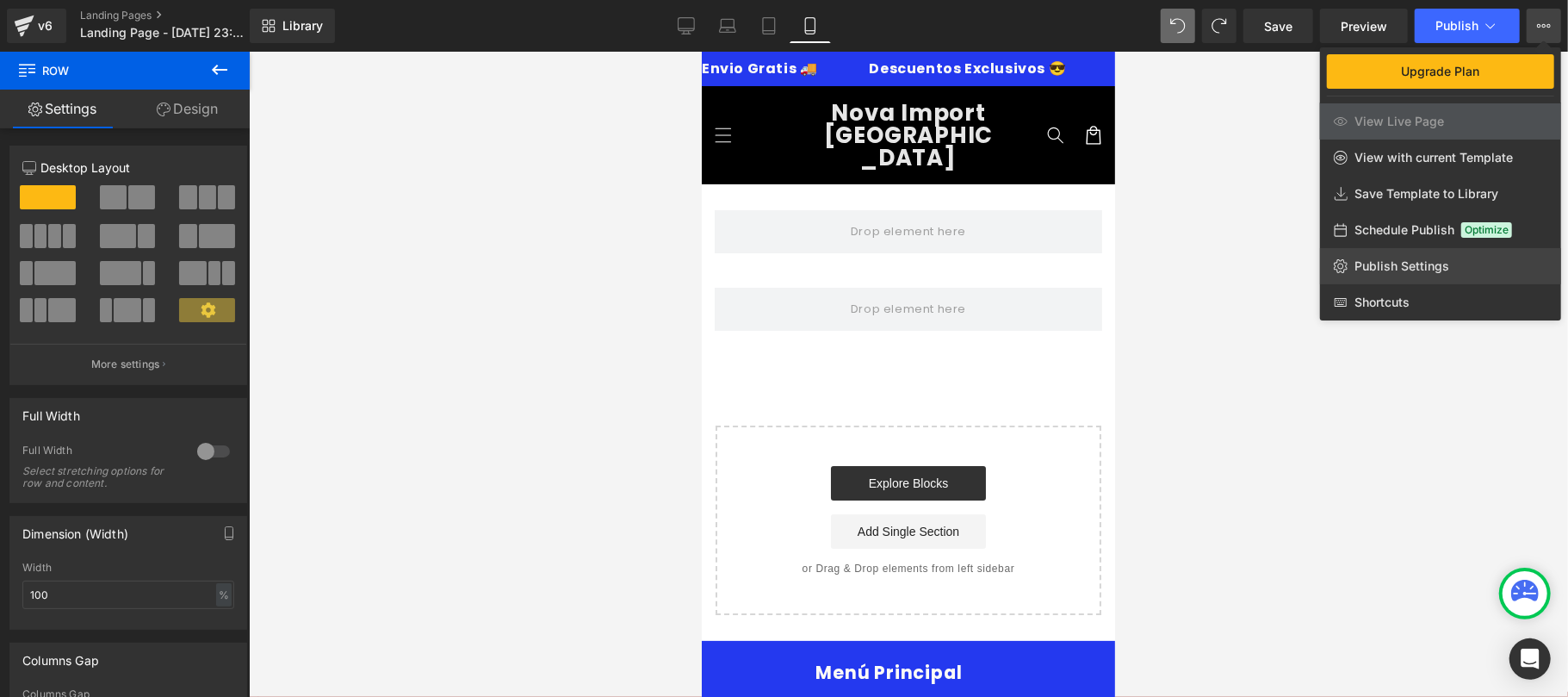
click at [1456, 272] on link "Publish Settings" at bounding box center [1441, 266] width 241 height 36
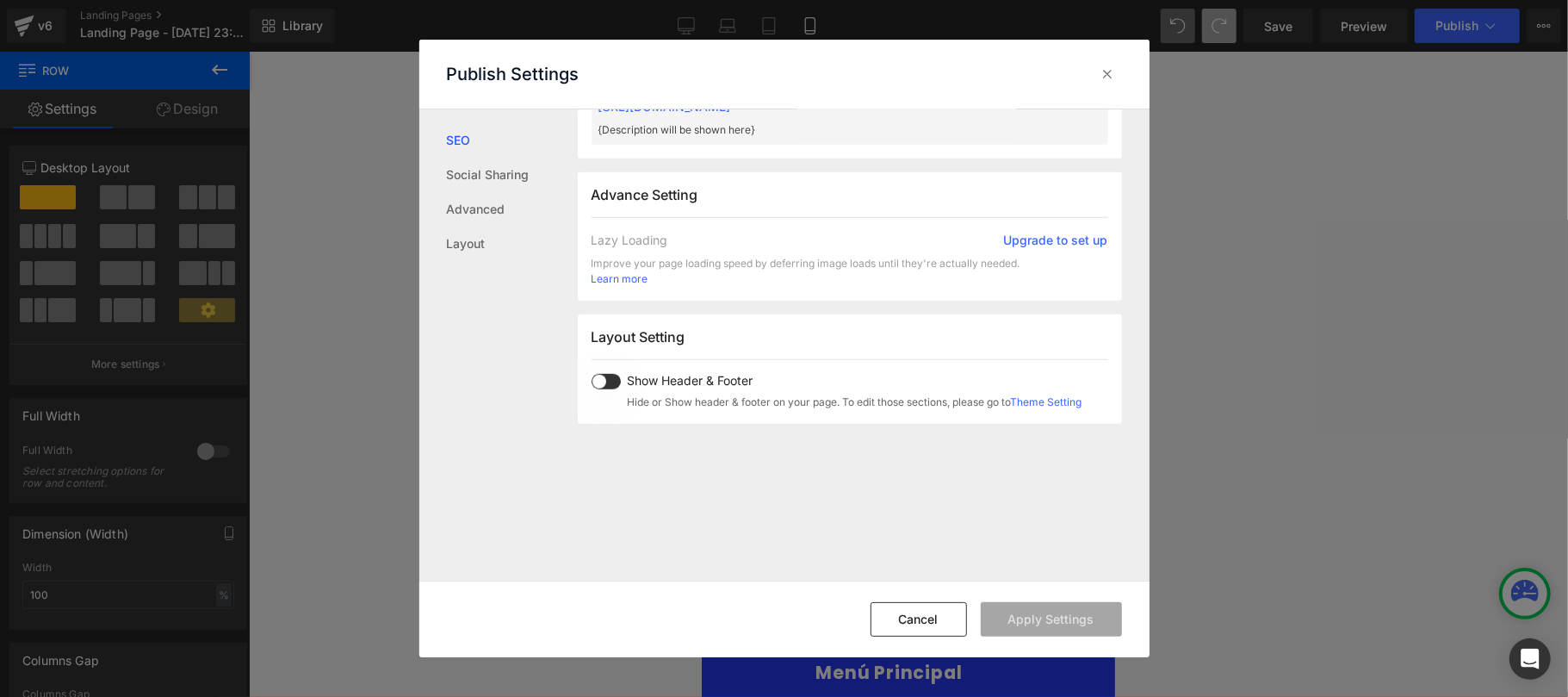
scroll to position [114, 0]
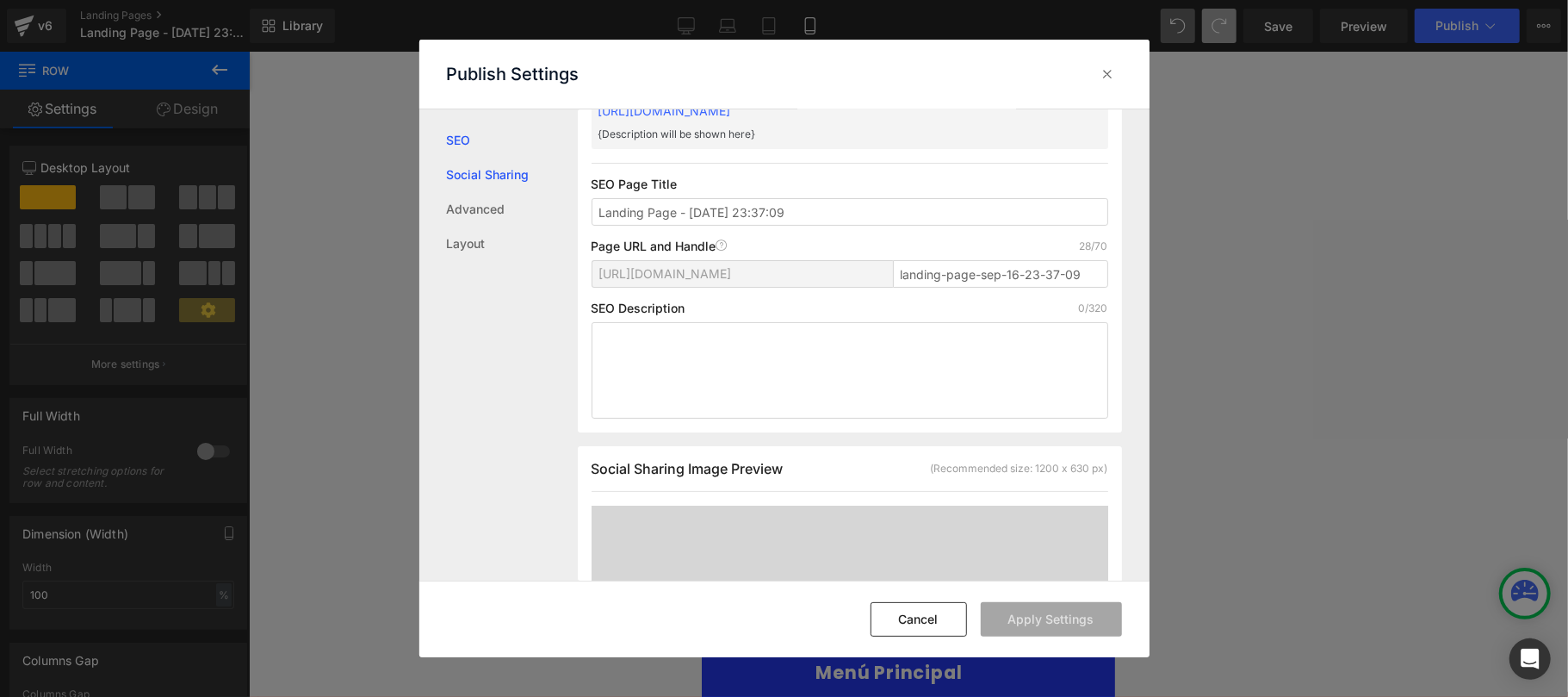
click at [480, 179] on link "Social Sharing" at bounding box center [513, 174] width 131 height 35
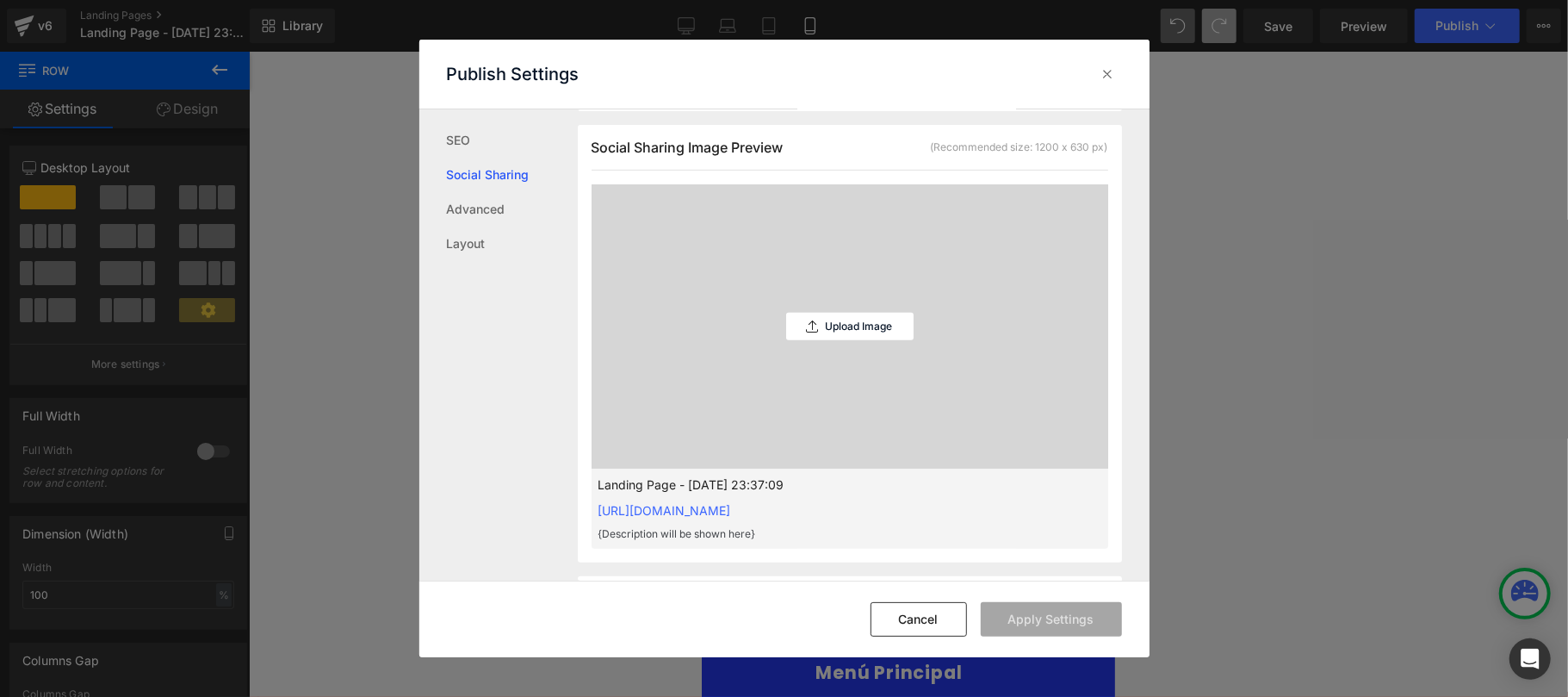
scroll to position [439, 0]
click at [493, 213] on link "Advanced" at bounding box center [513, 209] width 131 height 35
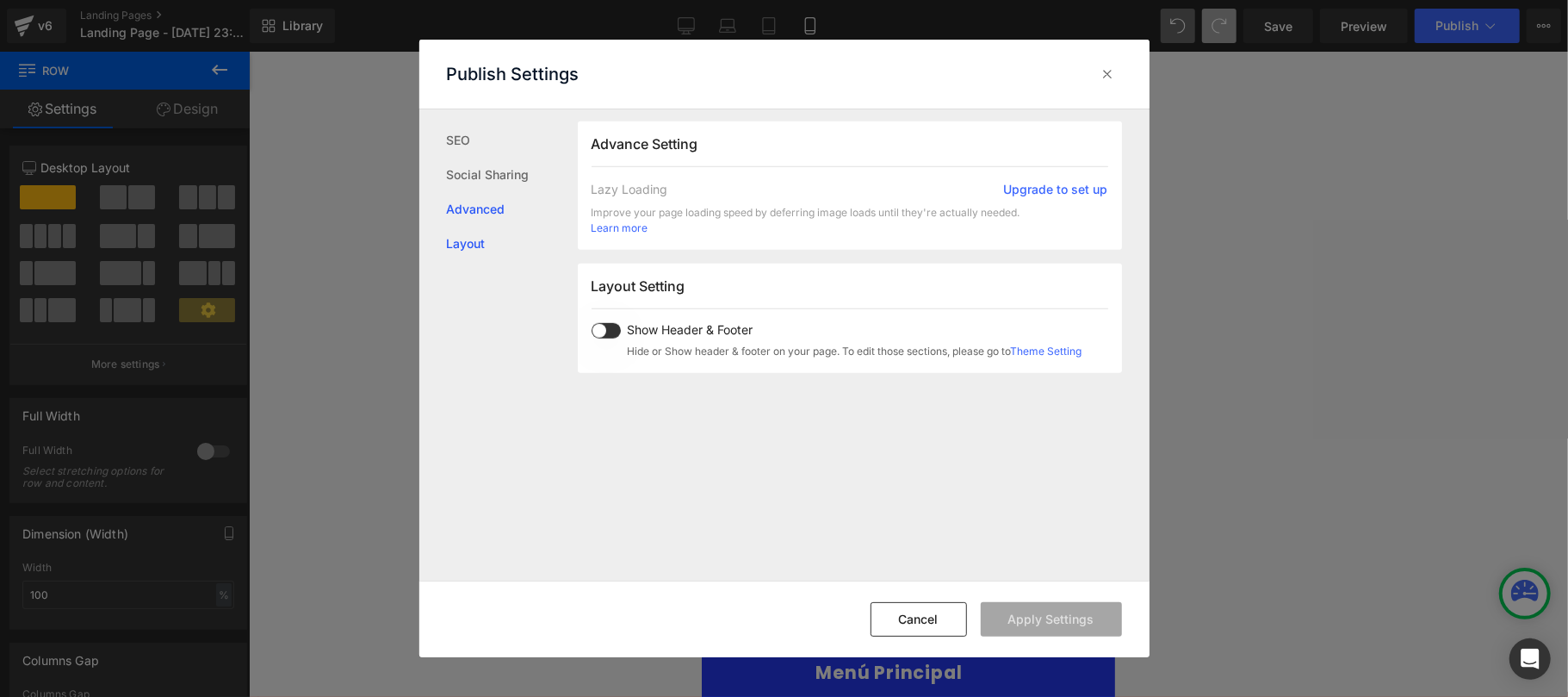
click at [481, 246] on link "Layout" at bounding box center [513, 243] width 131 height 35
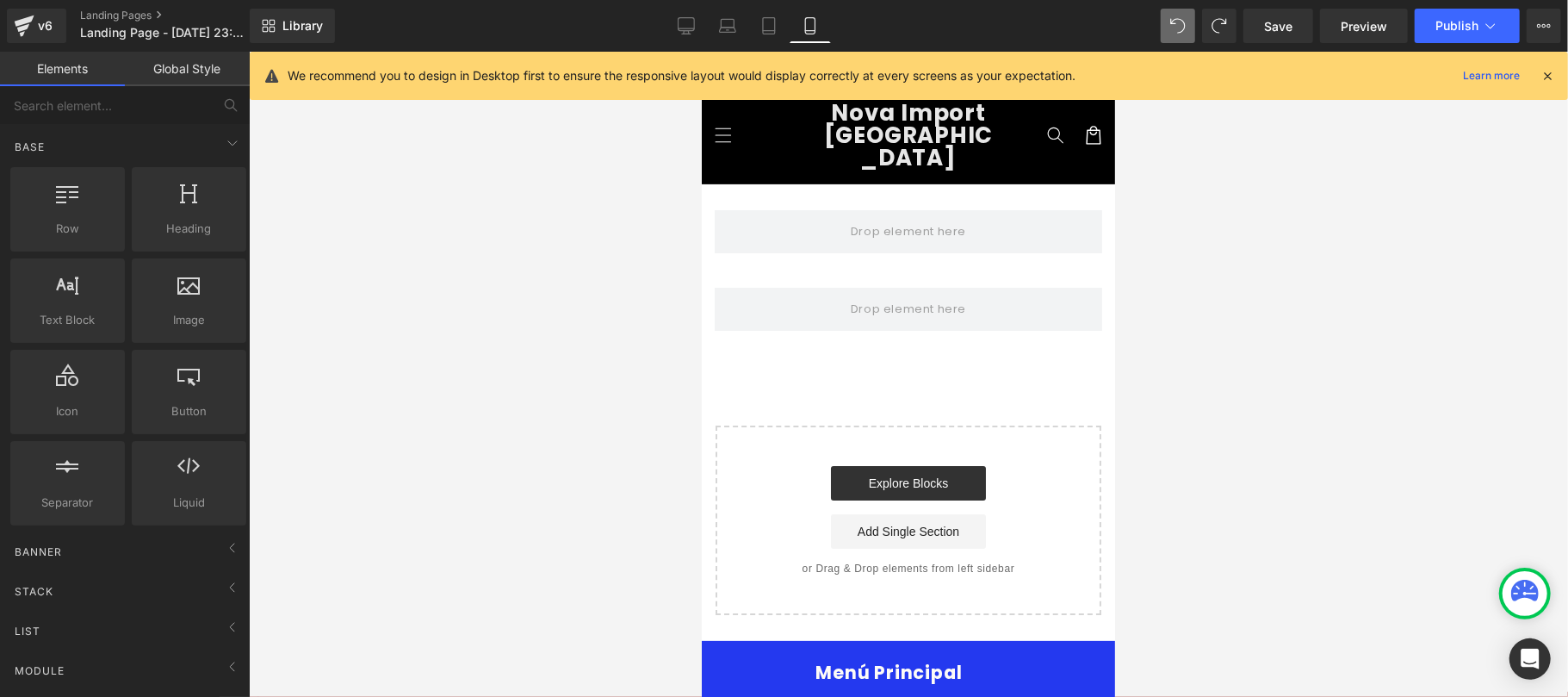
click at [1542, 73] on icon at bounding box center [1547, 76] width 16 height 16
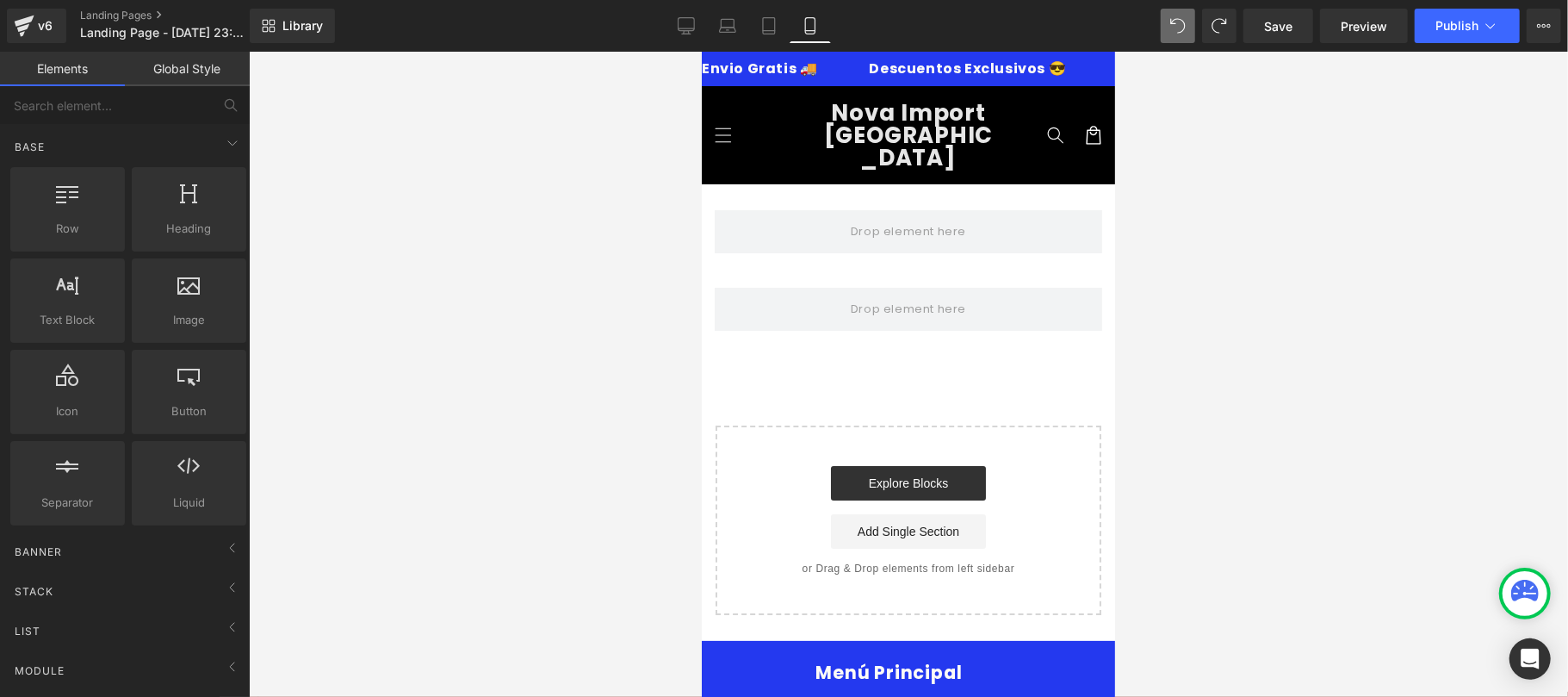
drag, startPoint x: 318, startPoint y: 28, endPoint x: 356, endPoint y: 295, distance: 269.7
click at [356, 295] on div "Row You are previewing how the will restyle your page. You can not edit Element…" at bounding box center [784, 363] width 1568 height 726
click at [773, 268] on icon at bounding box center [769, 274] width 12 height 13
click at [814, 268] on icon at bounding box center [813, 273] width 12 height 12
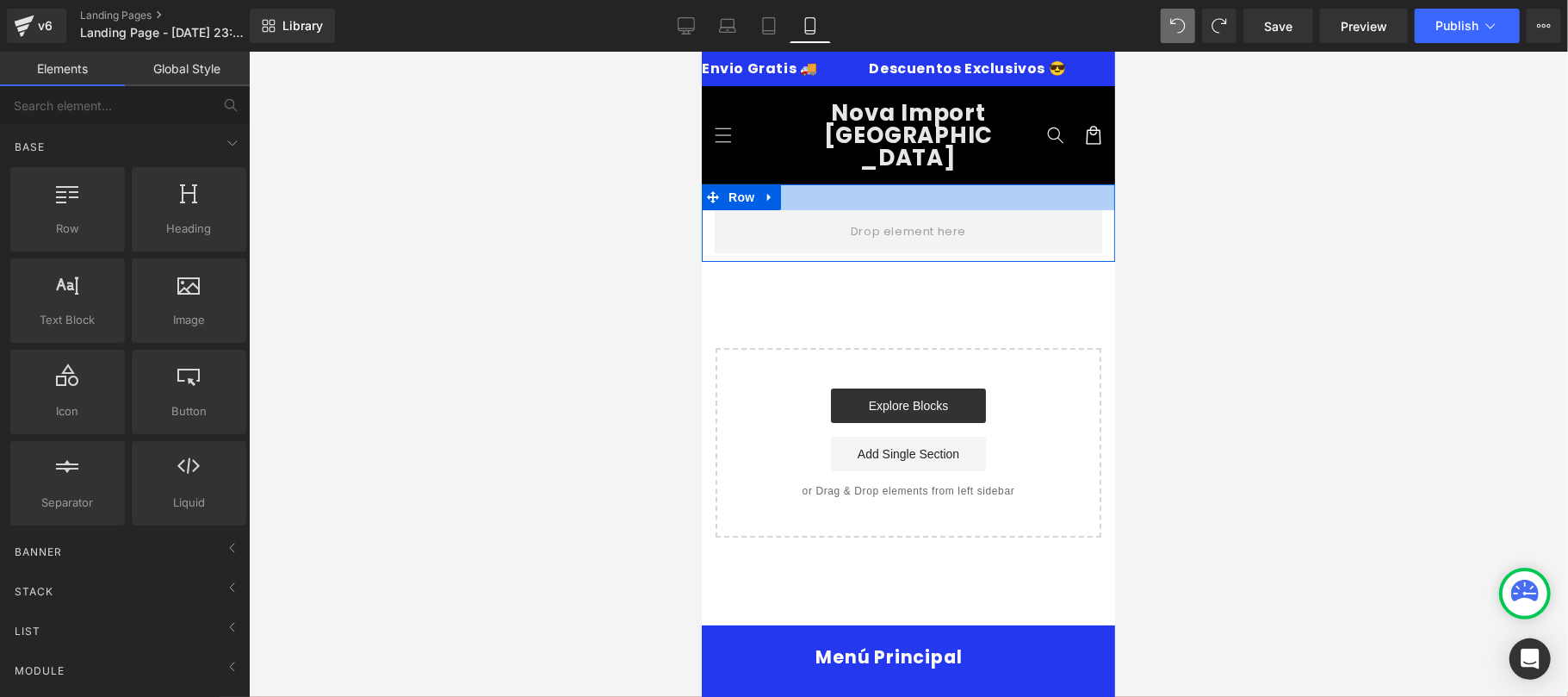
drag, startPoint x: 913, startPoint y: 196, endPoint x: 780, endPoint y: 180, distance: 134.0
click at [780, 183] on div "Row" at bounding box center [907, 222] width 414 height 78
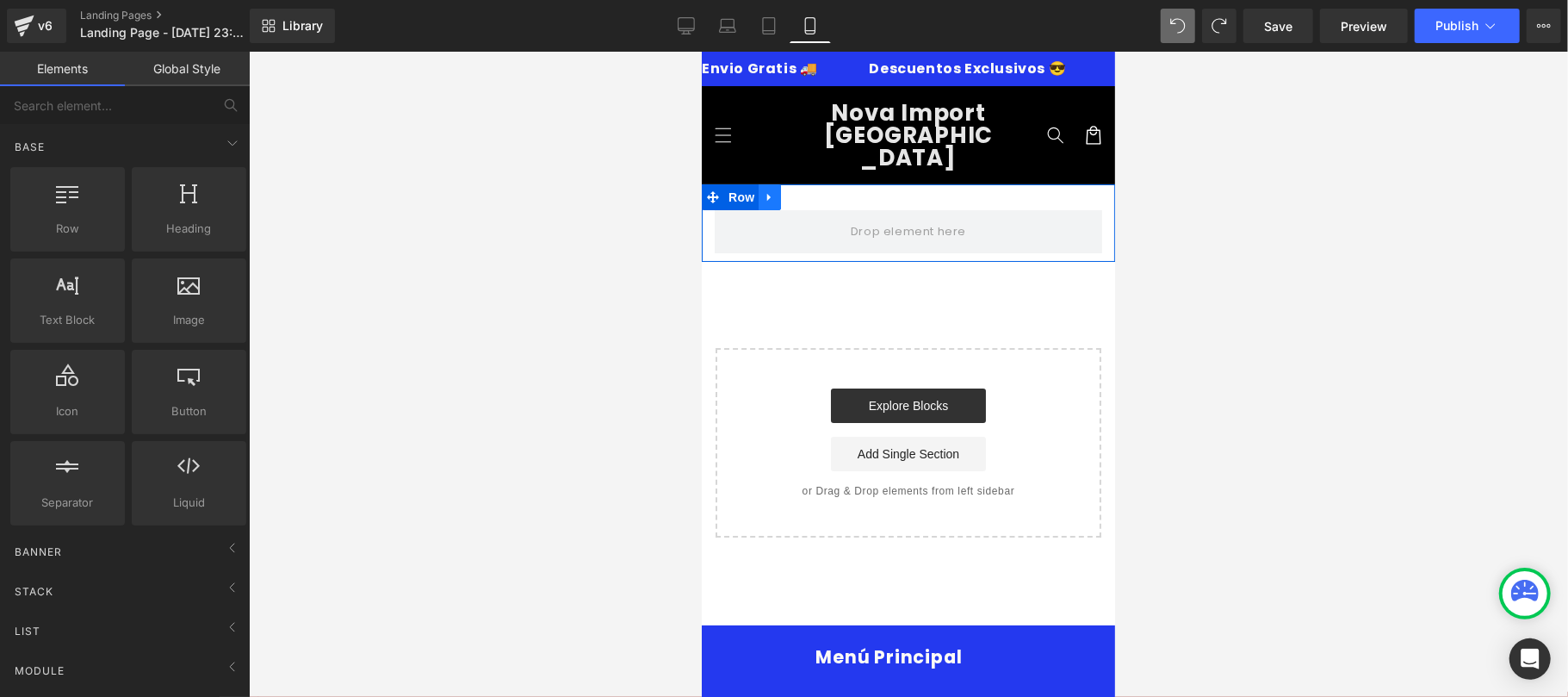
click at [772, 190] on icon at bounding box center [769, 196] width 12 height 13
click at [807, 190] on icon at bounding box center [813, 196] width 12 height 13
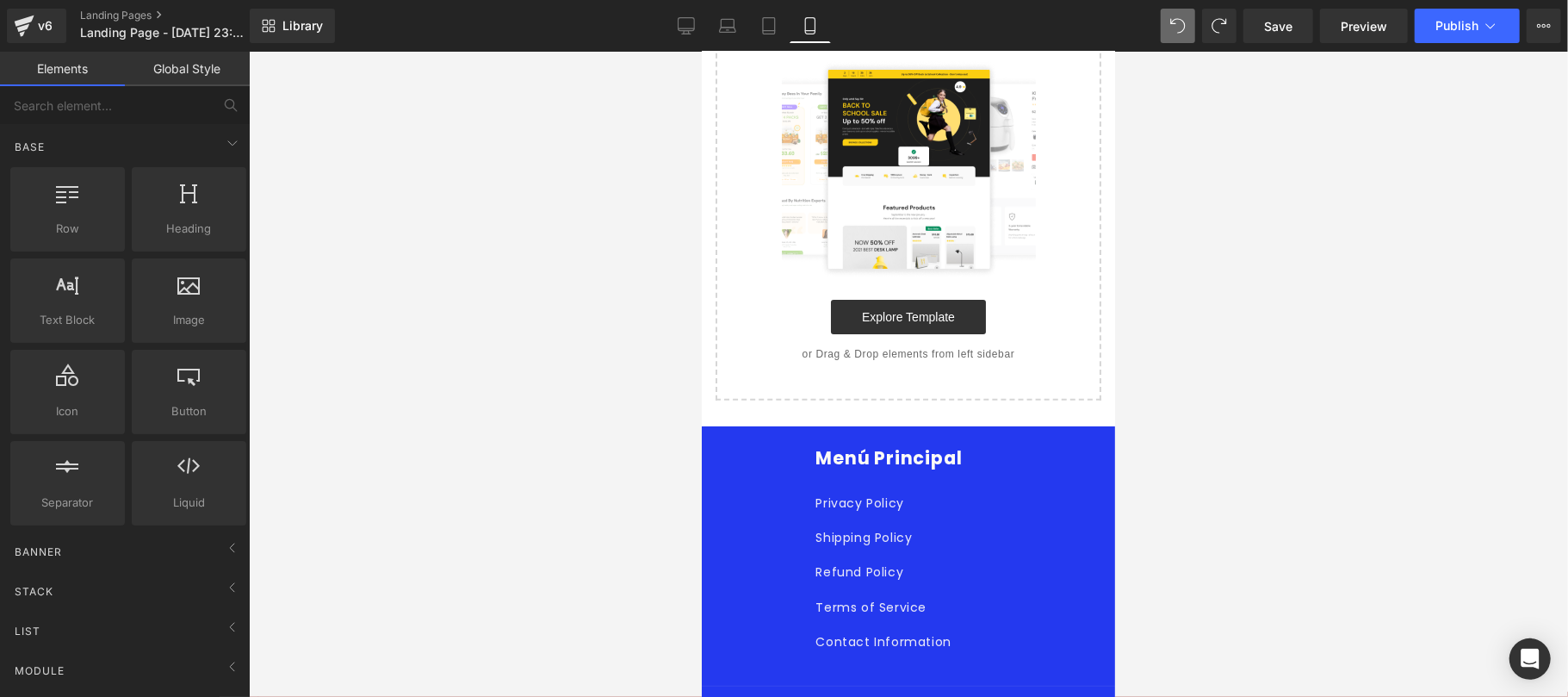
scroll to position [272, 0]
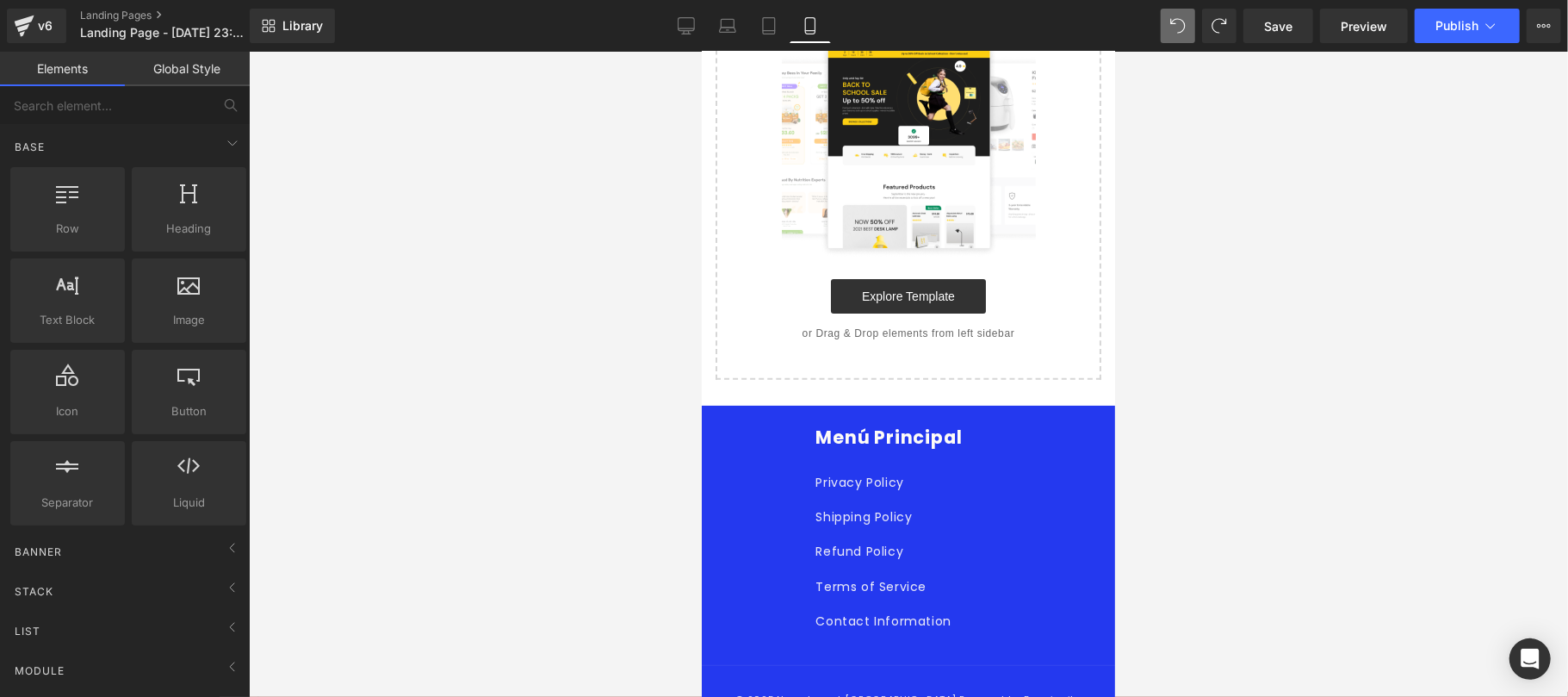
click at [962, 327] on p "or Drag & Drop elements from left sidebar" at bounding box center [907, 332] width 330 height 12
click at [936, 199] on img at bounding box center [908, 148] width 254 height 220
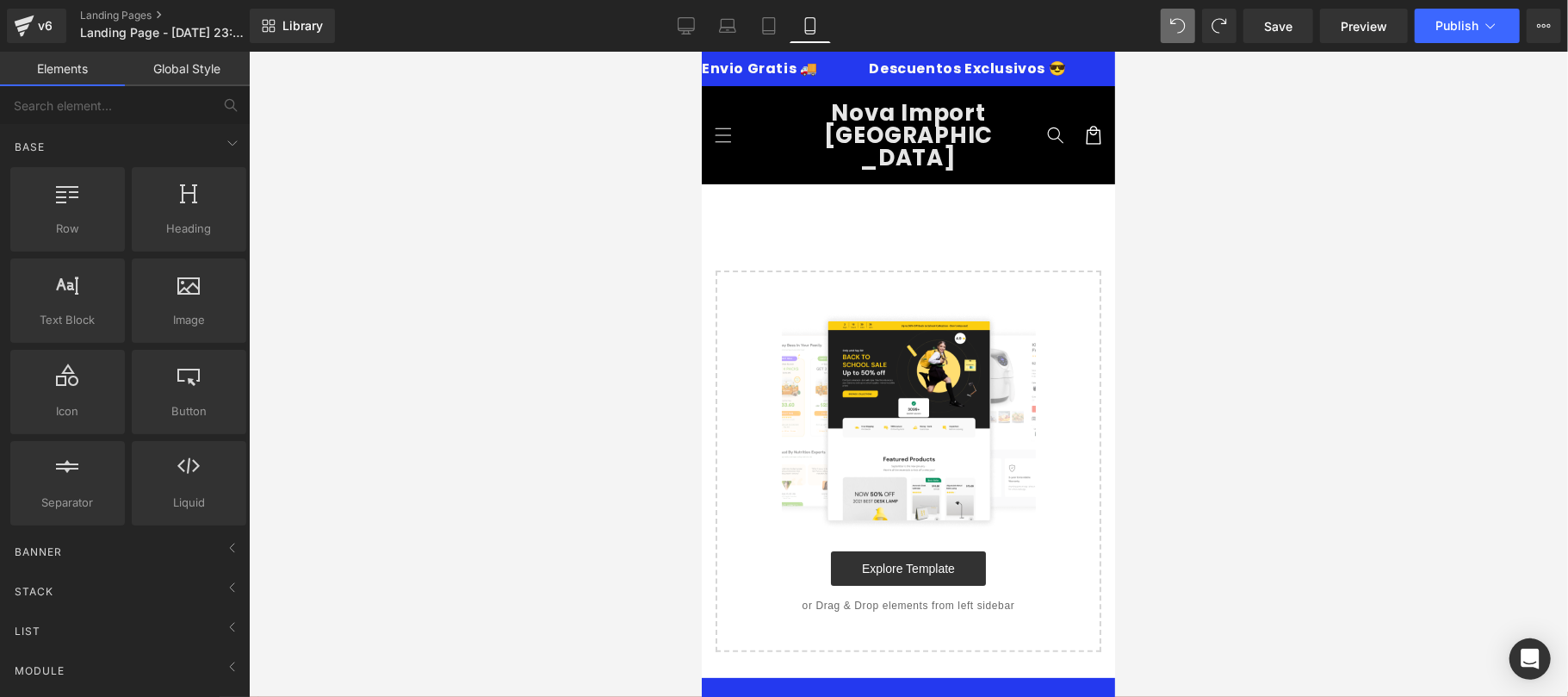
click at [968, 386] on img at bounding box center [908, 419] width 254 height 220
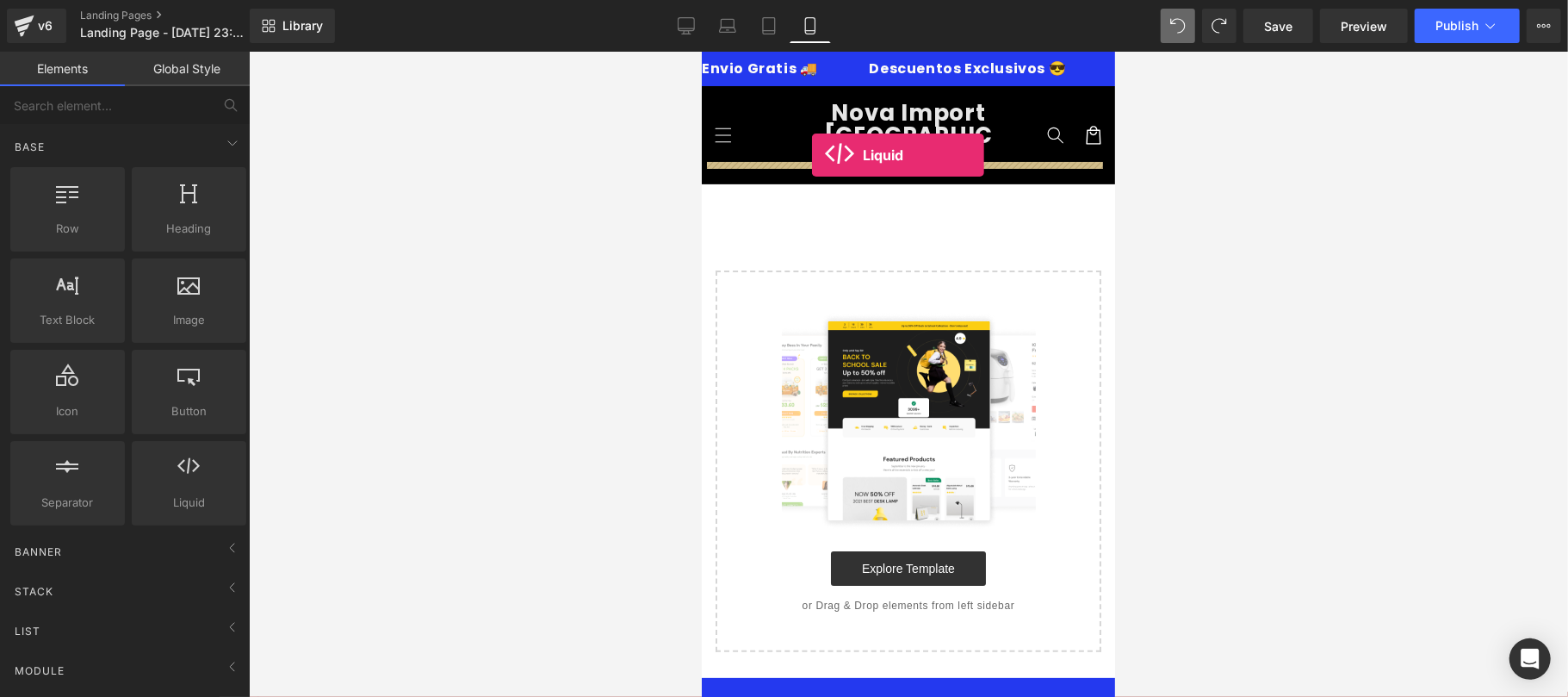
drag, startPoint x: 1111, startPoint y: 410, endPoint x: 811, endPoint y: 154, distance: 394.4
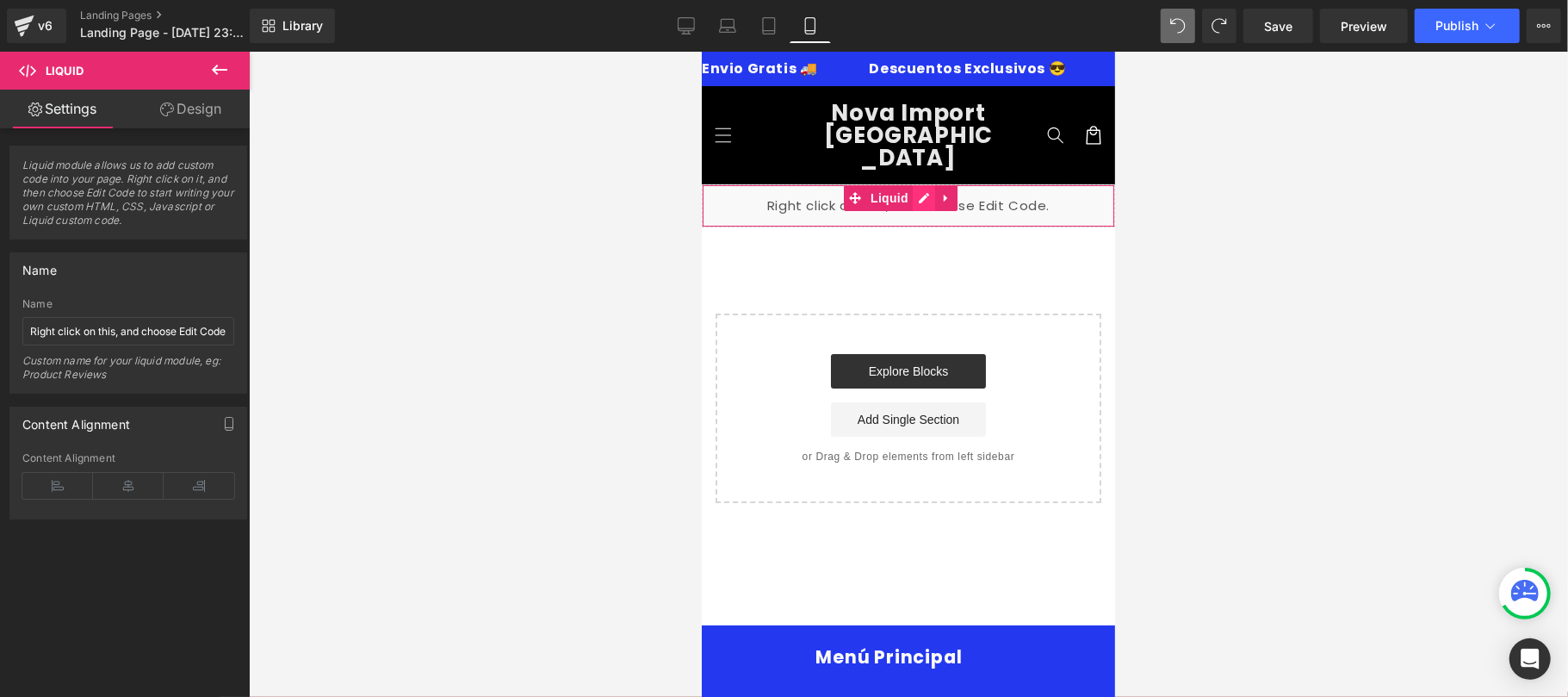
click at [923, 183] on div "Liquid" at bounding box center [907, 205] width 414 height 43
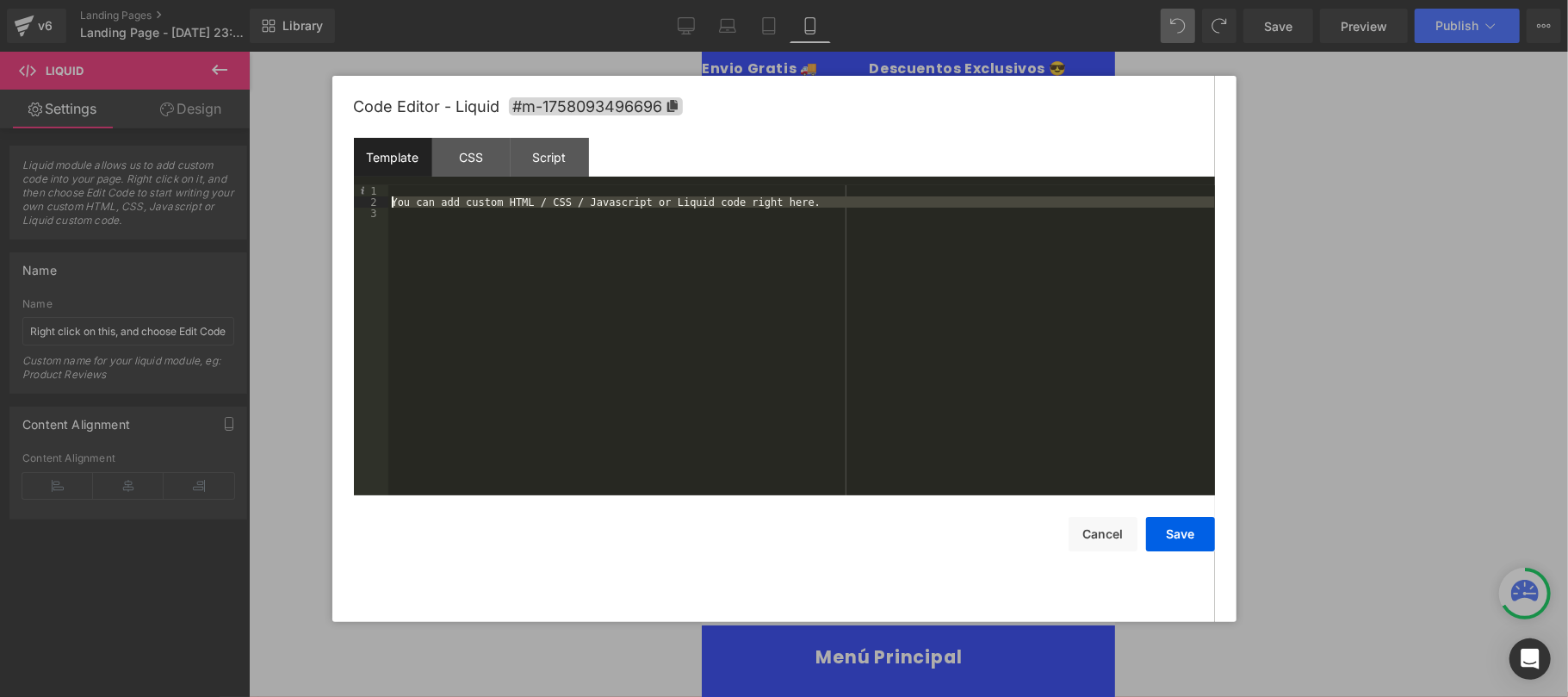
drag, startPoint x: 796, startPoint y: 208, endPoint x: 387, endPoint y: 197, distance: 409.1
click at [388, 197] on div "You can add custom HTML / CSS / Javascript or Liquid code right here." at bounding box center [802, 352] width 827 height 333
click at [486, 249] on div at bounding box center [802, 352] width 827 height 333
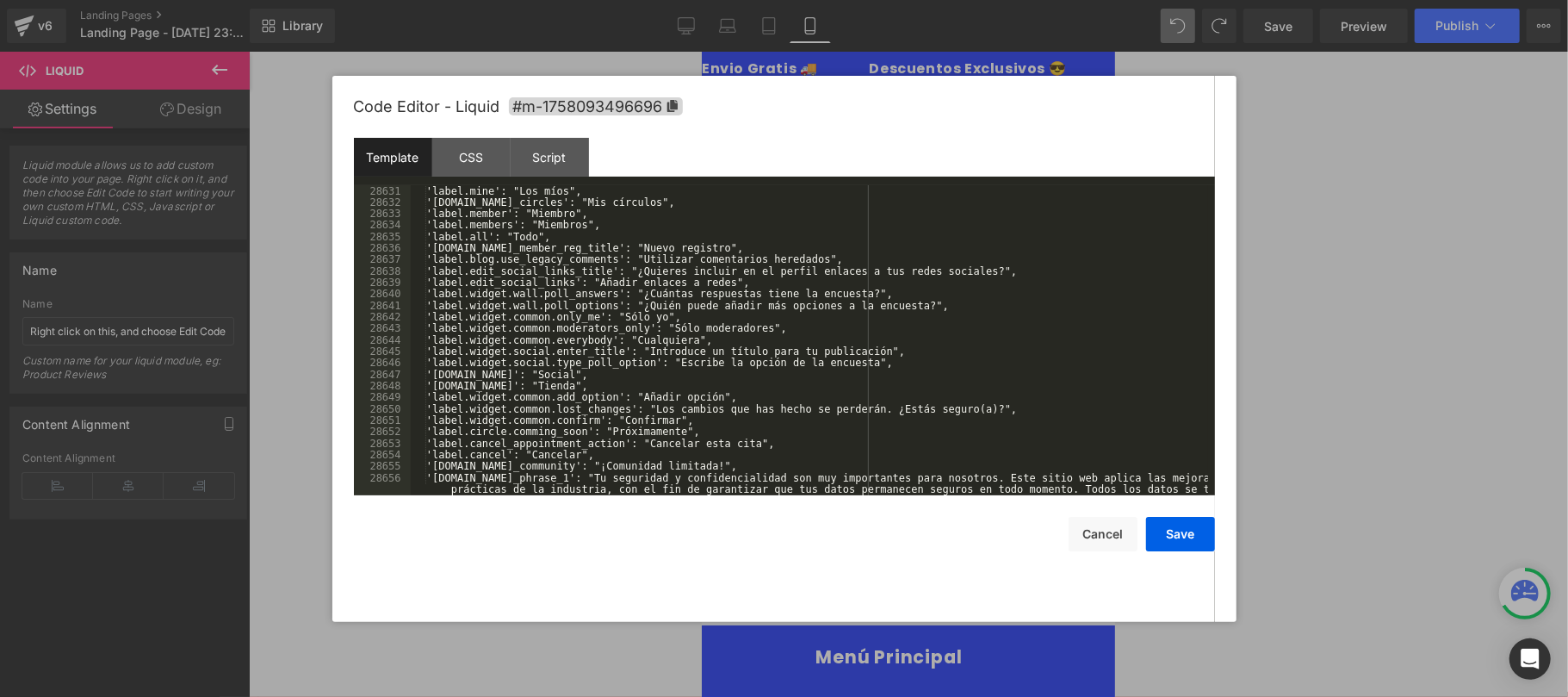
scroll to position [27910, 0]
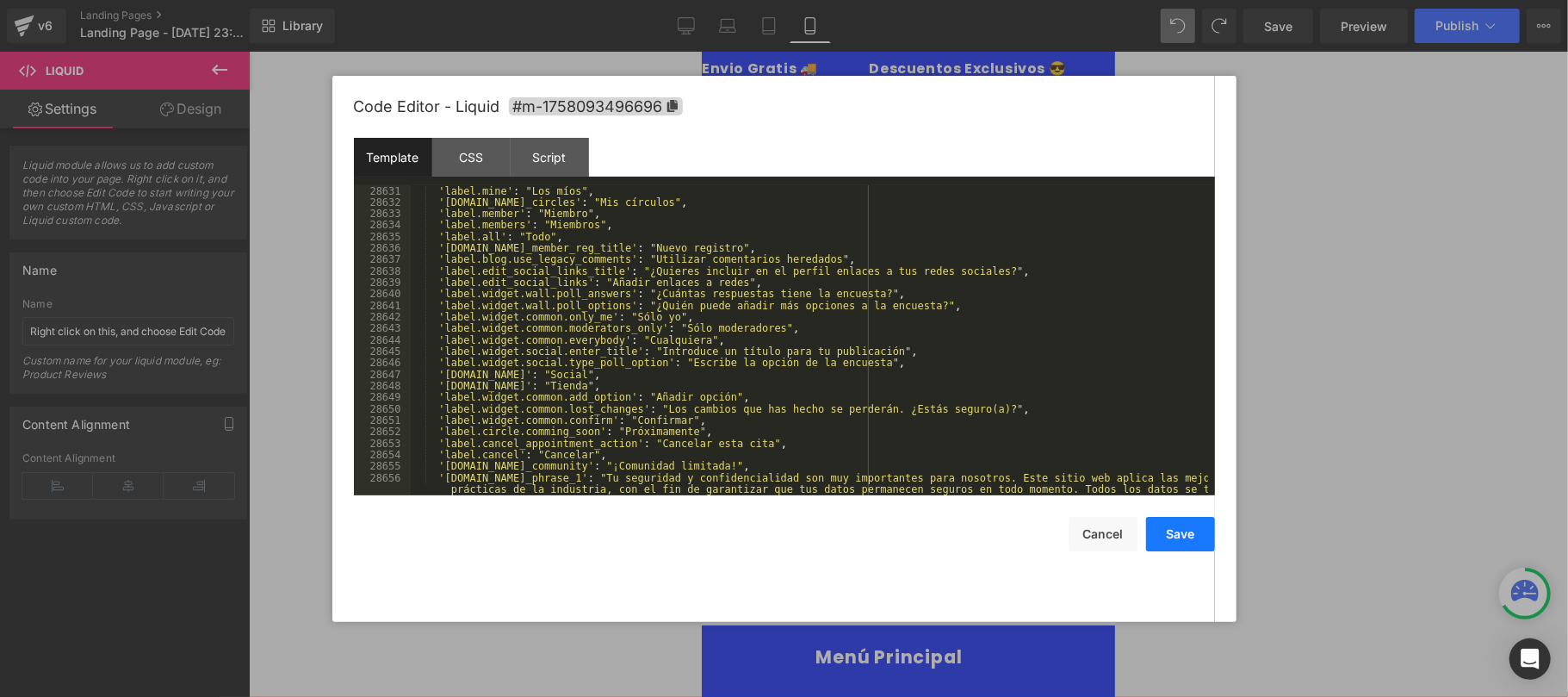
click at [1176, 531] on button "Save" at bounding box center [1181, 533] width 69 height 35
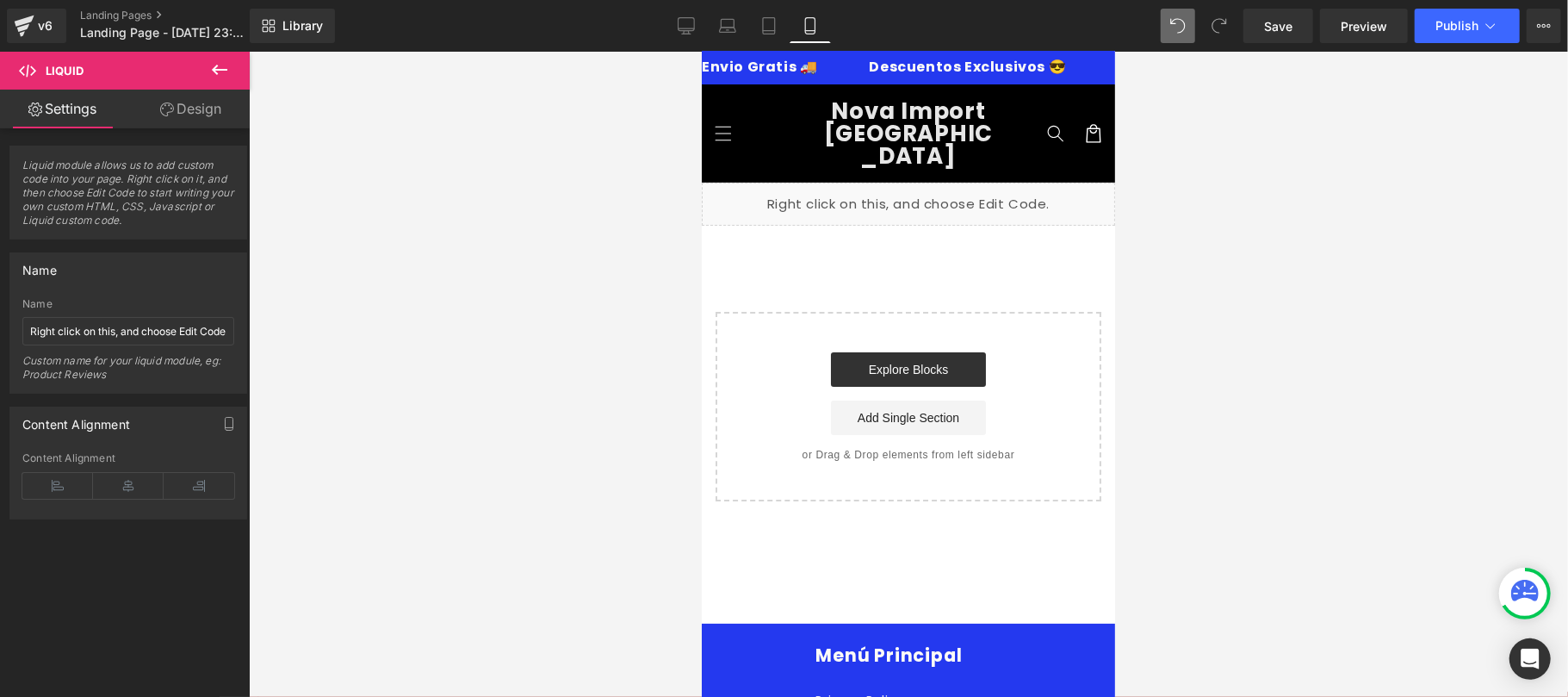
scroll to position [0, 0]
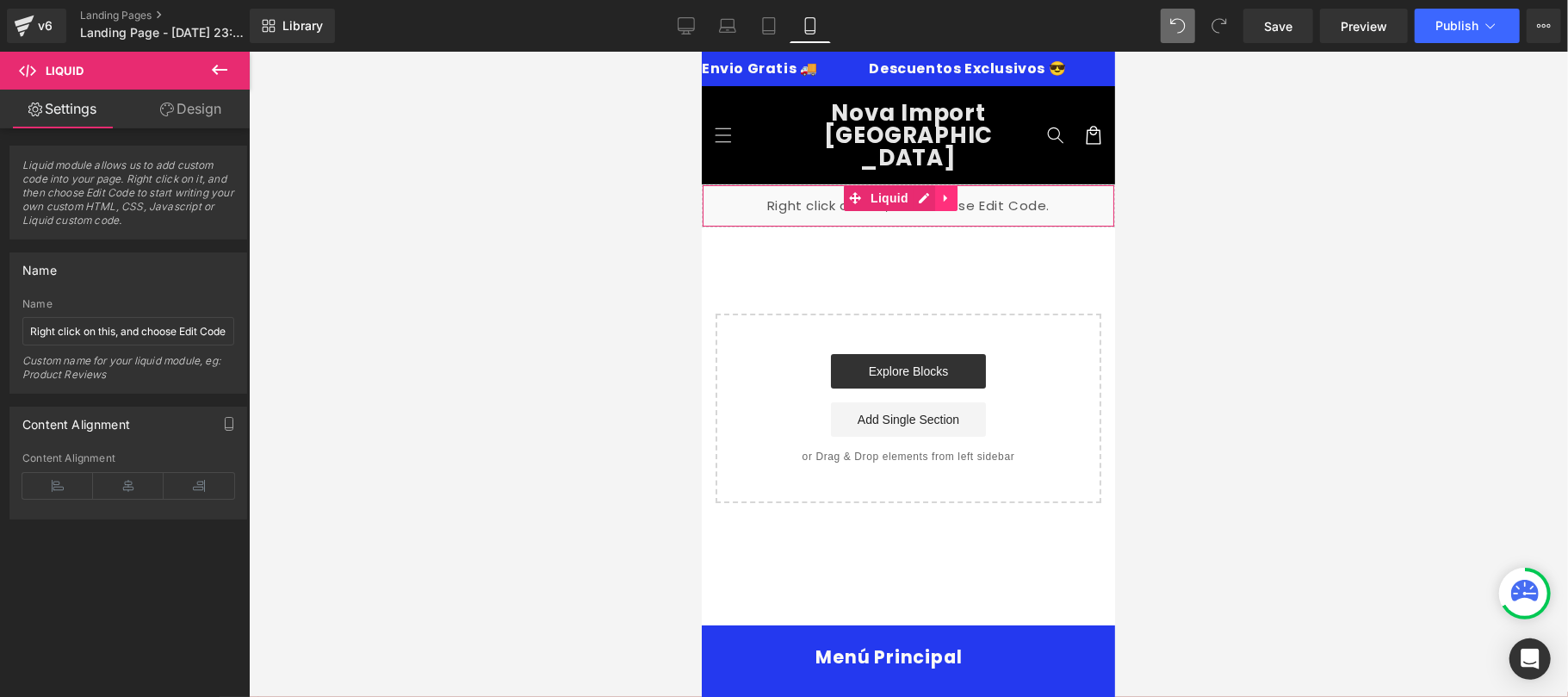
click at [949, 191] on icon at bounding box center [945, 197] width 12 height 13
click at [955, 191] on icon at bounding box center [956, 196] width 12 height 12
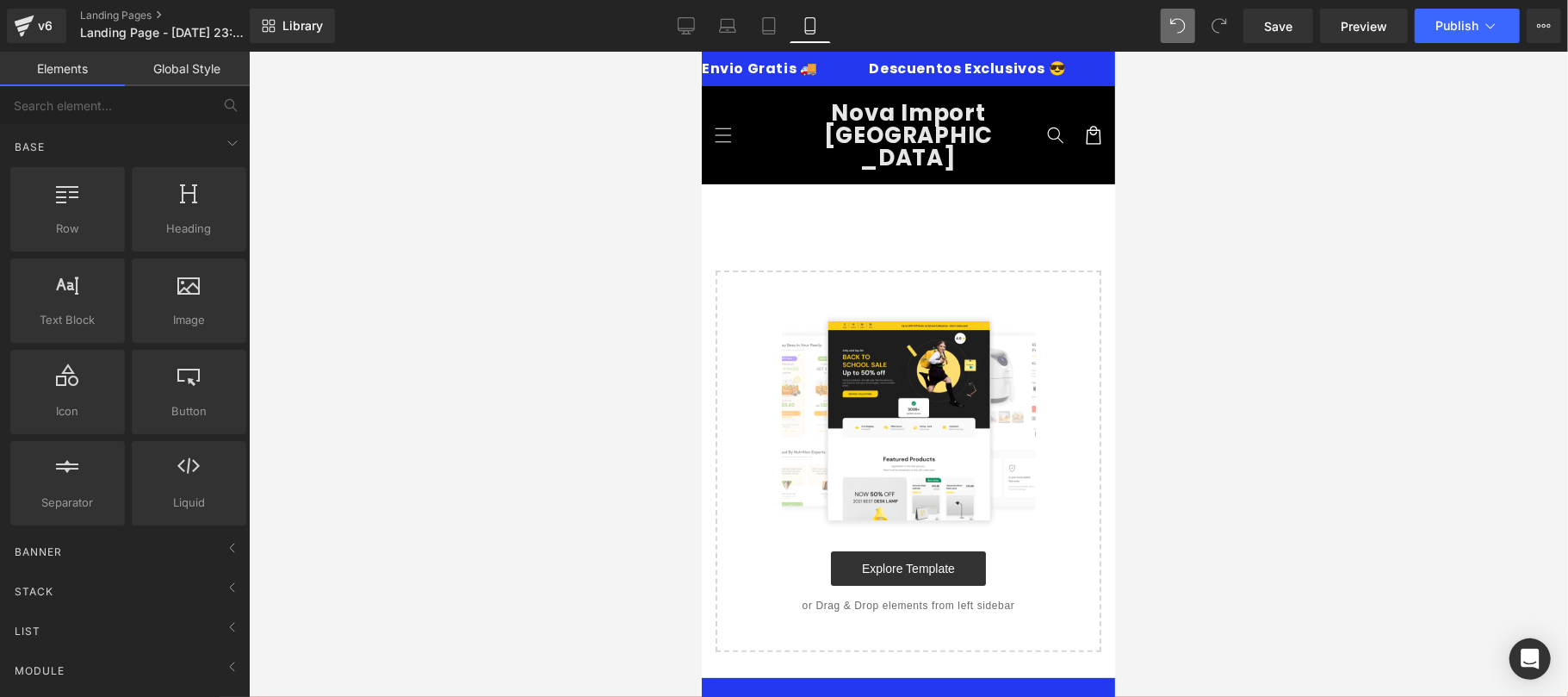
click at [800, 183] on div "Select your layout" at bounding box center [907, 417] width 414 height 468
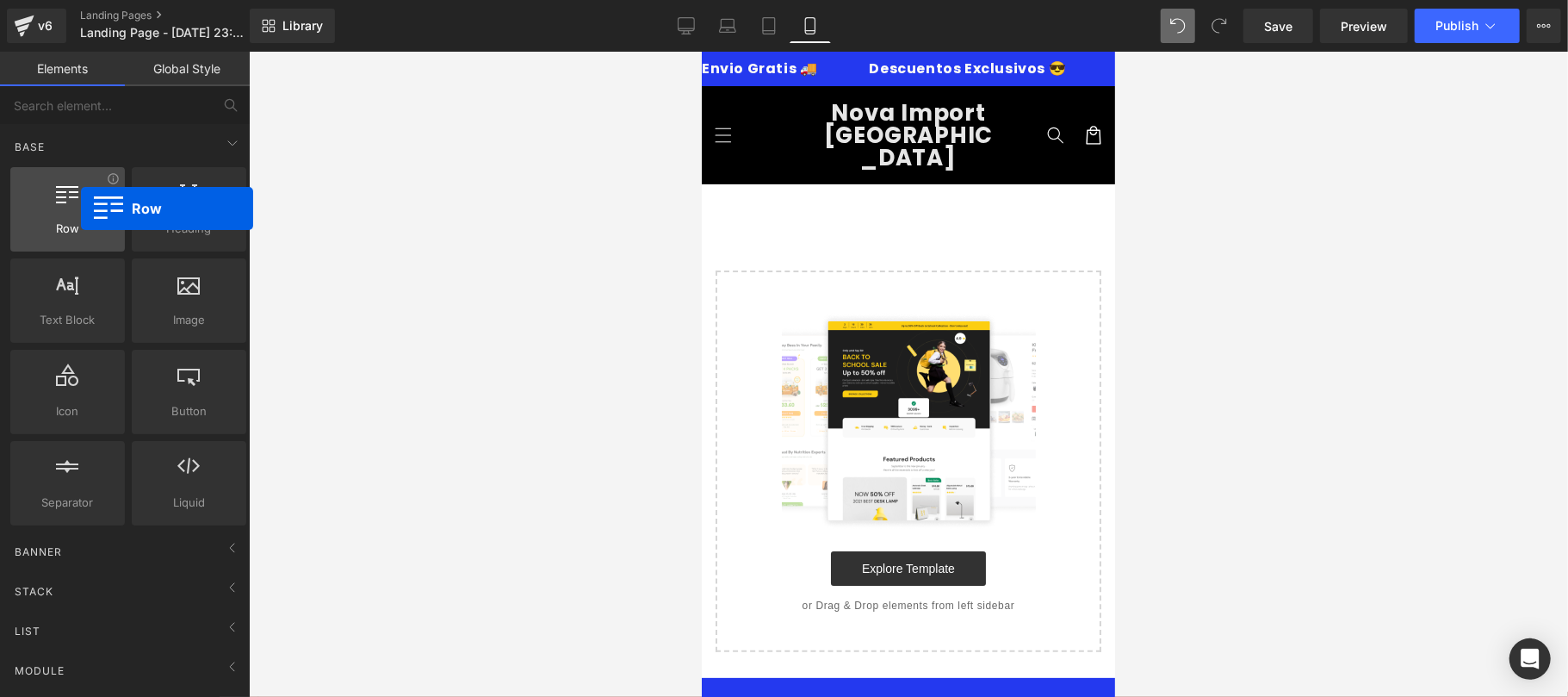
click at [81, 209] on div at bounding box center [67, 199] width 104 height 38
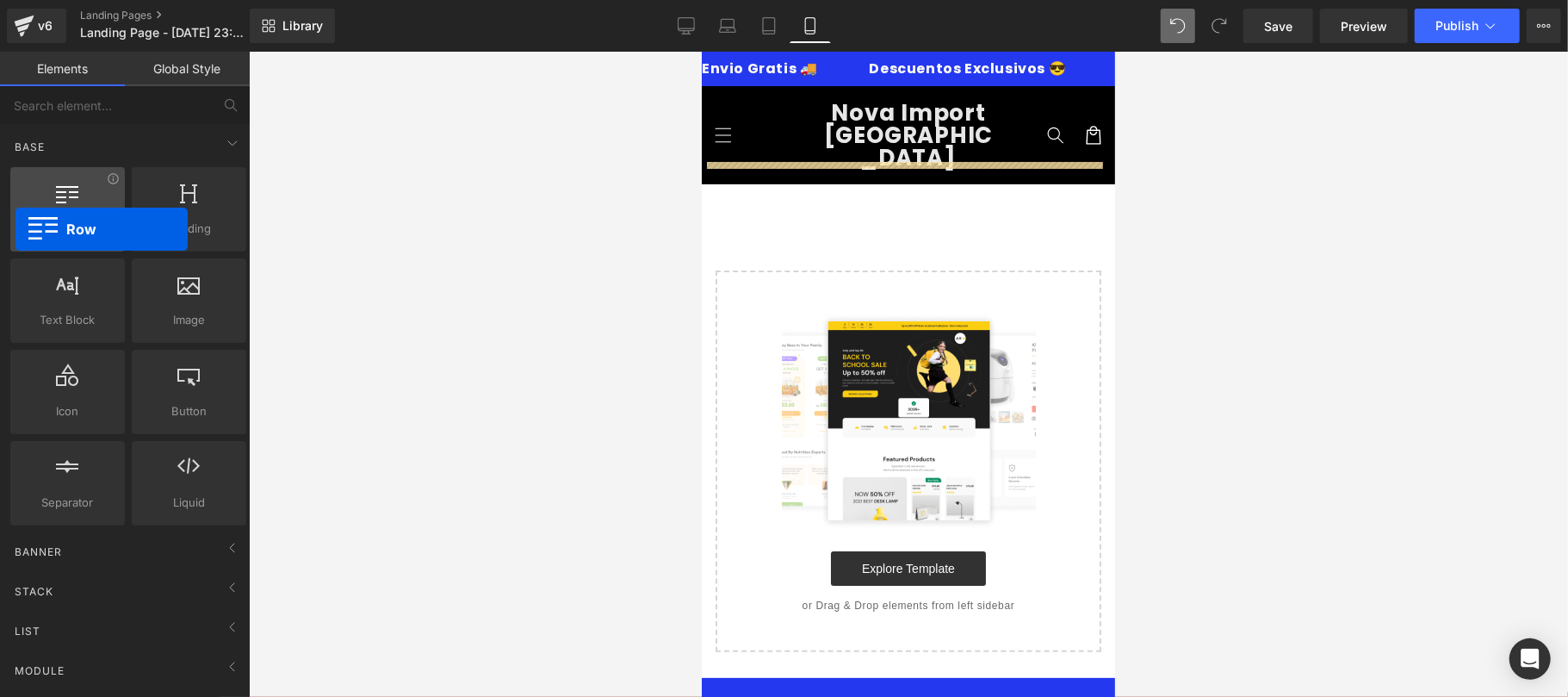
drag, startPoint x: 73, startPoint y: 229, endPoint x: 16, endPoint y: 228, distance: 57.0
click at [16, 228] on span "Row" at bounding box center [67, 228] width 104 height 18
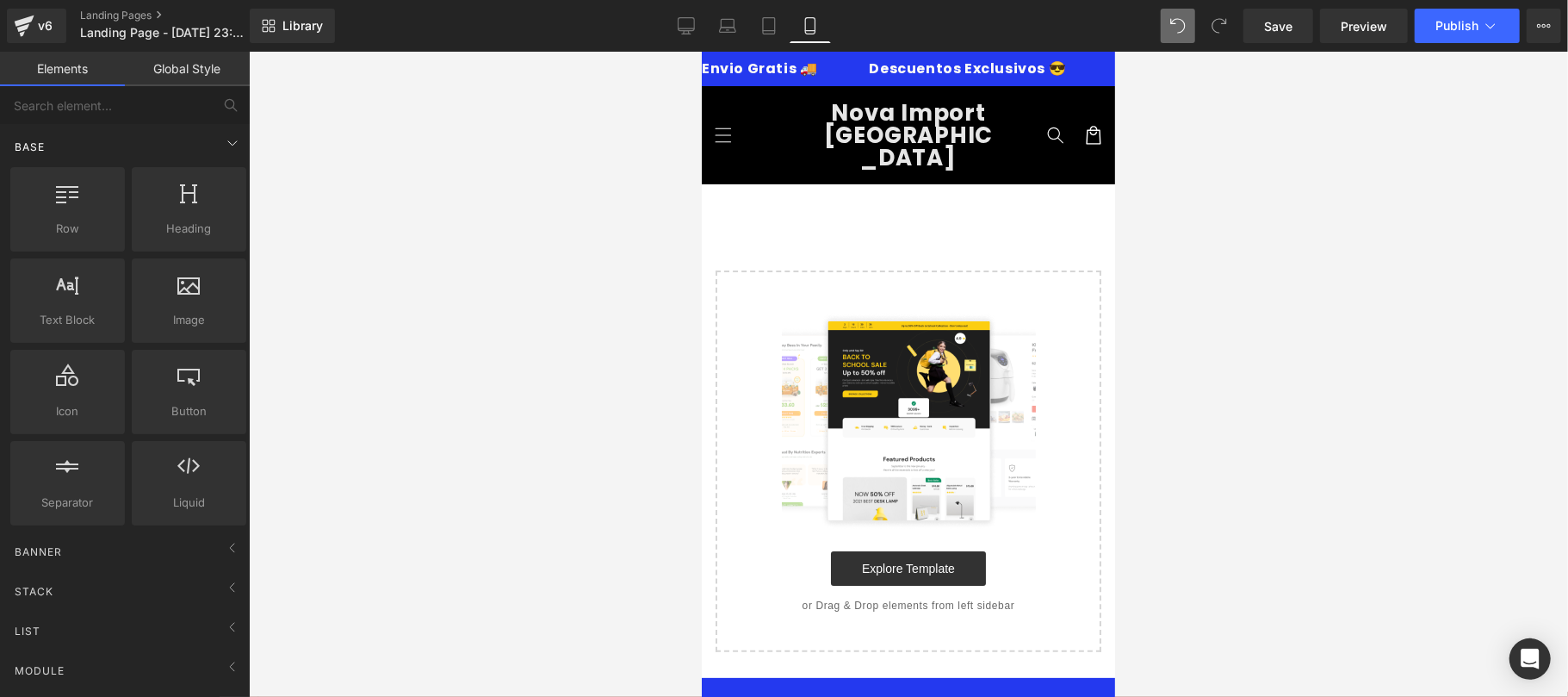
click at [205, 142] on div "Base" at bounding box center [128, 146] width 243 height 35
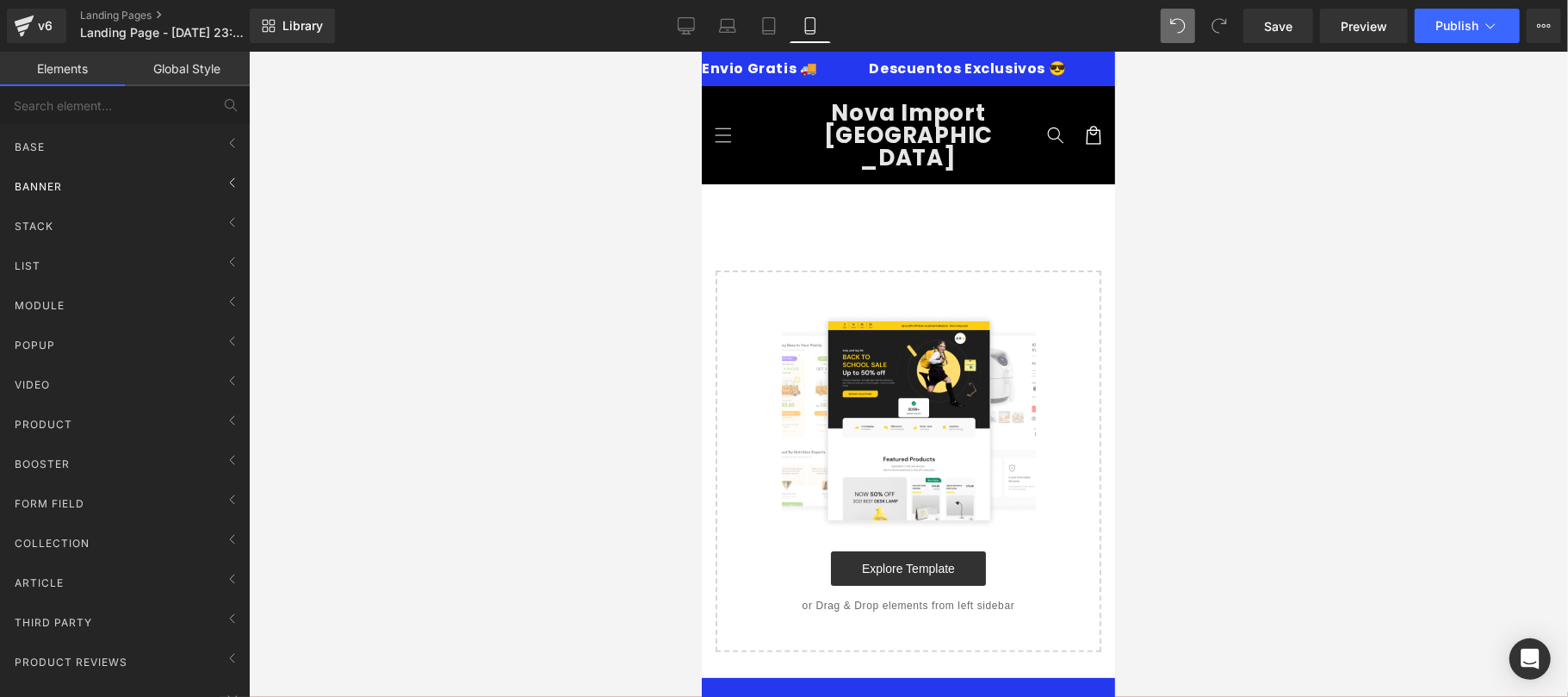
click at [193, 176] on div "Banner" at bounding box center [128, 185] width 243 height 35
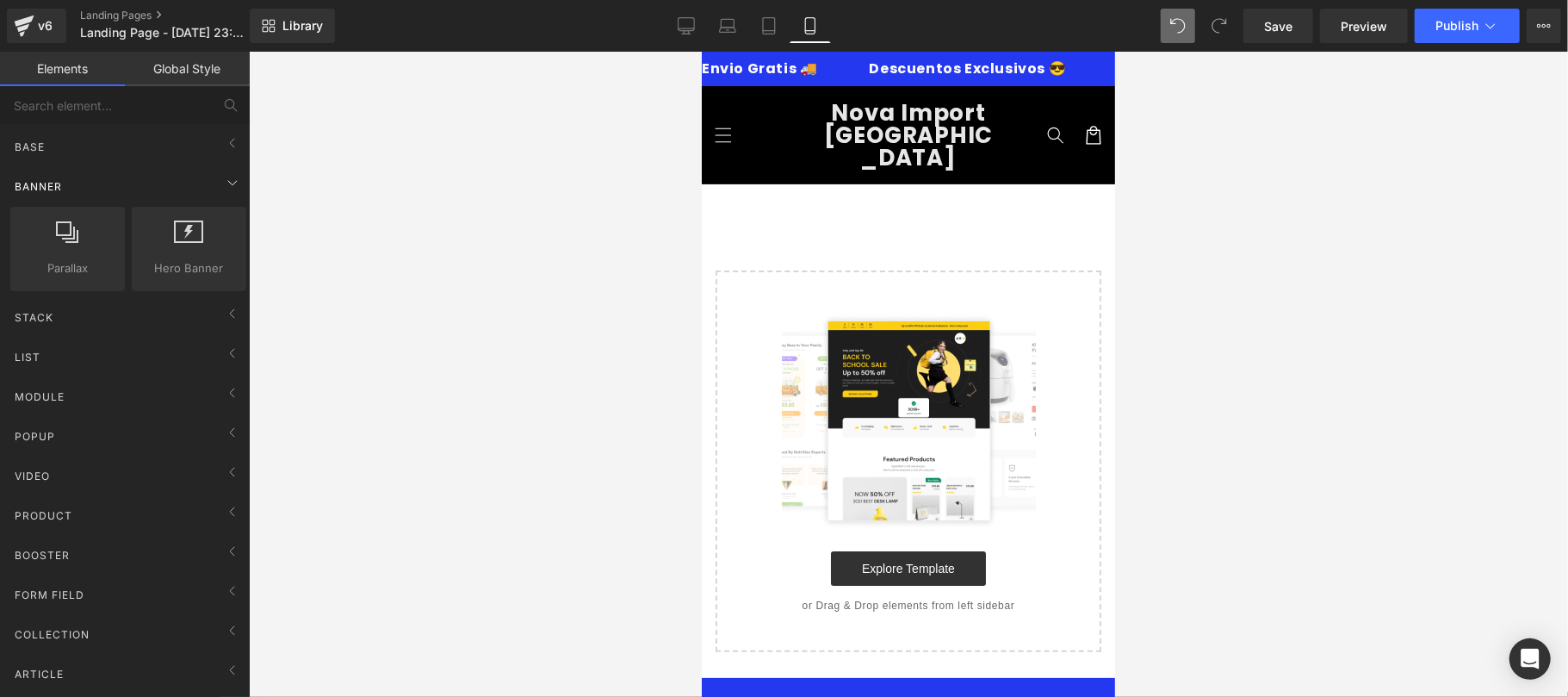
click at [193, 176] on div "Banner" at bounding box center [128, 185] width 243 height 35
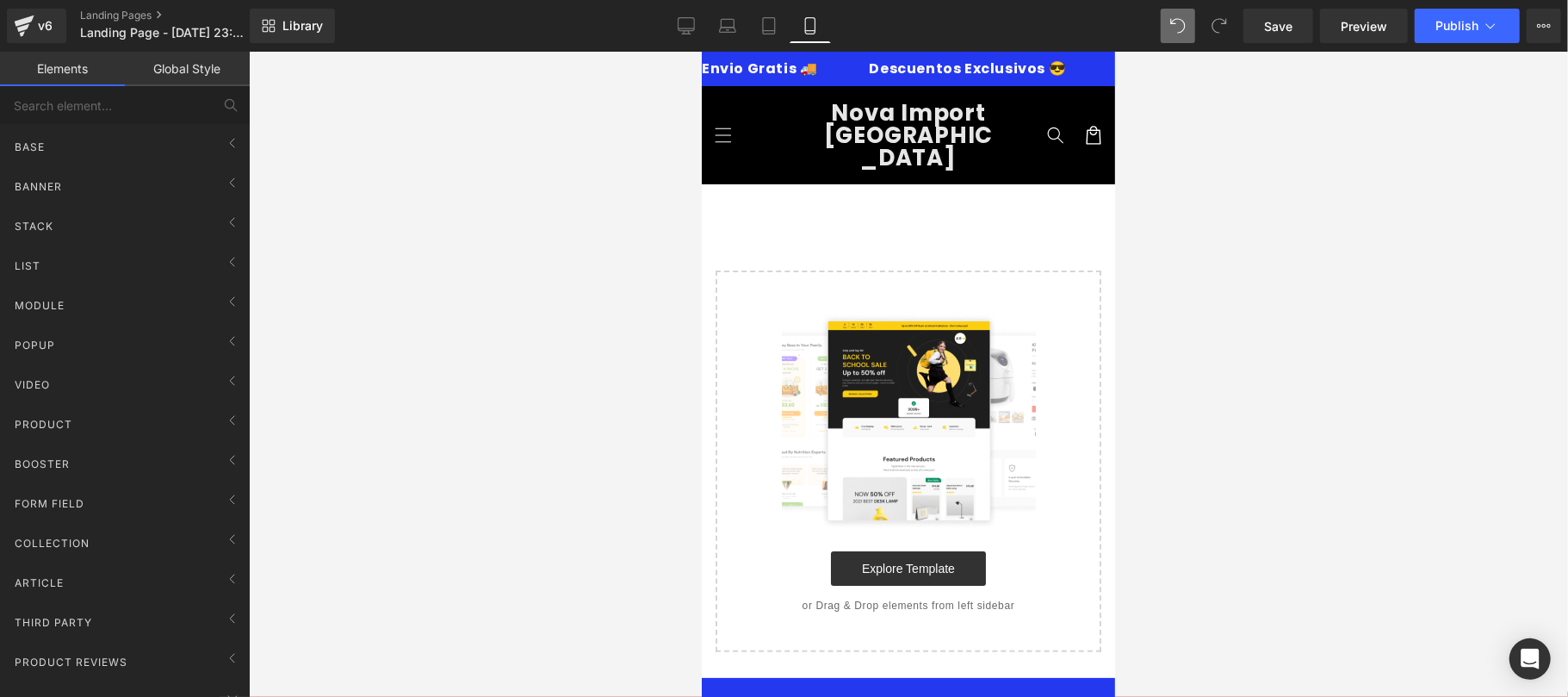
click at [190, 203] on div "Stack Tabs tabs, vertical, horizontal, accordions Carousel carousels, slideshow…" at bounding box center [128, 223] width 243 height 39
click at [186, 218] on div "Stack" at bounding box center [128, 225] width 243 height 35
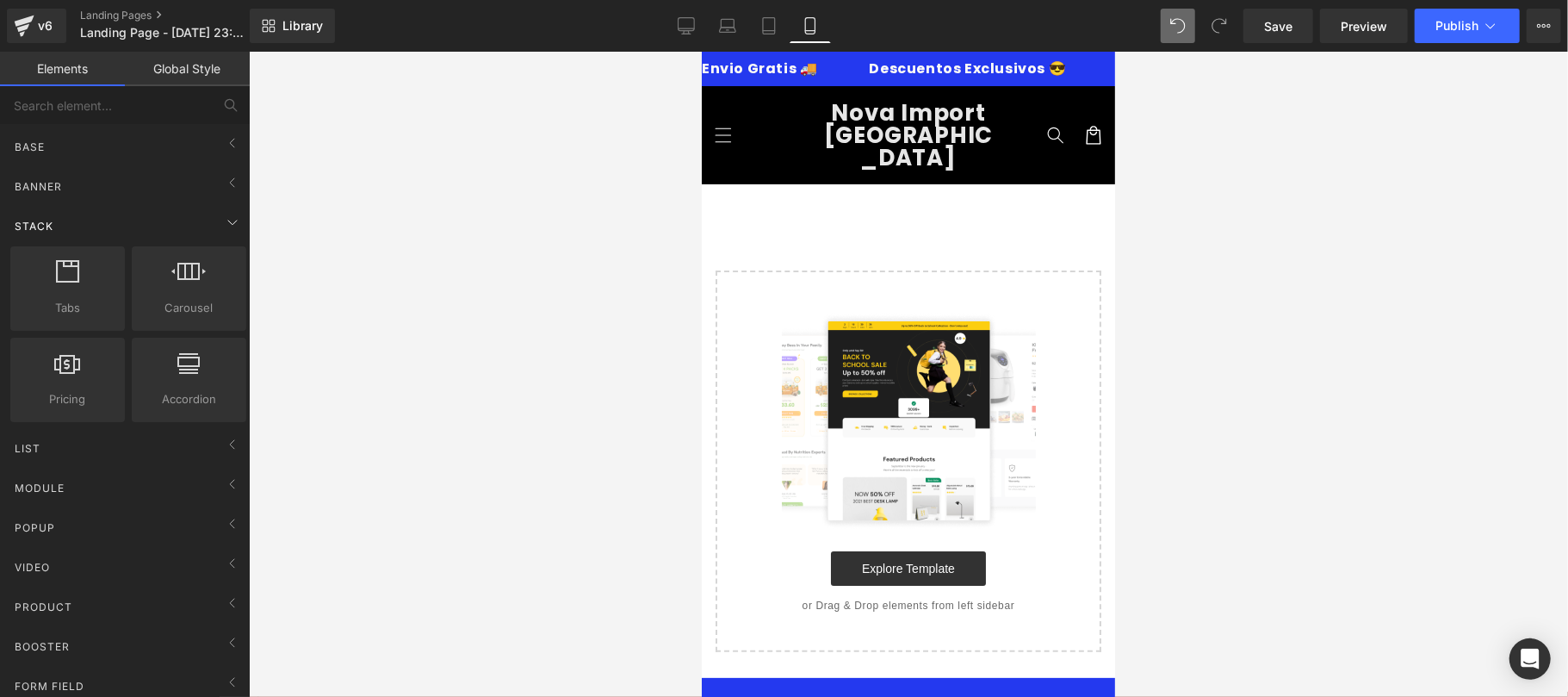
click at [186, 218] on div "Stack" at bounding box center [128, 225] width 243 height 35
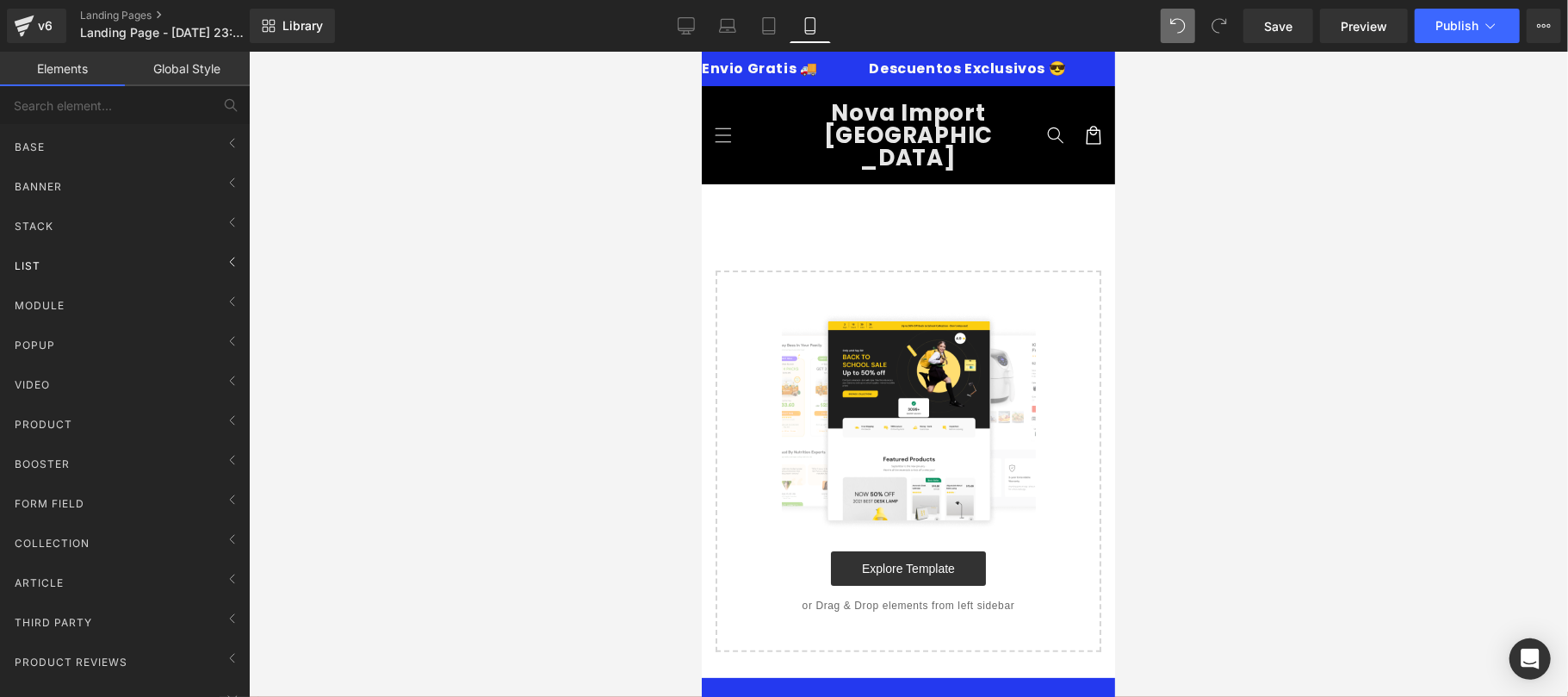
click at [177, 248] on div "List" at bounding box center [128, 265] width 243 height 35
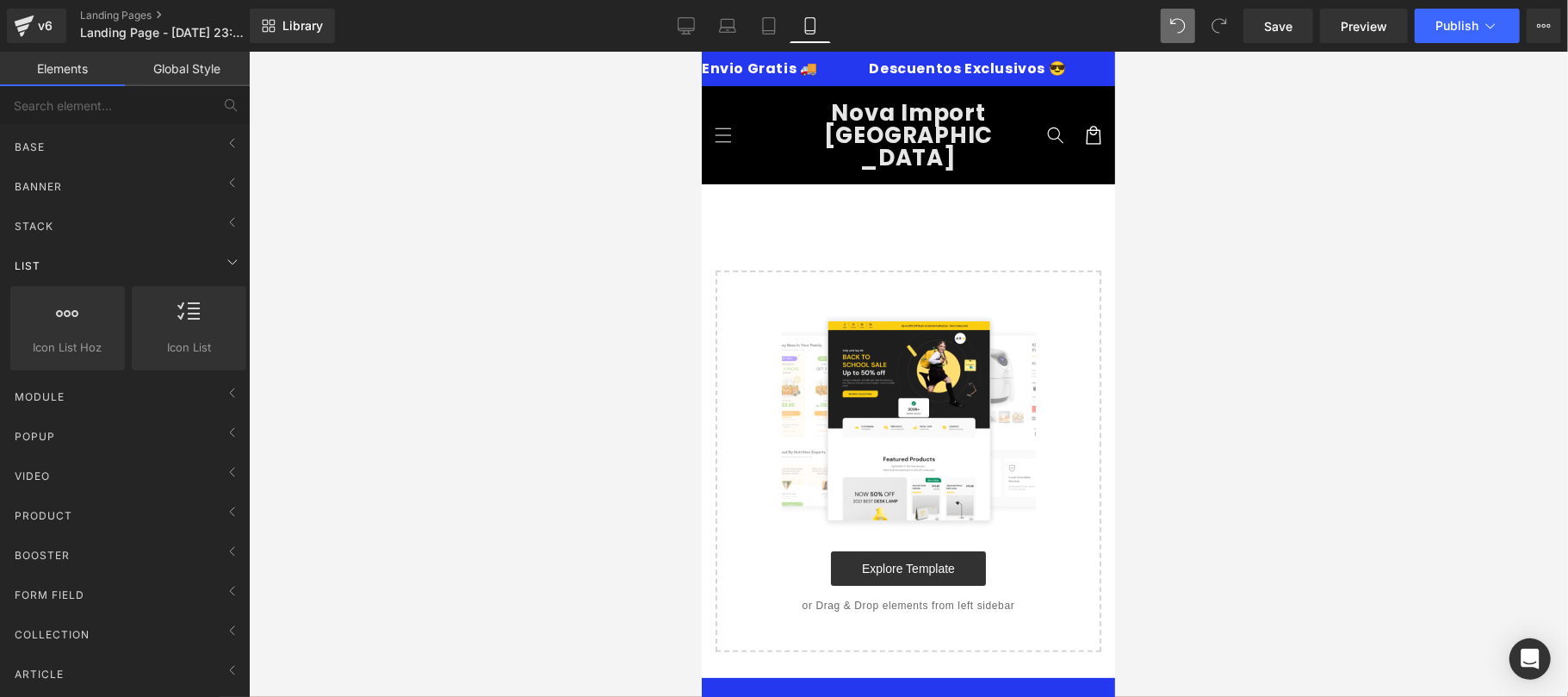
click at [177, 250] on div "List" at bounding box center [128, 265] width 243 height 35
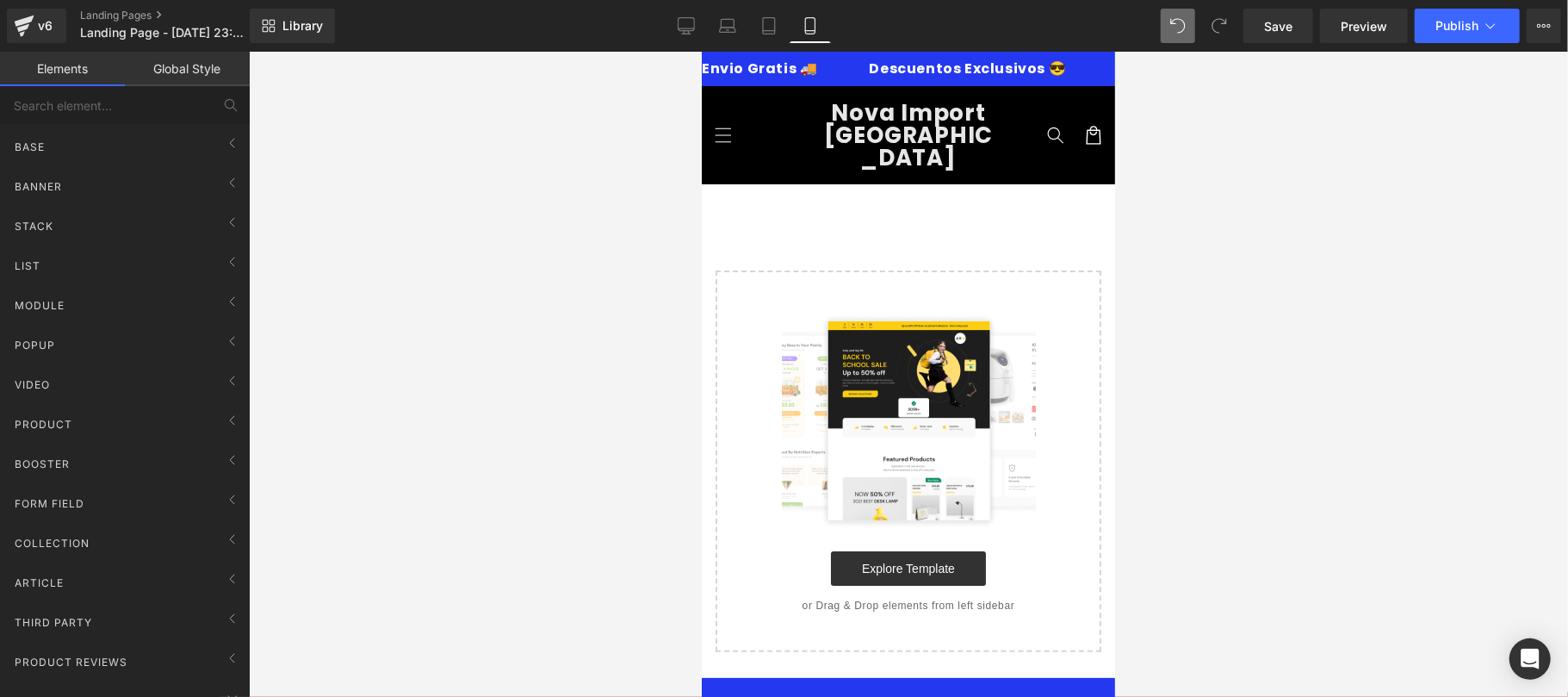
click at [854, 196] on div "Select your layout" at bounding box center [907, 417] width 414 height 468
click at [207, 141] on div "Base" at bounding box center [128, 146] width 243 height 35
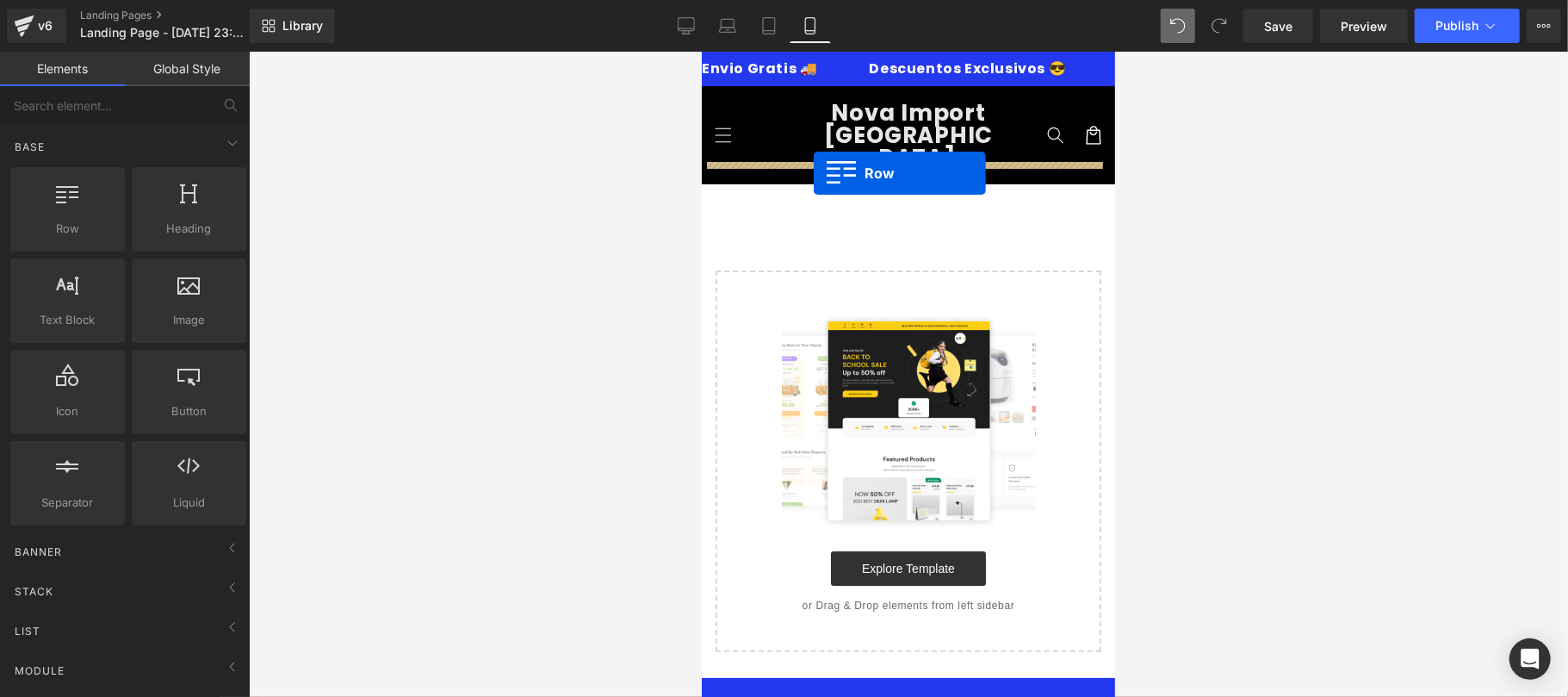
drag, startPoint x: 786, startPoint y: 283, endPoint x: 813, endPoint y: 172, distance: 114.2
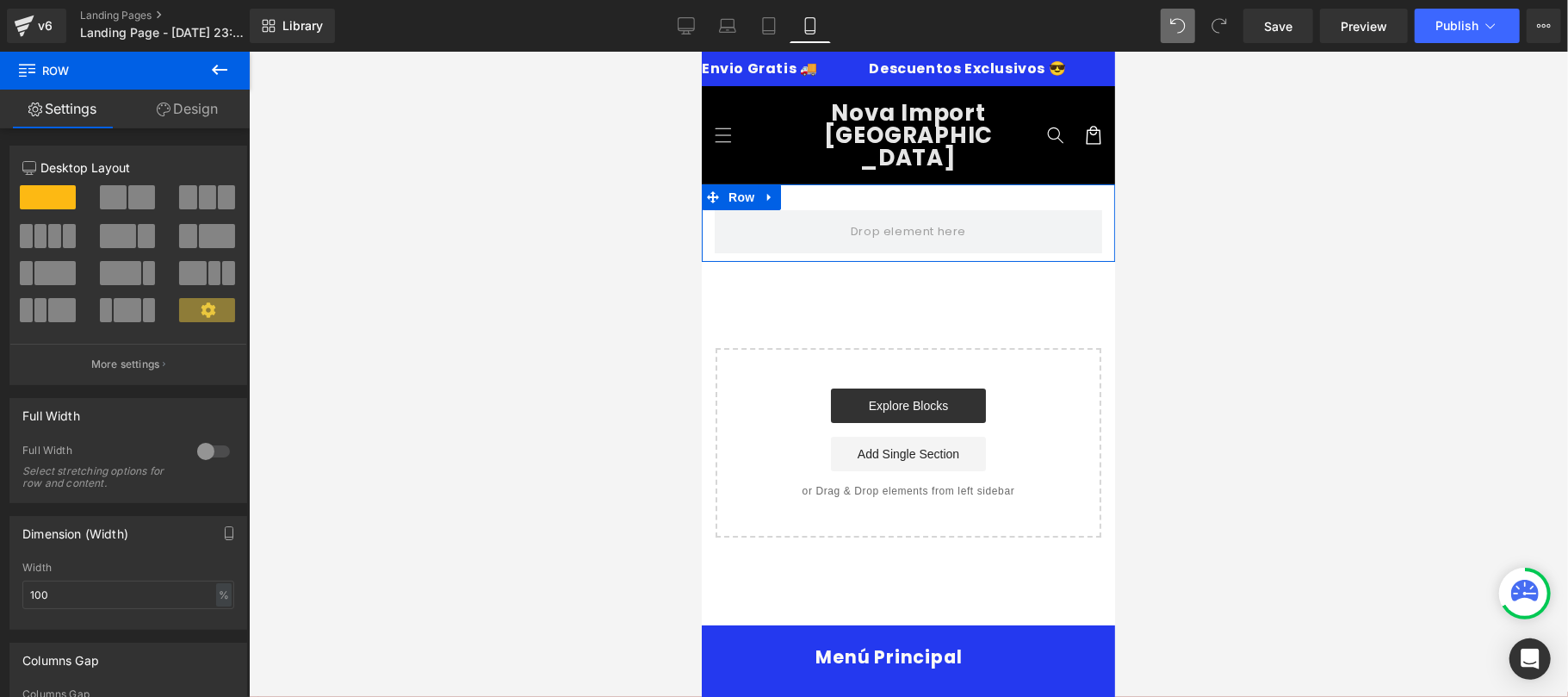
click at [52, 200] on span at bounding box center [48, 197] width 56 height 24
drag, startPoint x: 748, startPoint y: 254, endPoint x: 829, endPoint y: 206, distance: 94.2
click at [779, 183] on link at bounding box center [769, 196] width 22 height 26
click at [213, 76] on icon at bounding box center [220, 70] width 21 height 21
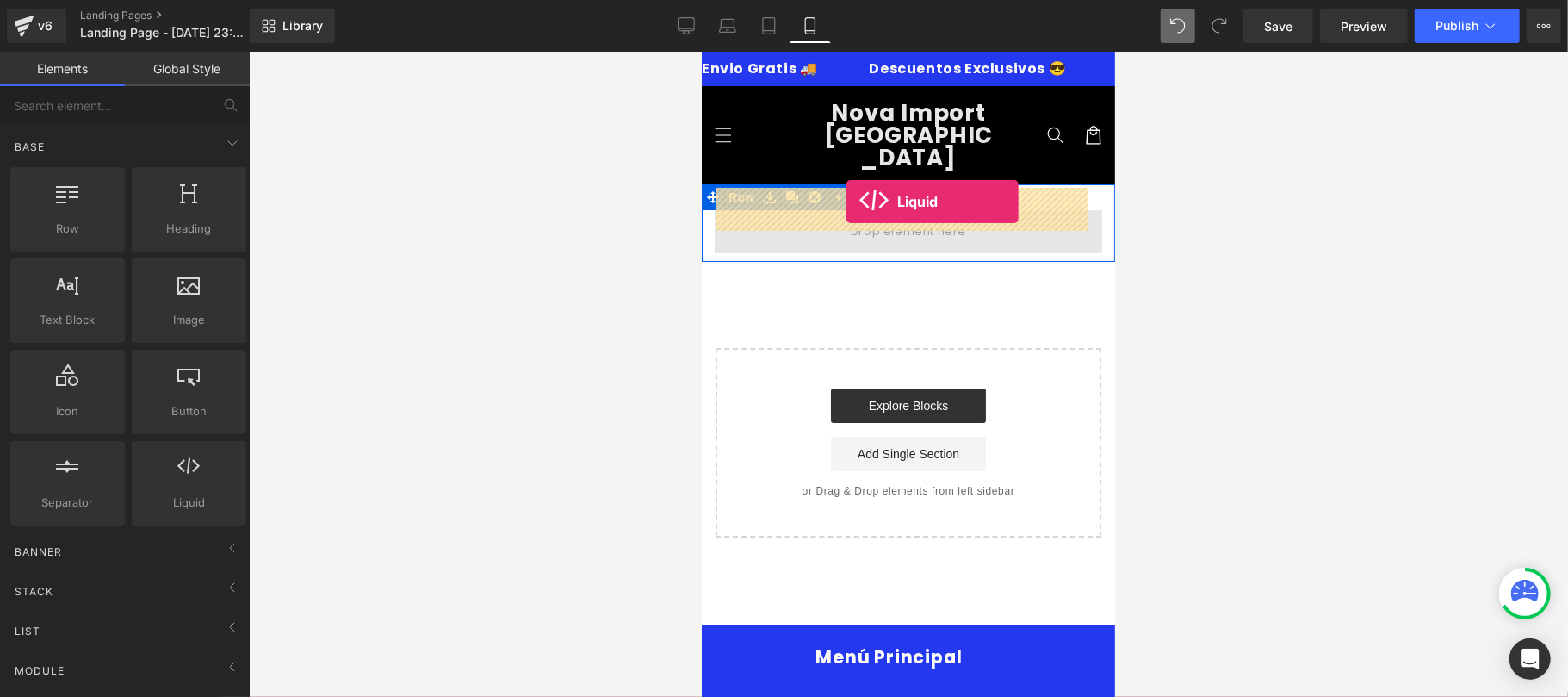
drag, startPoint x: 891, startPoint y: 561, endPoint x: 846, endPoint y: 200, distance: 363.8
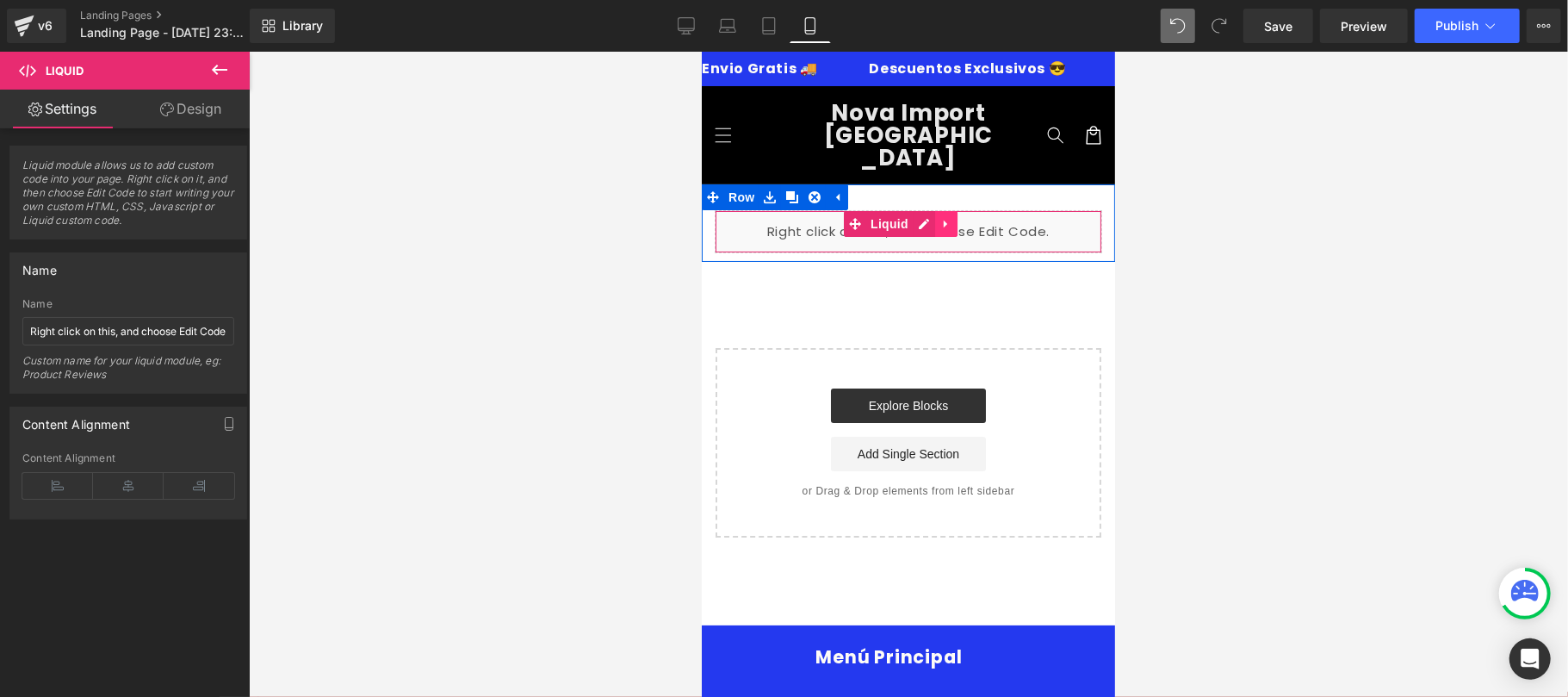
click at [948, 217] on icon at bounding box center [945, 224] width 12 height 13
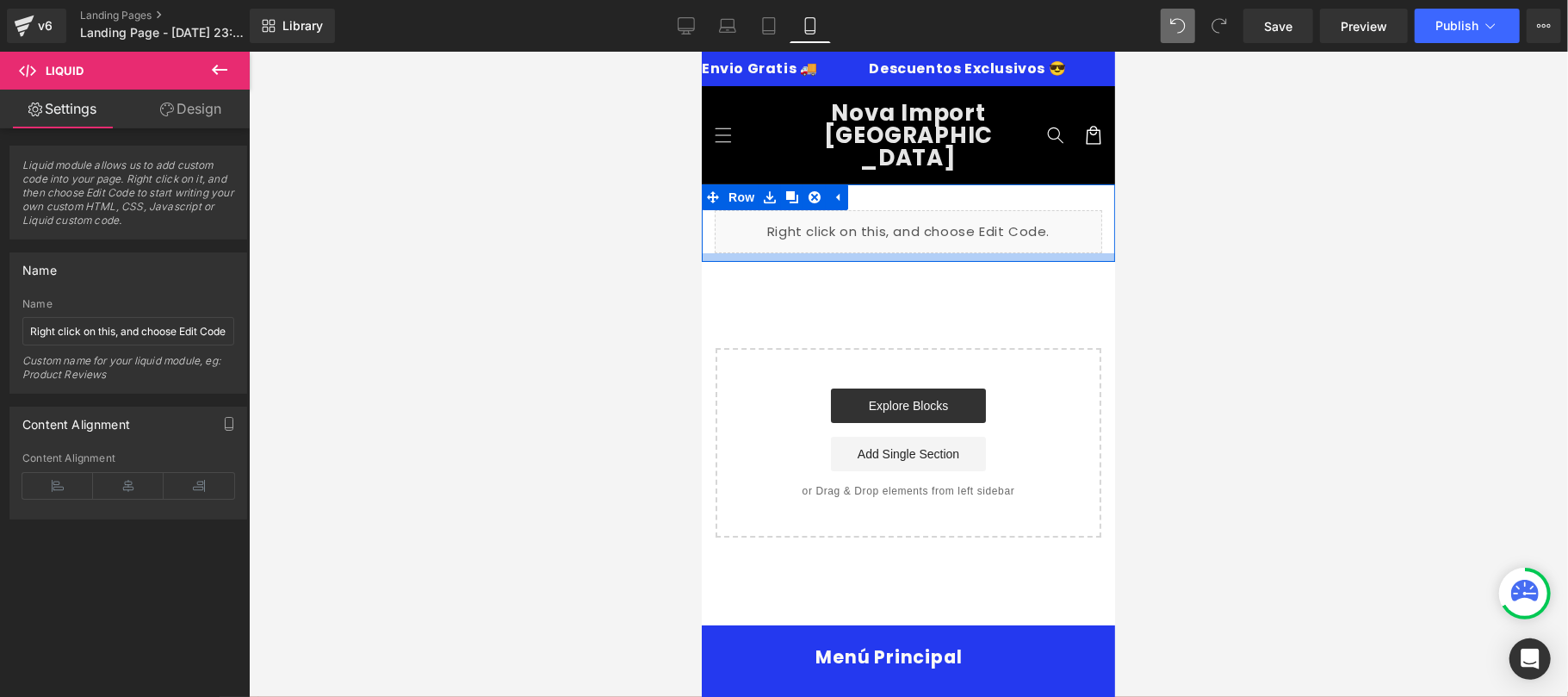
click at [922, 253] on div at bounding box center [907, 256] width 414 height 8
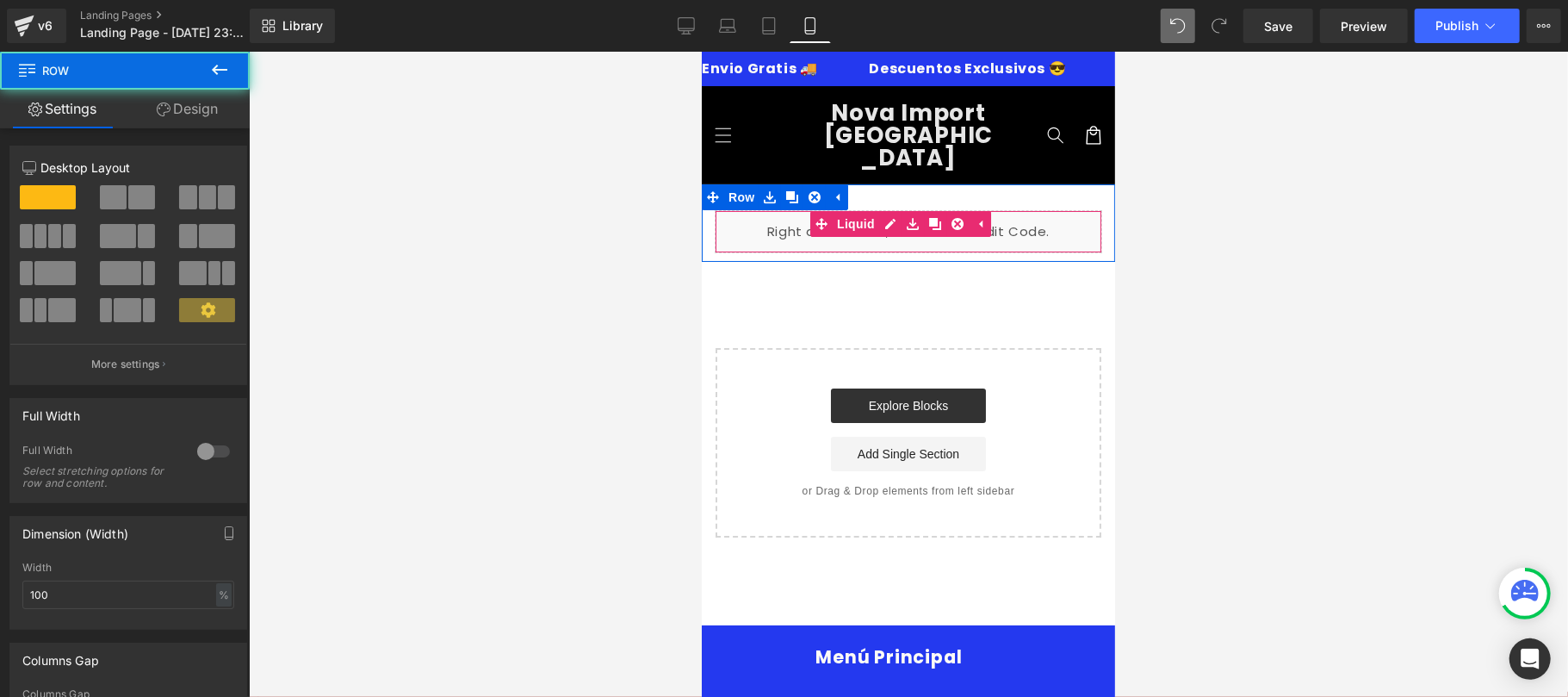
click at [973, 217] on icon at bounding box center [979, 224] width 12 height 13
click at [1004, 210] on div "Liquid" at bounding box center [907, 231] width 387 height 43
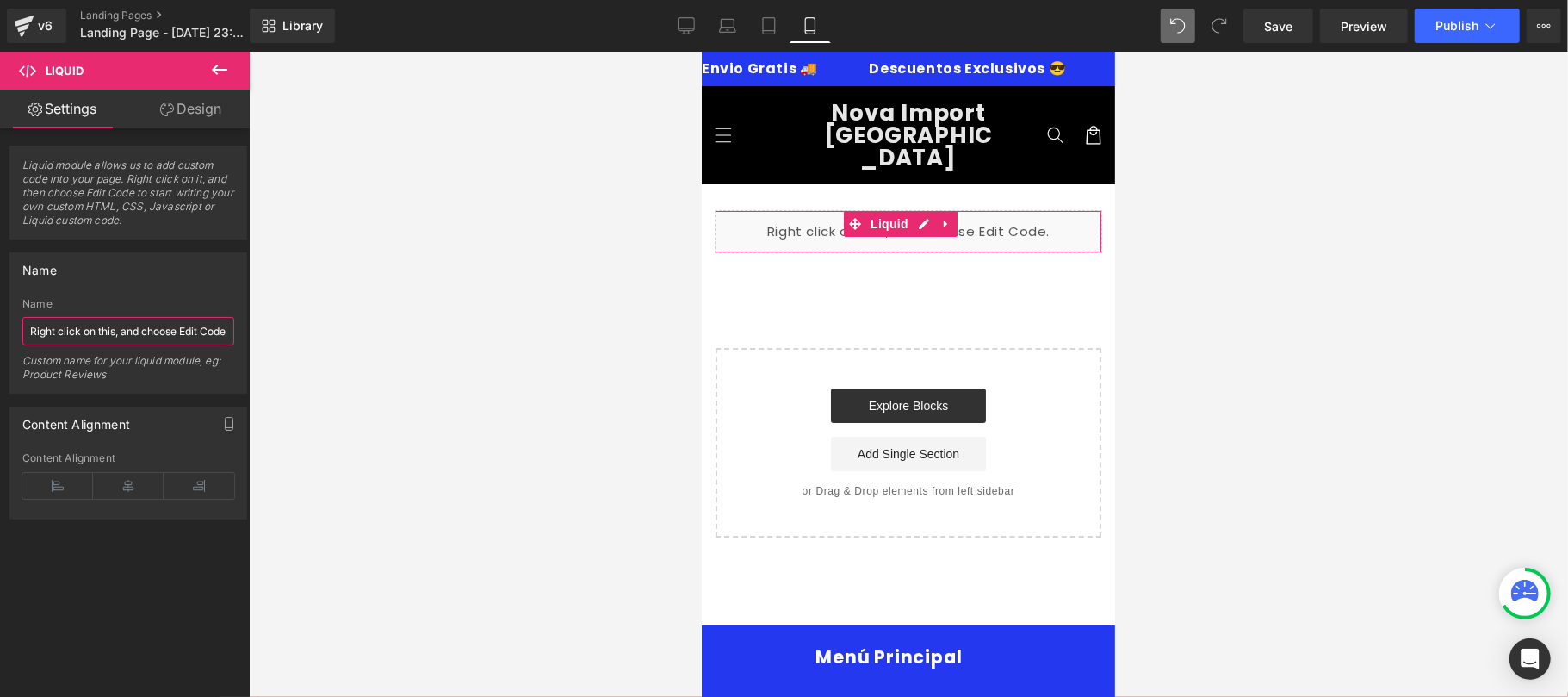
click at [215, 327] on input "Right click on this, and choose Edit Code." at bounding box center [128, 331] width 211 height 28
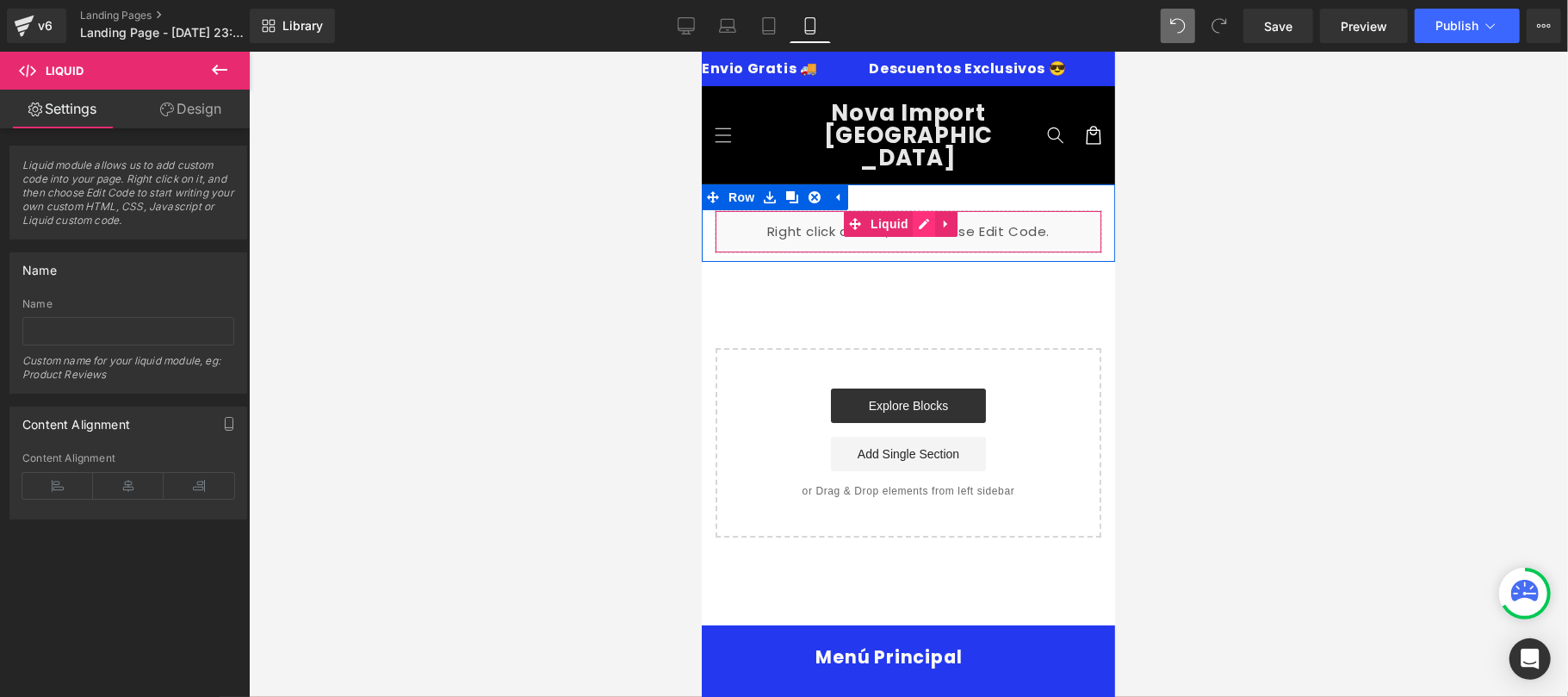
click at [927, 210] on div "Liquid" at bounding box center [907, 231] width 387 height 43
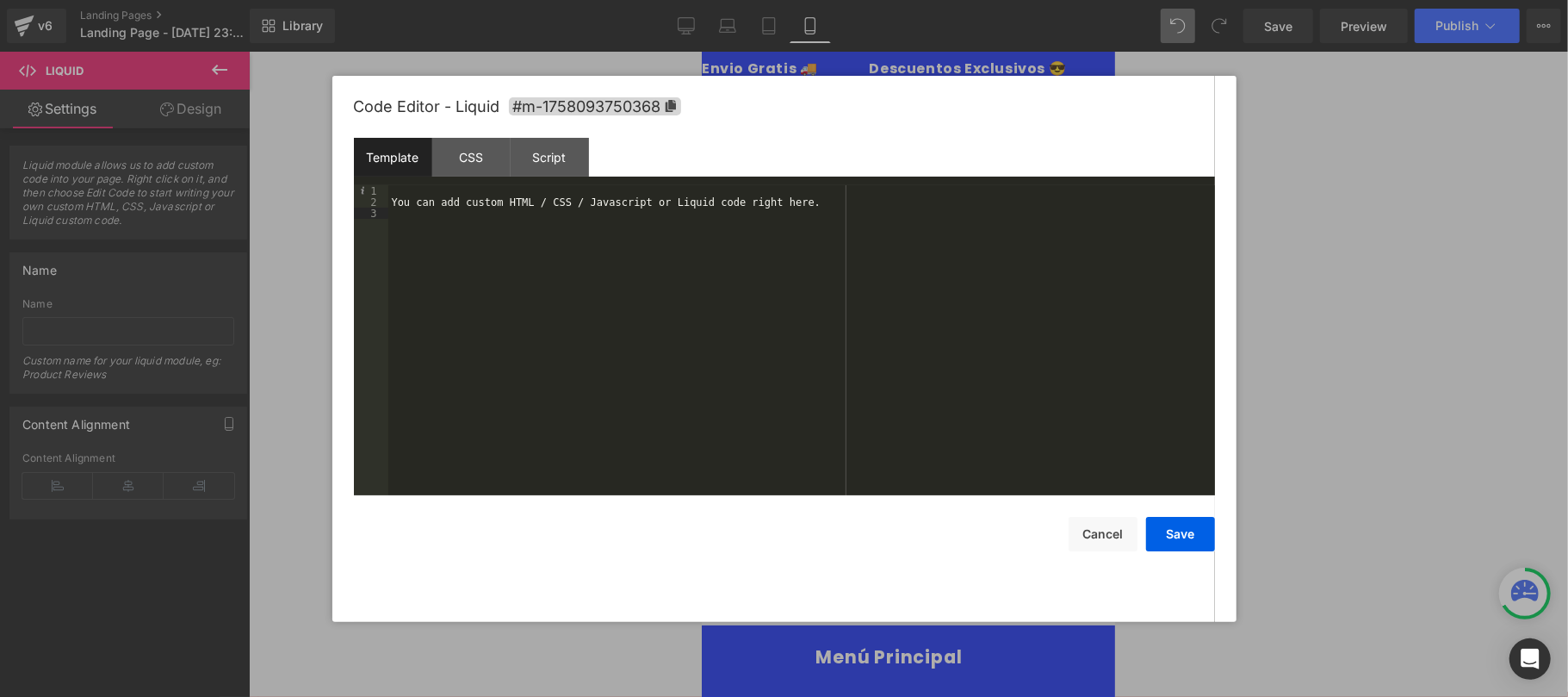
drag, startPoint x: 804, startPoint y: 213, endPoint x: 396, endPoint y: 204, distance: 408.1
click at [396, 204] on div "You can add custom HTML / CSS / Javascript or Liquid code right here." at bounding box center [802, 352] width 827 height 333
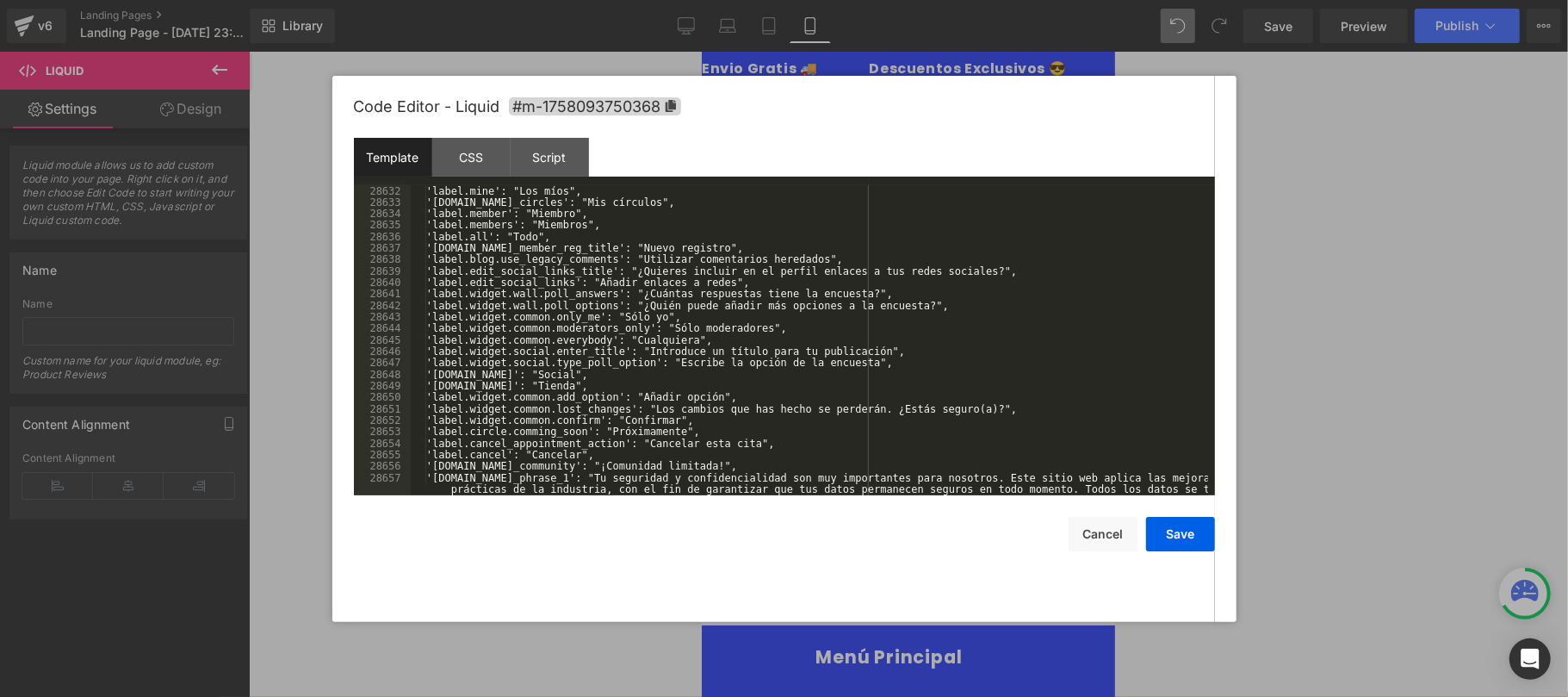
scroll to position [27910, 0]
click at [1188, 541] on button "Save" at bounding box center [1181, 533] width 69 height 35
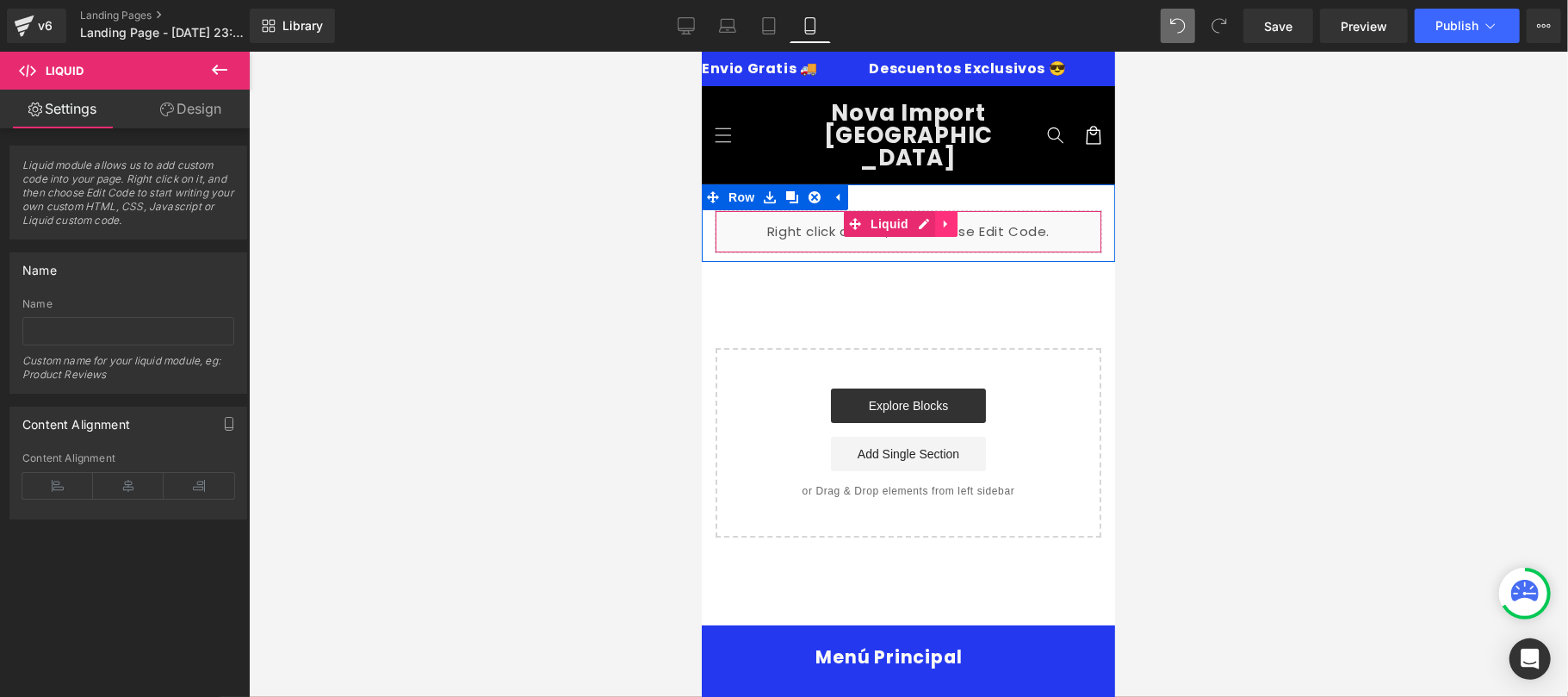
click at [951, 217] on icon at bounding box center [945, 224] width 12 height 13
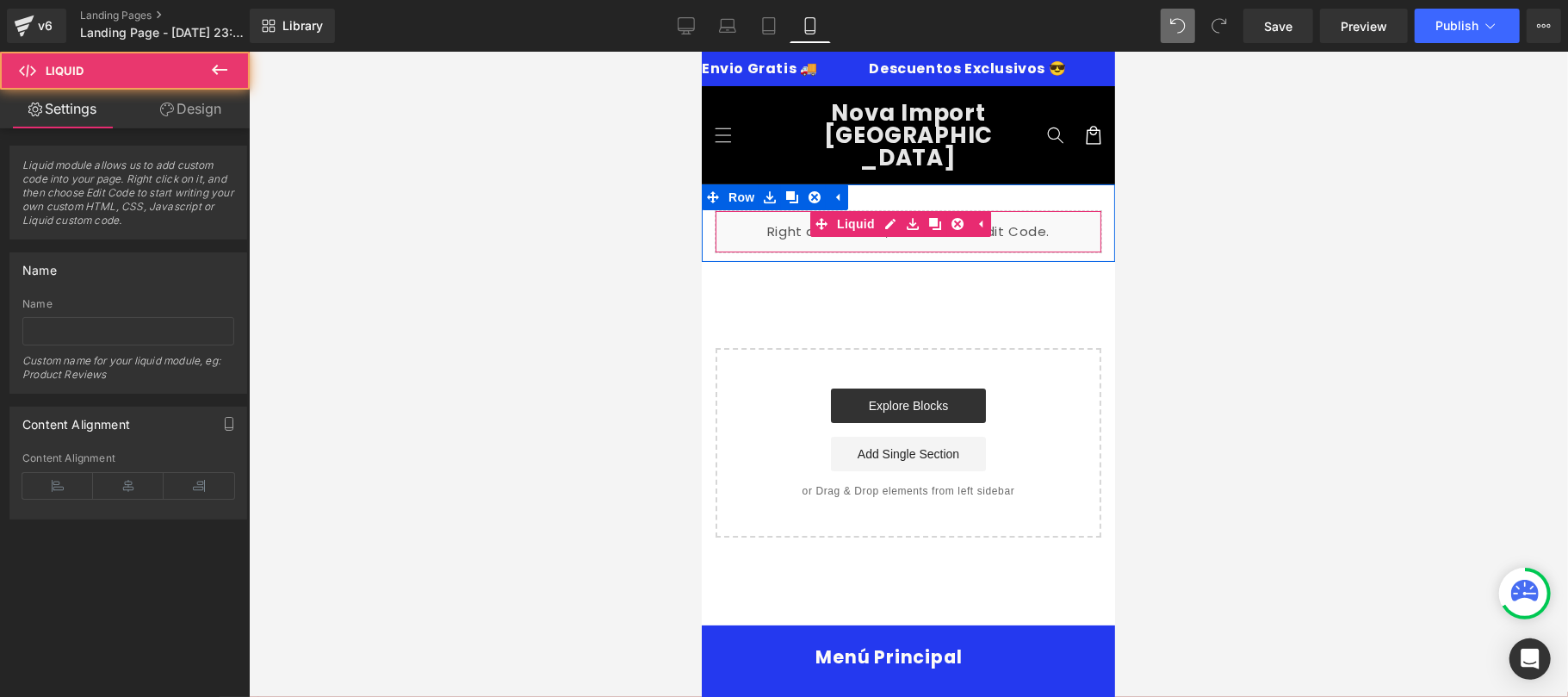
click at [778, 214] on div "Liquid" at bounding box center [907, 231] width 387 height 43
click at [893, 210] on div "Liquid" at bounding box center [907, 231] width 387 height 43
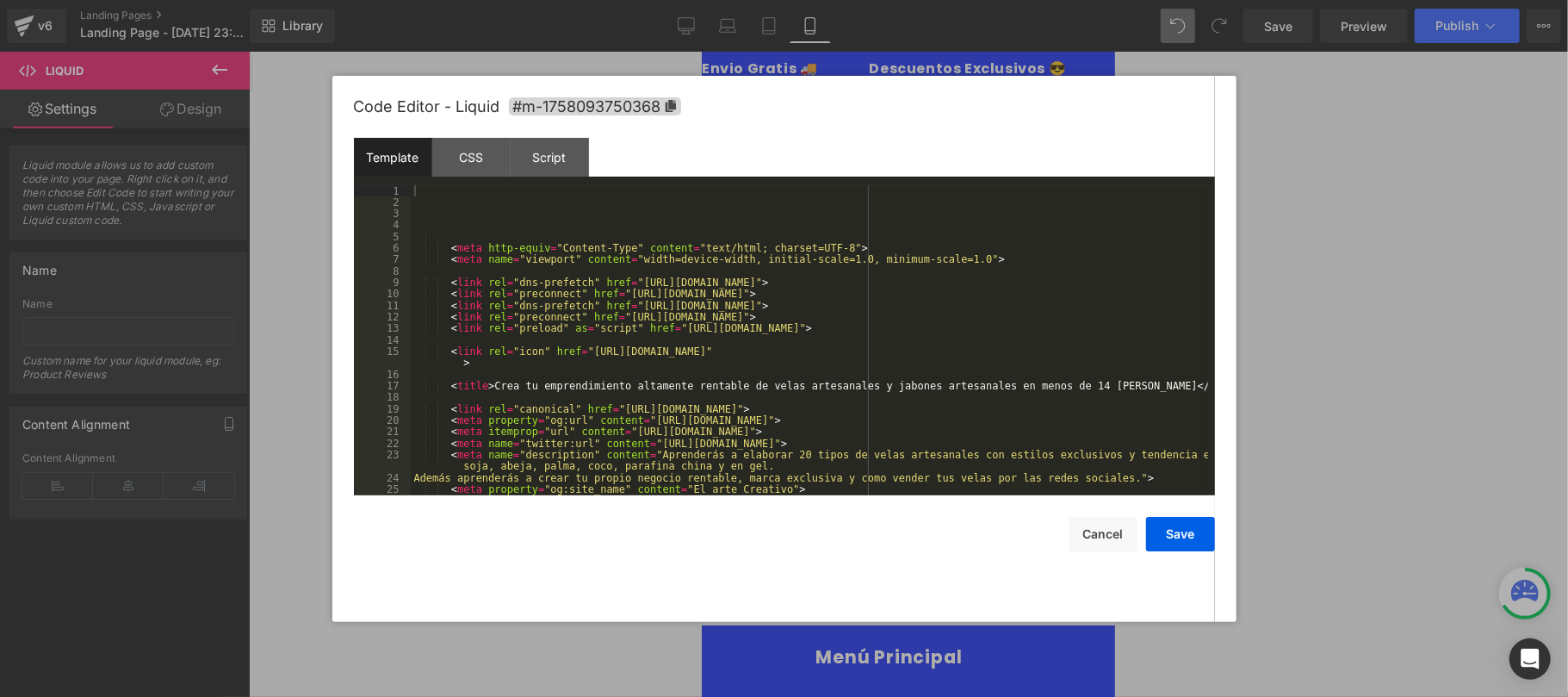
click at [518, 213] on div "< meta http-equiv = "Content-Type" content = "text/html; charset=UTF-8" > < met…" at bounding box center [809, 357] width 797 height 344
click at [465, 231] on div "< meta http-equiv = "Content-Type" content = "text/html; charset=UTF-8" > < met…" at bounding box center [809, 357] width 797 height 344
click at [457, 221] on div "< meta http-equiv = "Content-Type" content = "text/html; charset=UTF-8" > < met…" at bounding box center [809, 357] width 797 height 344
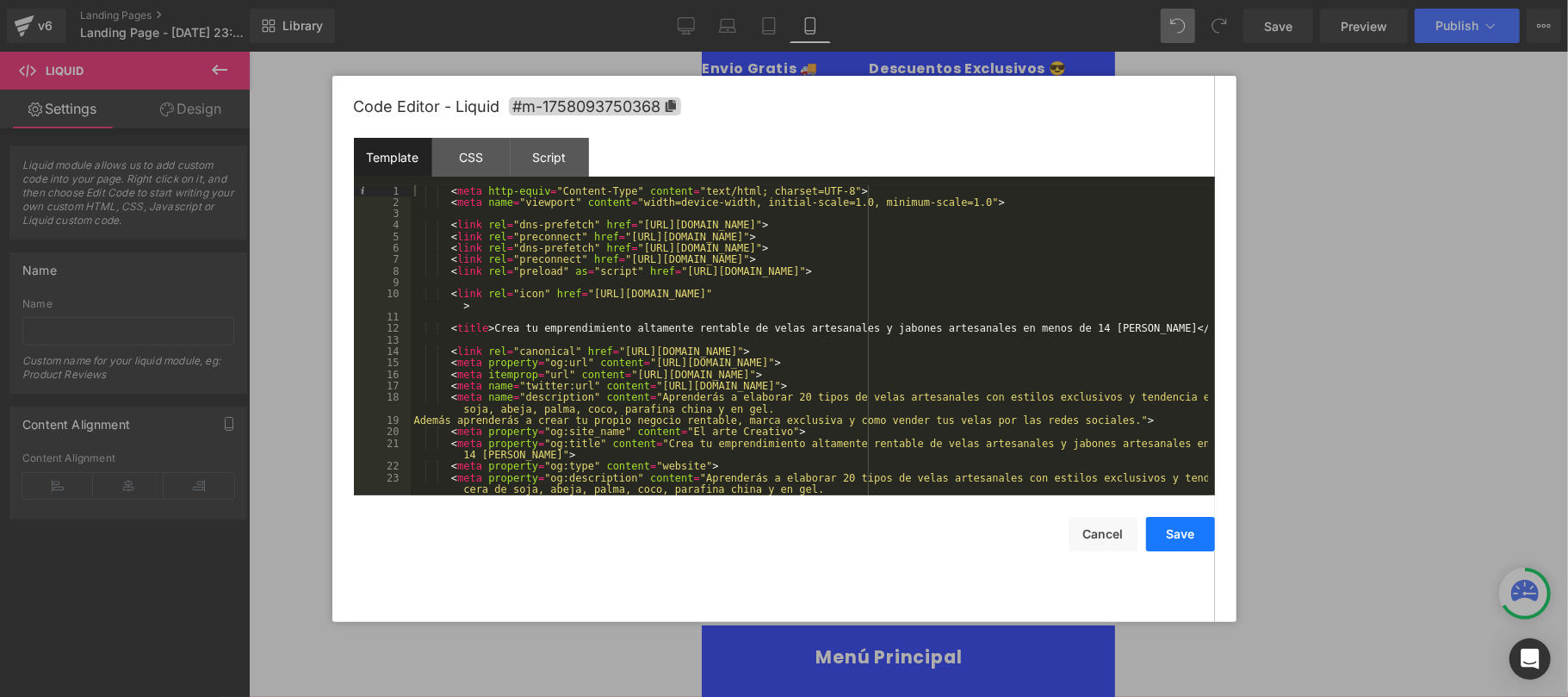
click at [1198, 538] on button "Save" at bounding box center [1181, 533] width 69 height 35
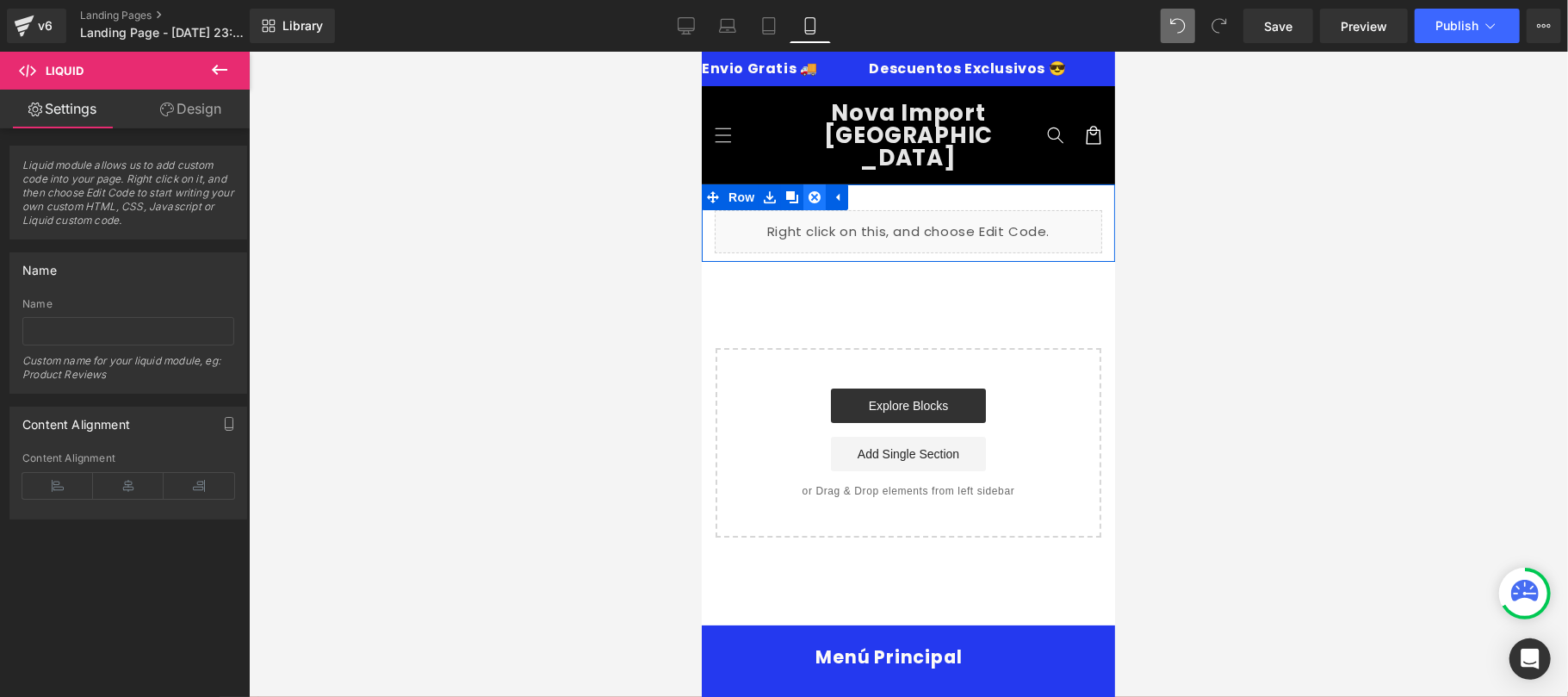
click at [817, 190] on icon at bounding box center [813, 196] width 12 height 13
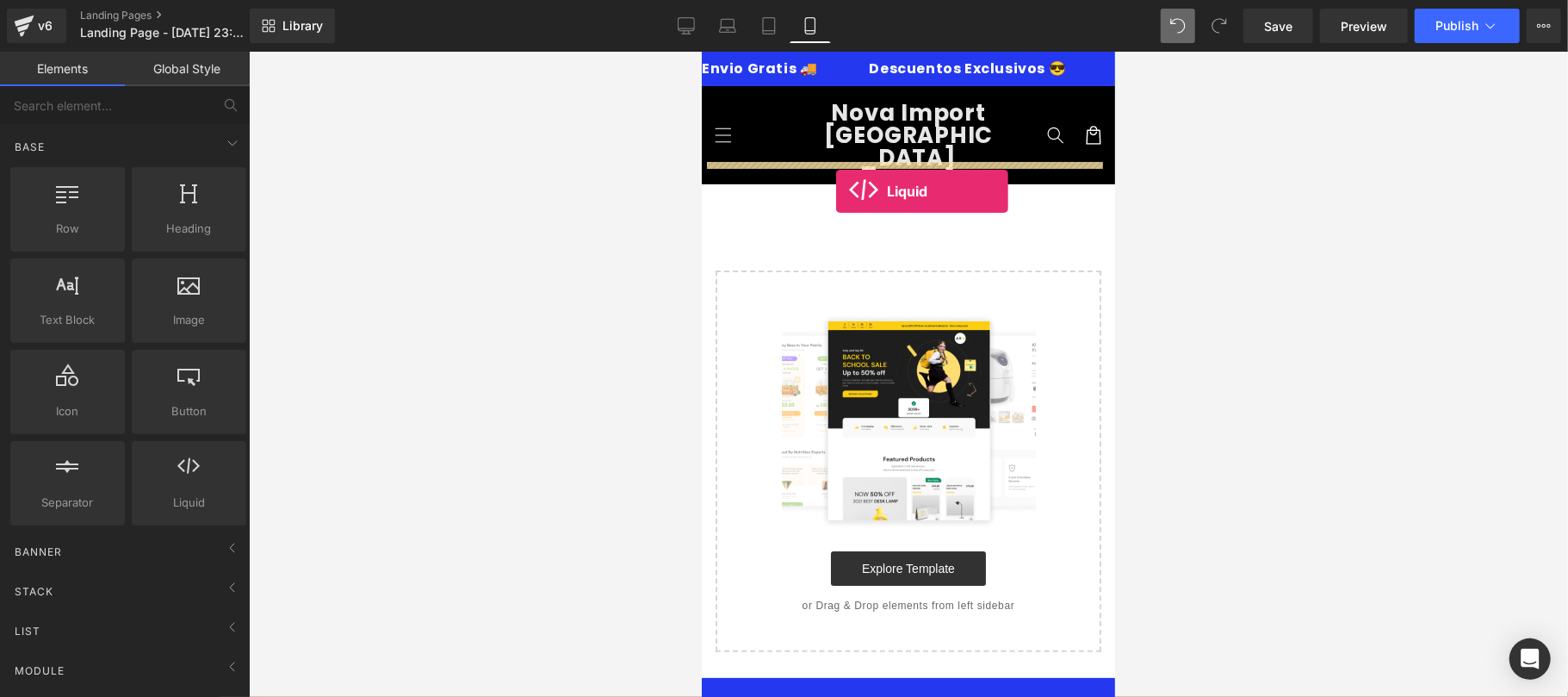
drag, startPoint x: 1212, startPoint y: 447, endPoint x: 835, endPoint y: 190, distance: 456.3
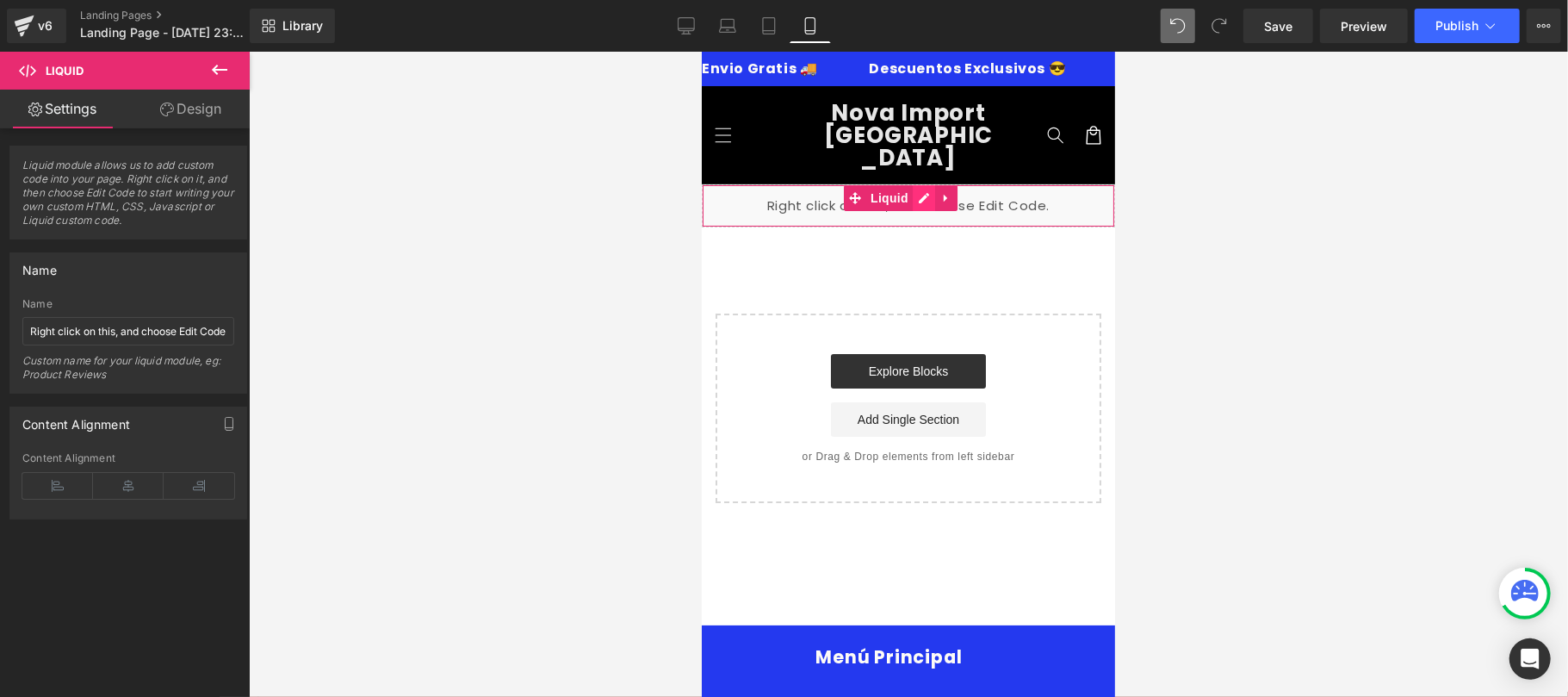
click at [922, 183] on div "Liquid" at bounding box center [907, 205] width 414 height 43
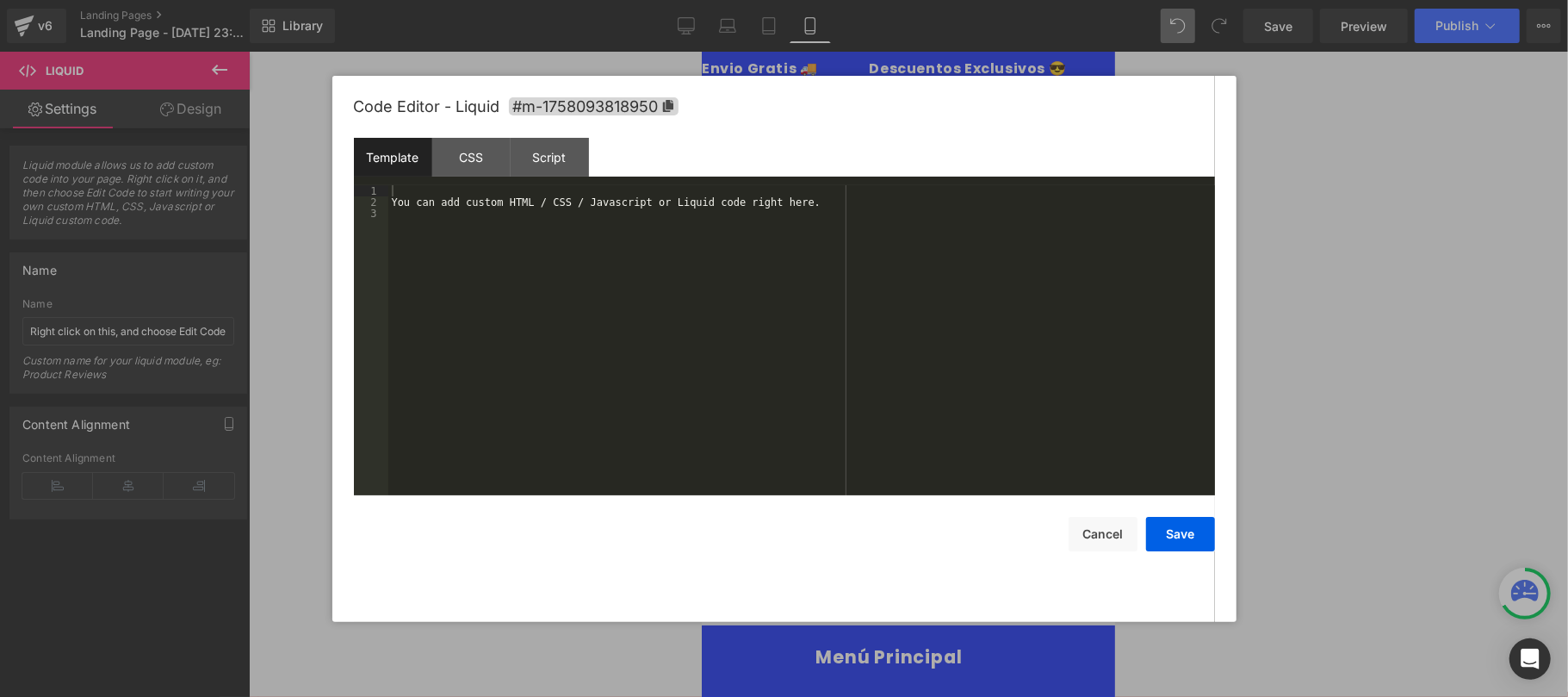
drag, startPoint x: 780, startPoint y: 228, endPoint x: 784, endPoint y: 218, distance: 10.8
click at [784, 219] on div "You can add custom HTML / CSS / Javascript or Liquid code right here." at bounding box center [802, 352] width 827 height 333
drag, startPoint x: 806, startPoint y: 200, endPoint x: 348, endPoint y: 187, distance: 458.2
click at [348, 187] on div "Code Editor - Liquid #m-1758093818950 Template CSS Script Data 1 2 3 You can ad…" at bounding box center [784, 349] width 905 height 546
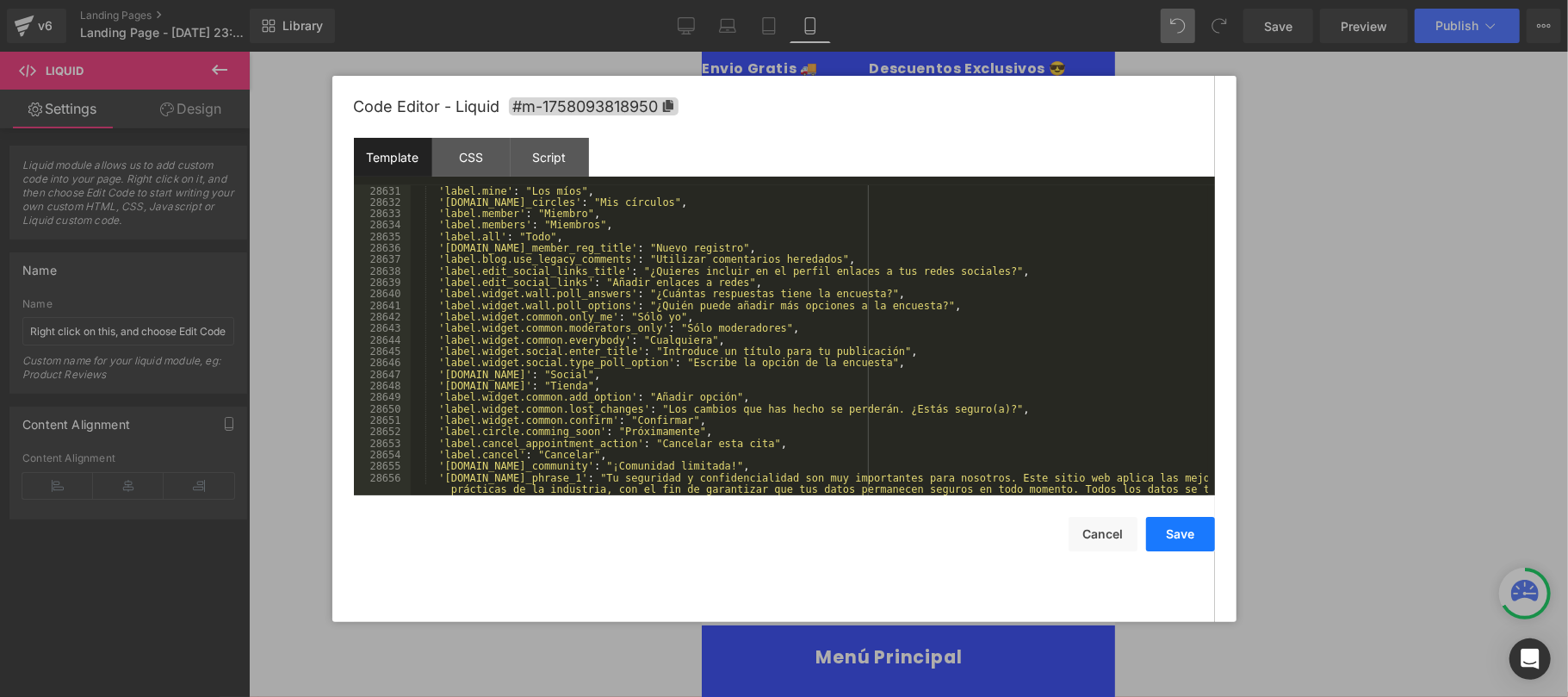
click at [1180, 532] on button "Save" at bounding box center [1181, 533] width 69 height 35
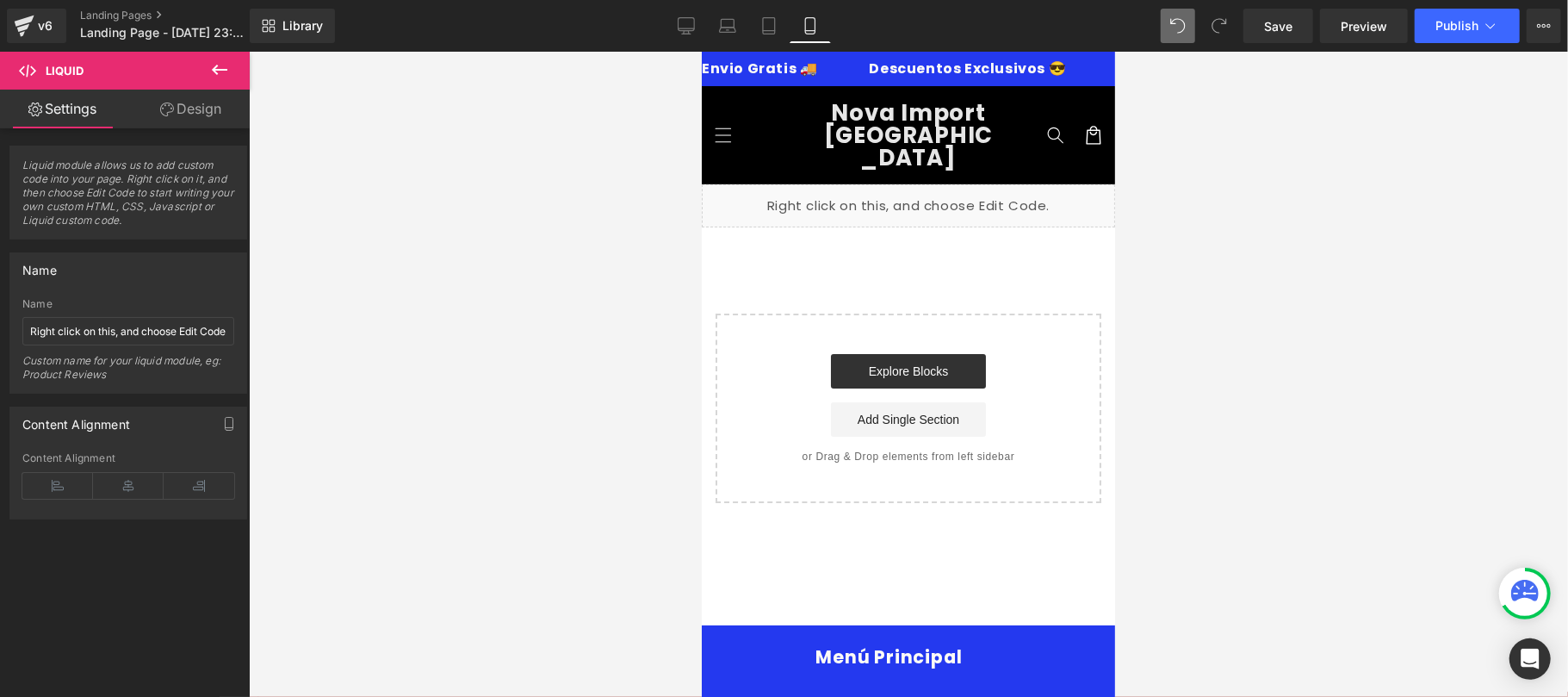
click at [1530, 603] on icon at bounding box center [1525, 593] width 27 height 27
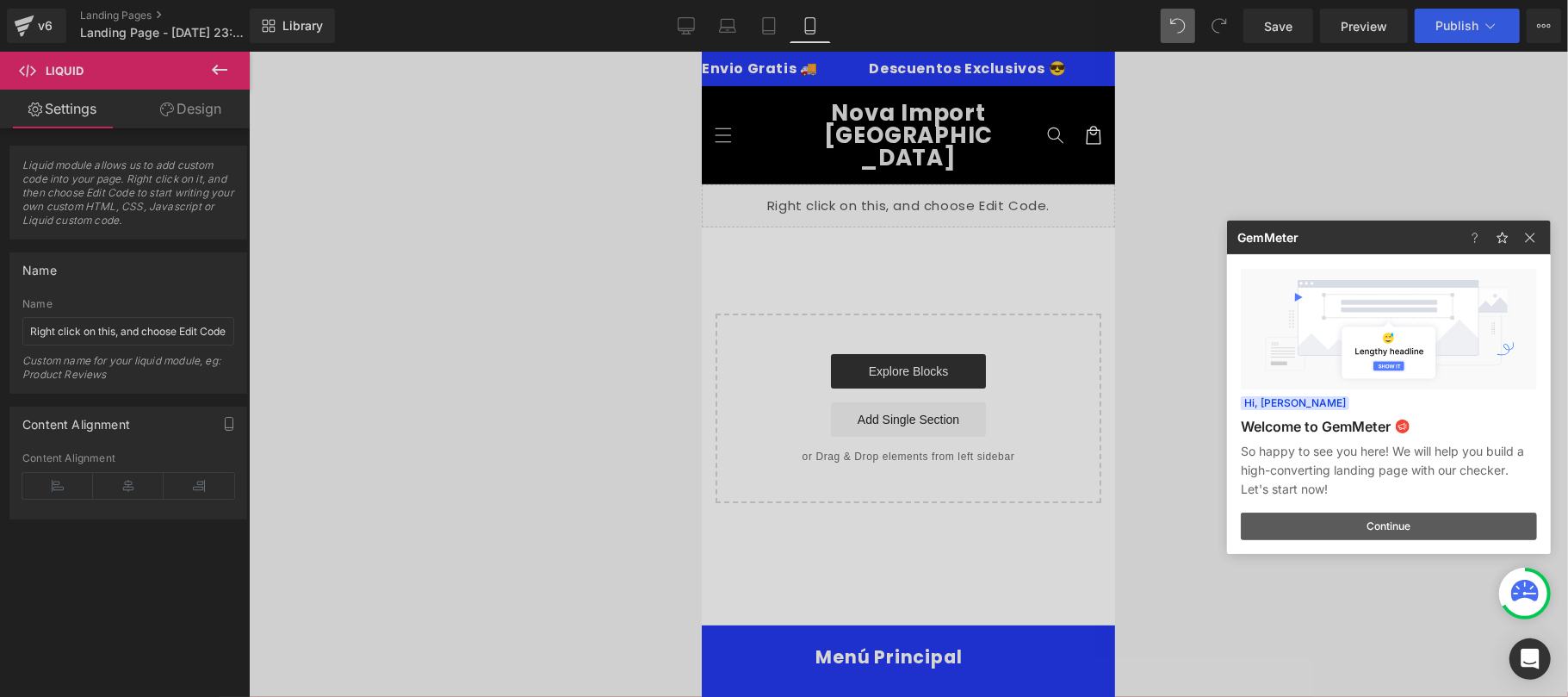
click at [1393, 521] on button "Continue" at bounding box center [1388, 526] width 297 height 27
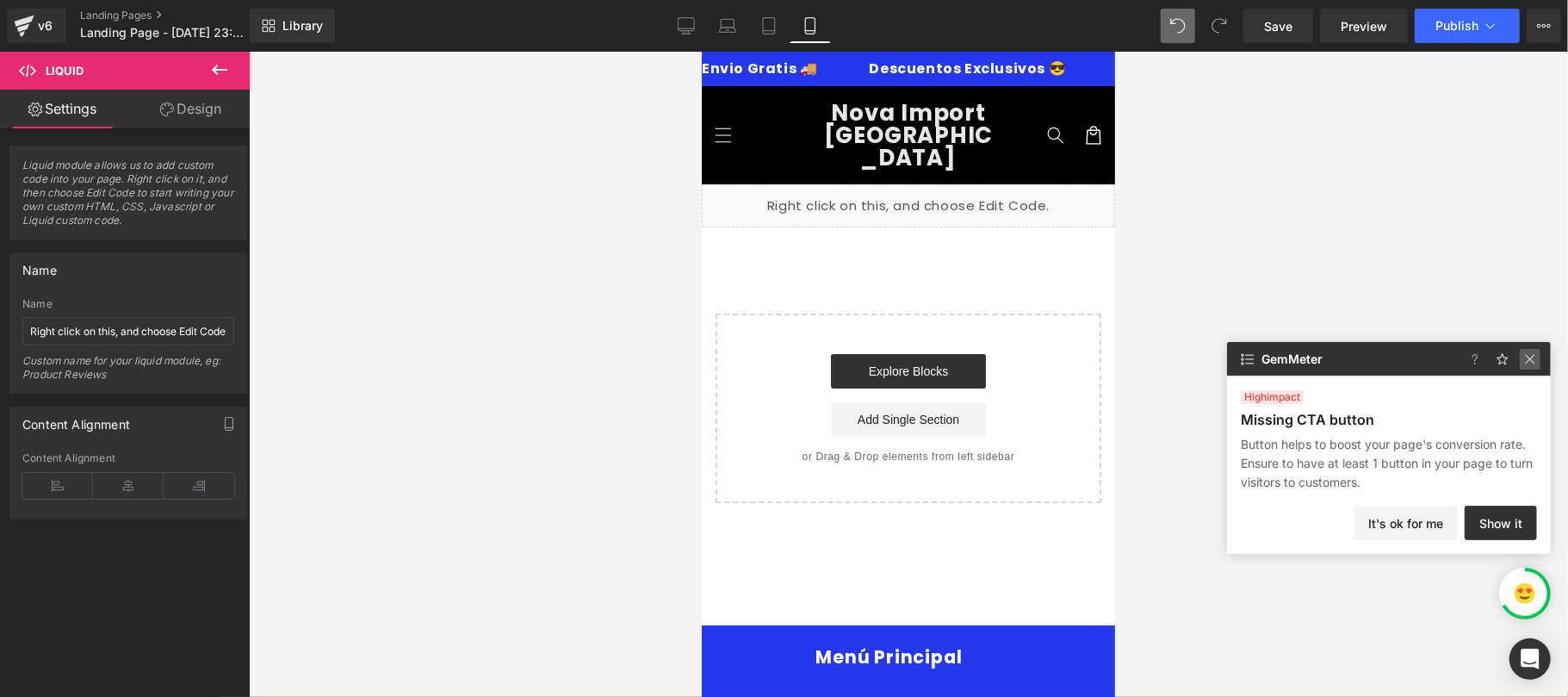
click at [1533, 356] on img at bounding box center [1531, 359] width 21 height 21
